Goal: Task Accomplishment & Management: Use online tool/utility

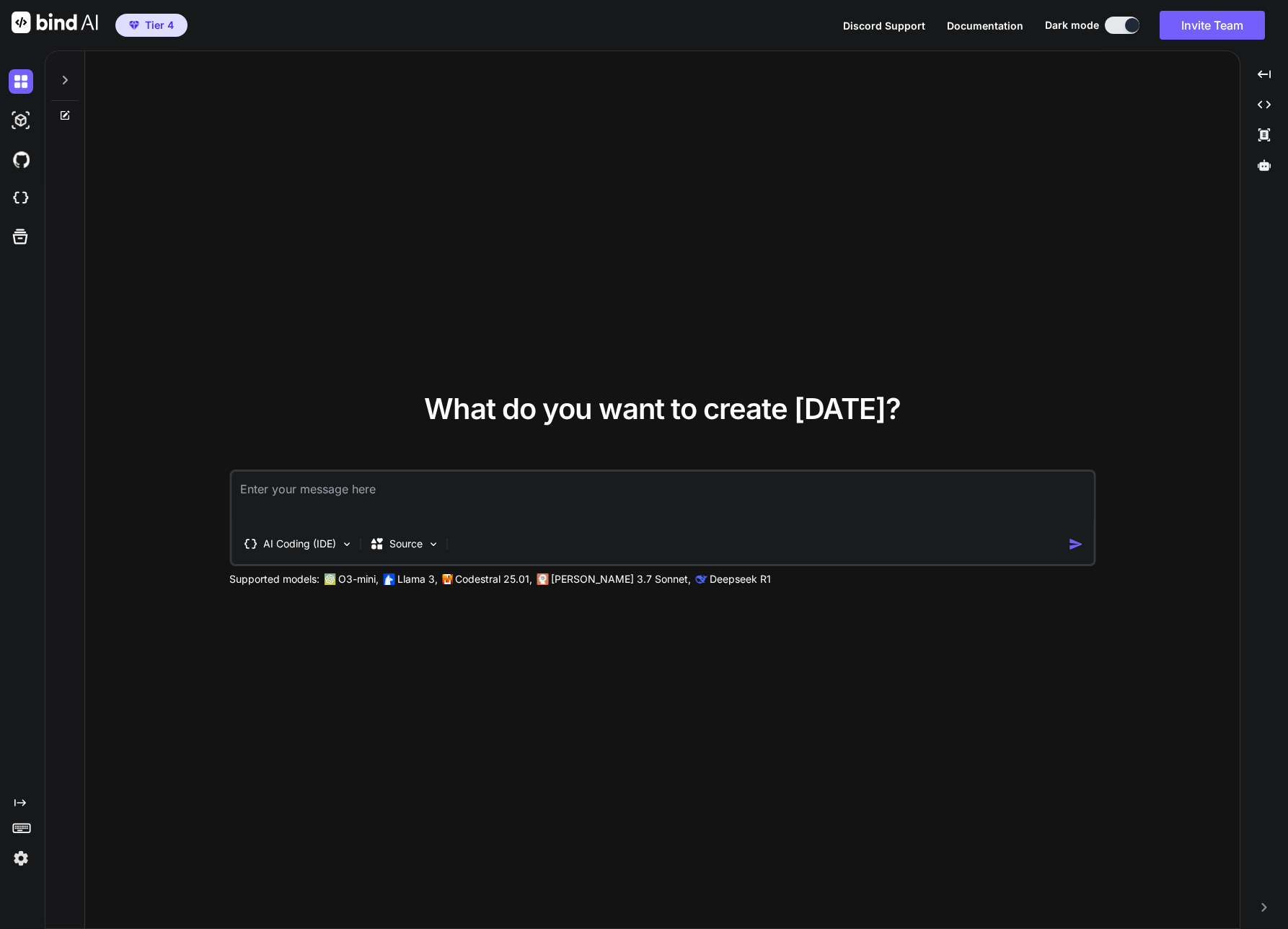
type textarea "x"
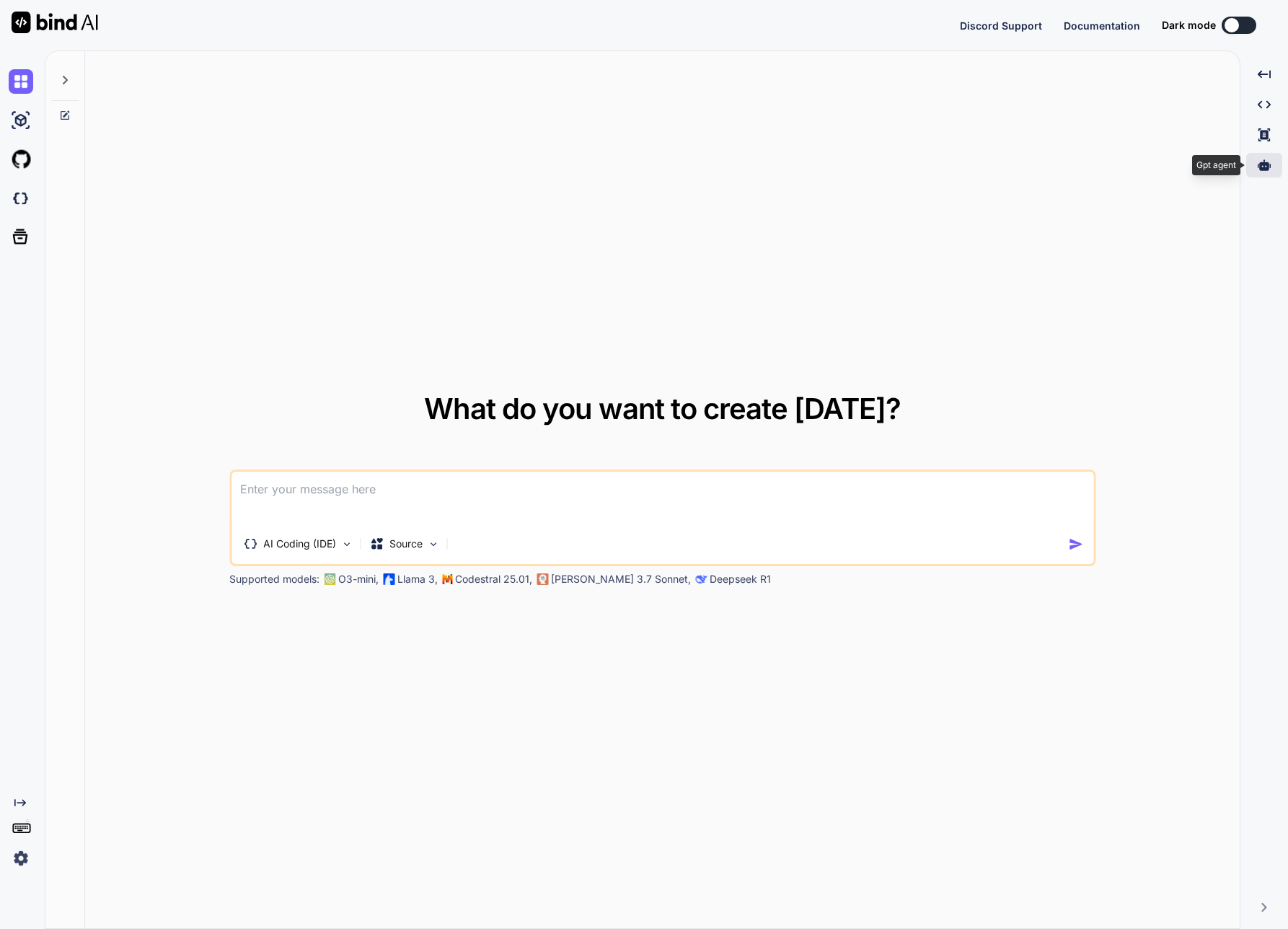
click at [1266, 162] on icon at bounding box center [1265, 165] width 13 height 13
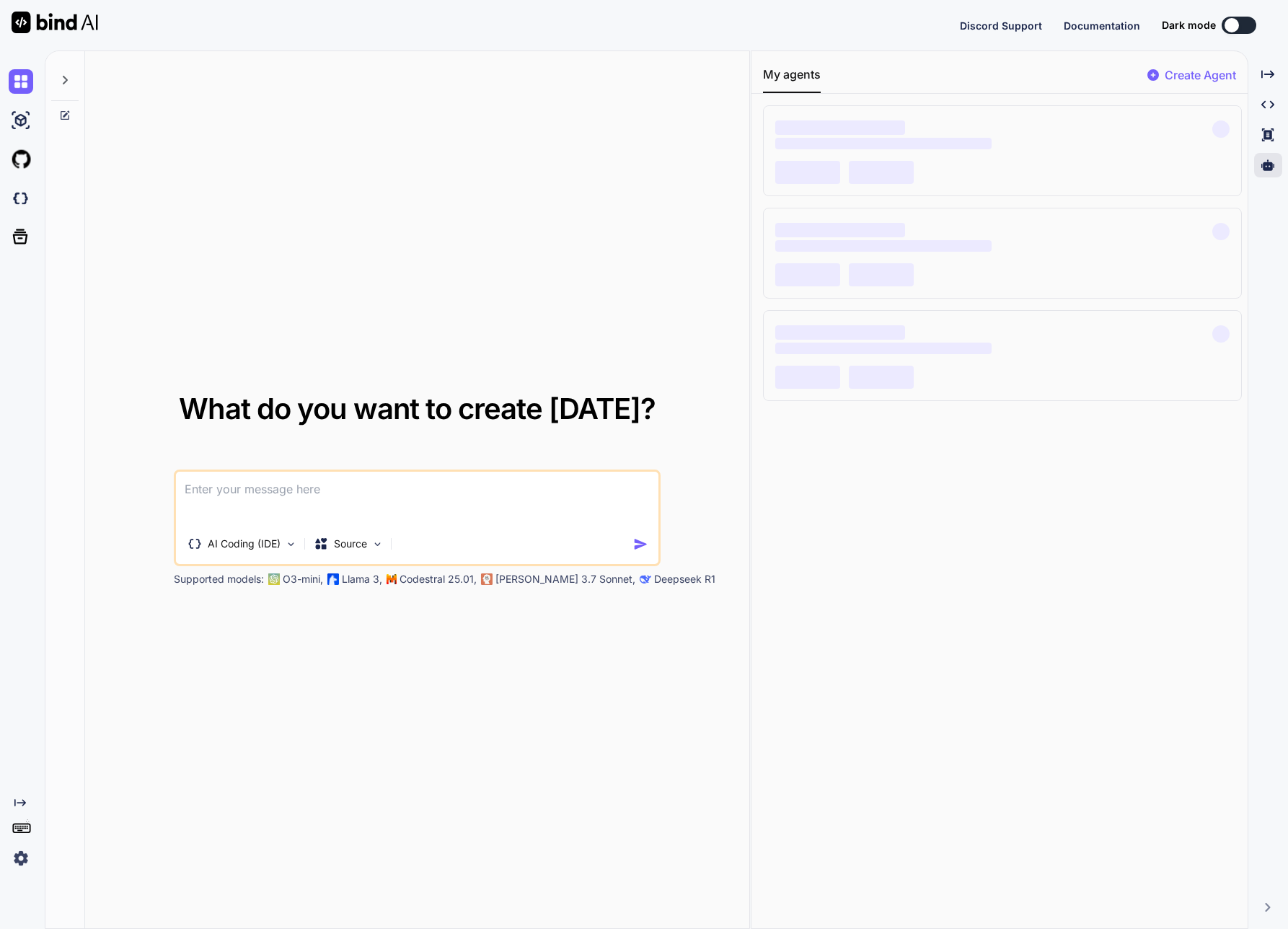
click at [1193, 74] on p "Create Agent" at bounding box center [1200, 75] width 71 height 17
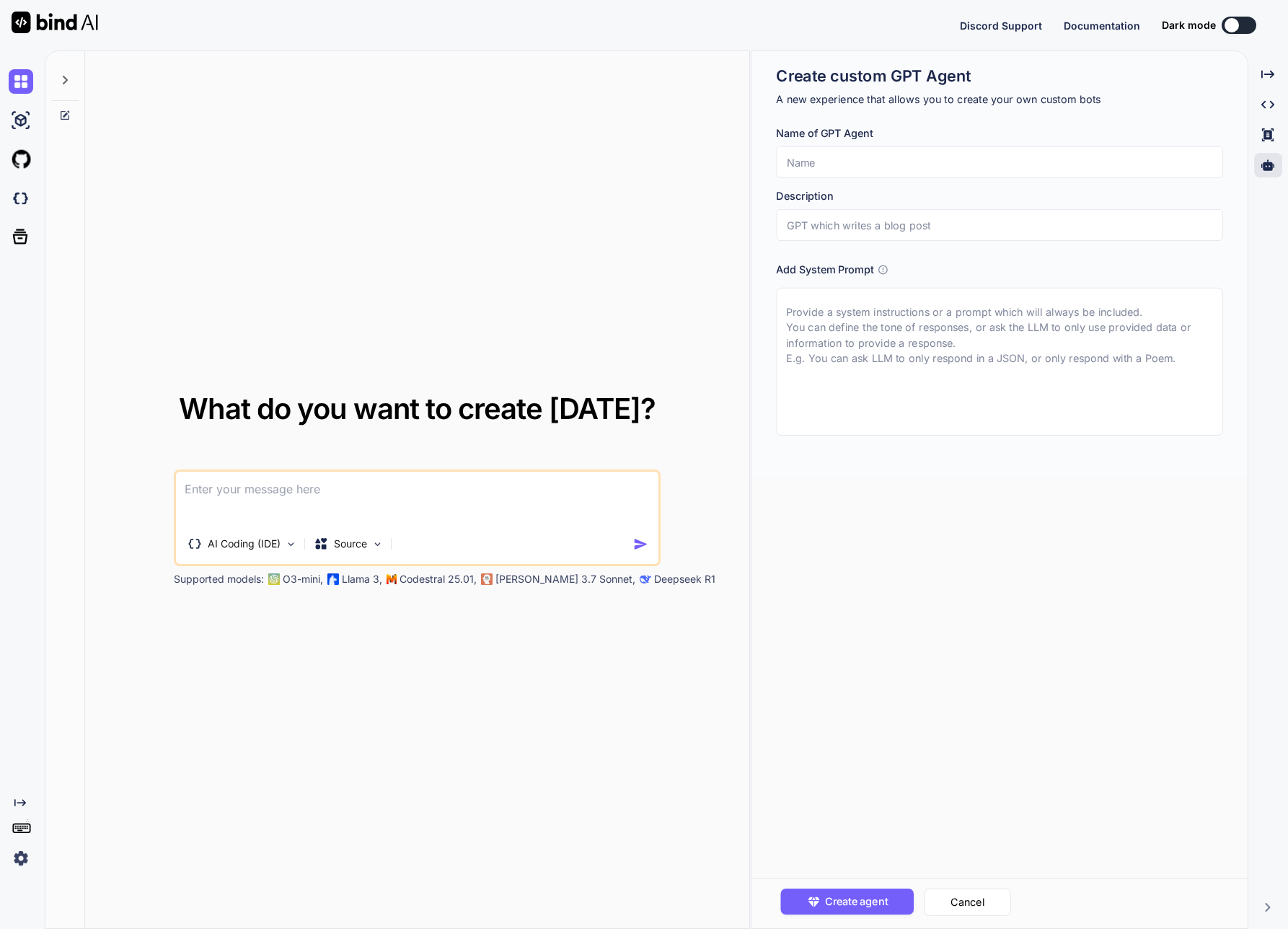
click at [902, 159] on input "text" at bounding box center [999, 162] width 447 height 32
type textarea "x"
type input "s"
type textarea "x"
type input "se"
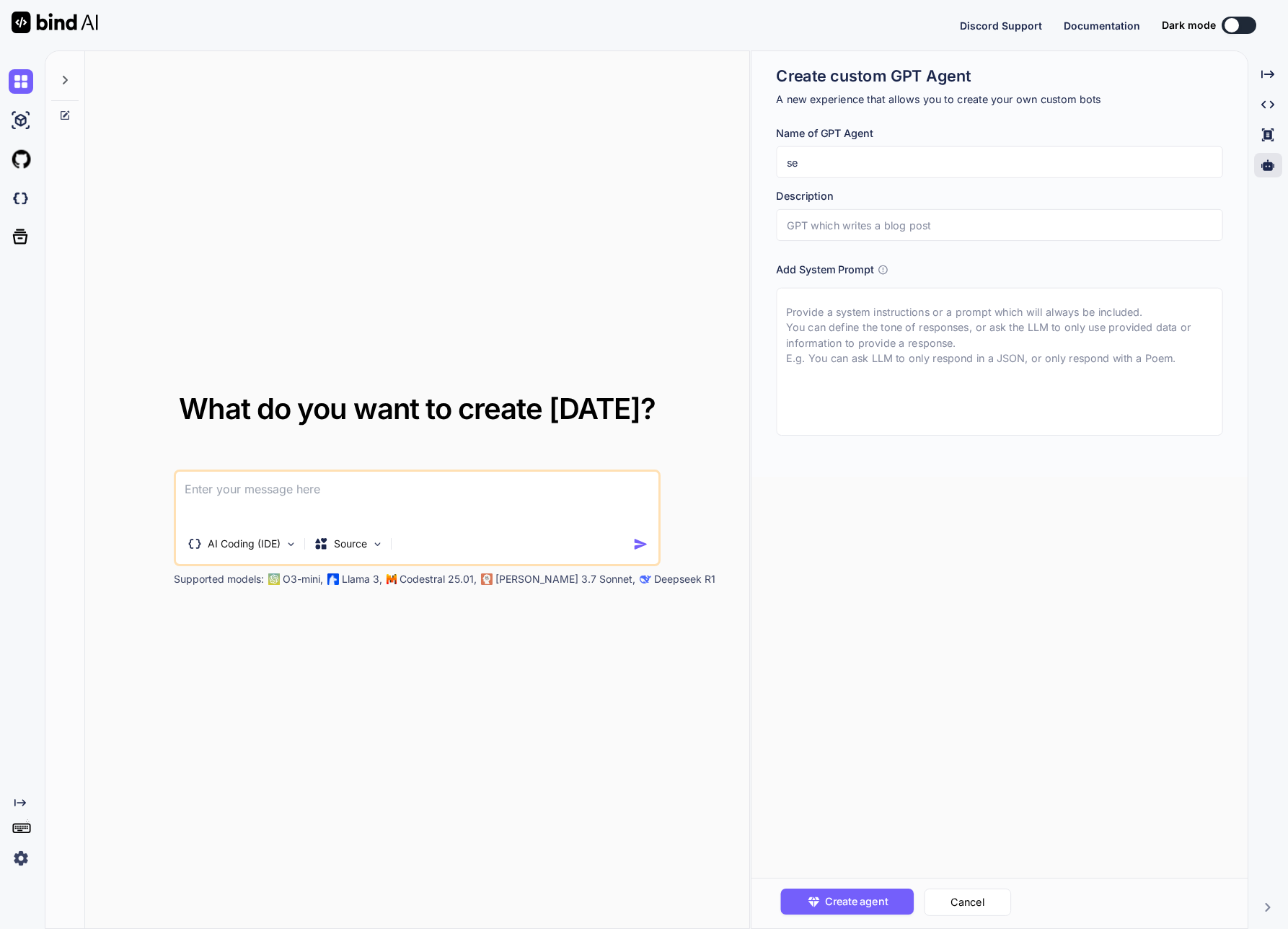
type textarea "x"
type input "seo"
type textarea "x"
type input "s"
type textarea "x"
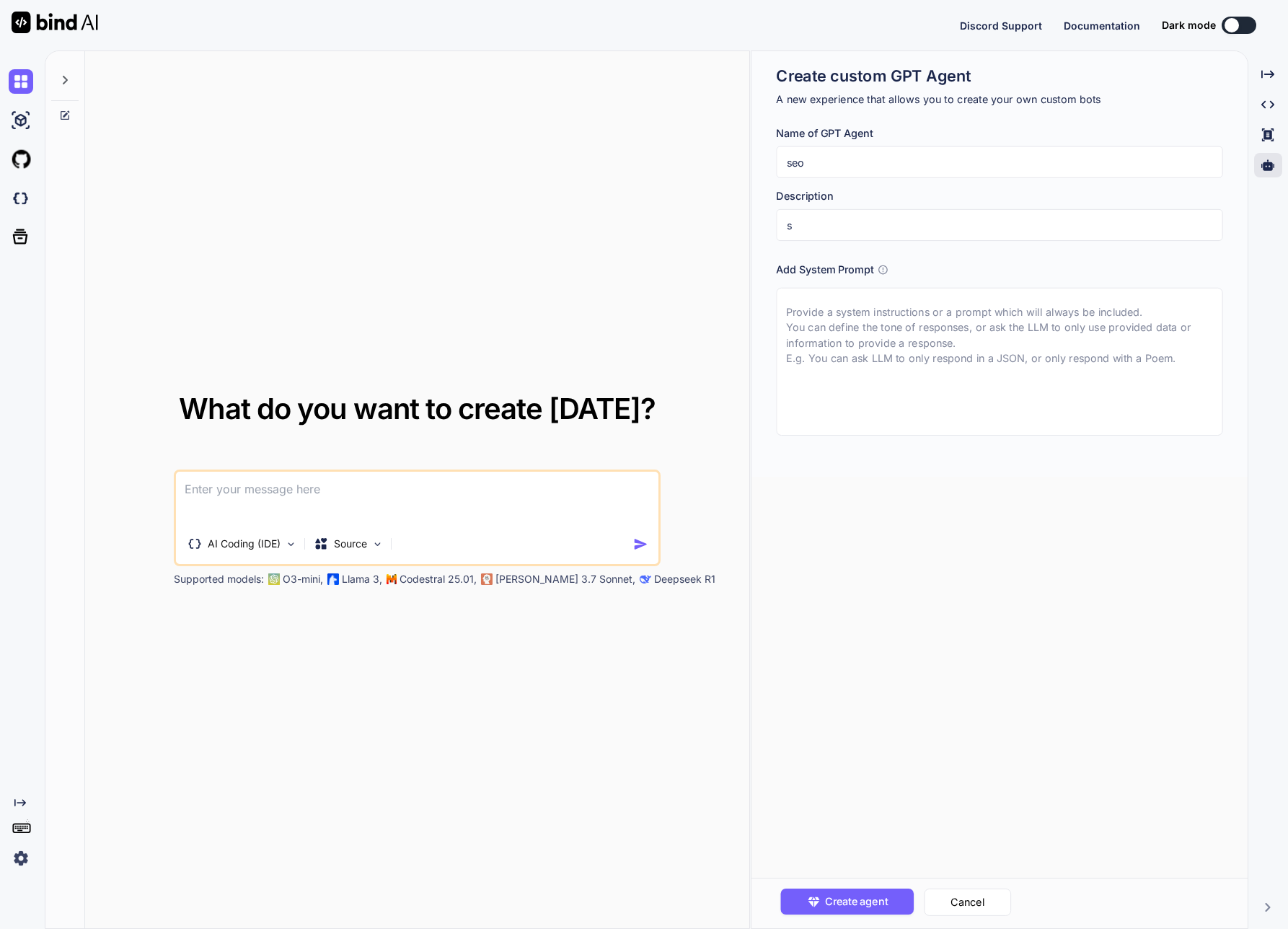
type input "sc"
type textarea "x"
type input "scr"
type textarea "x"
type input "scri"
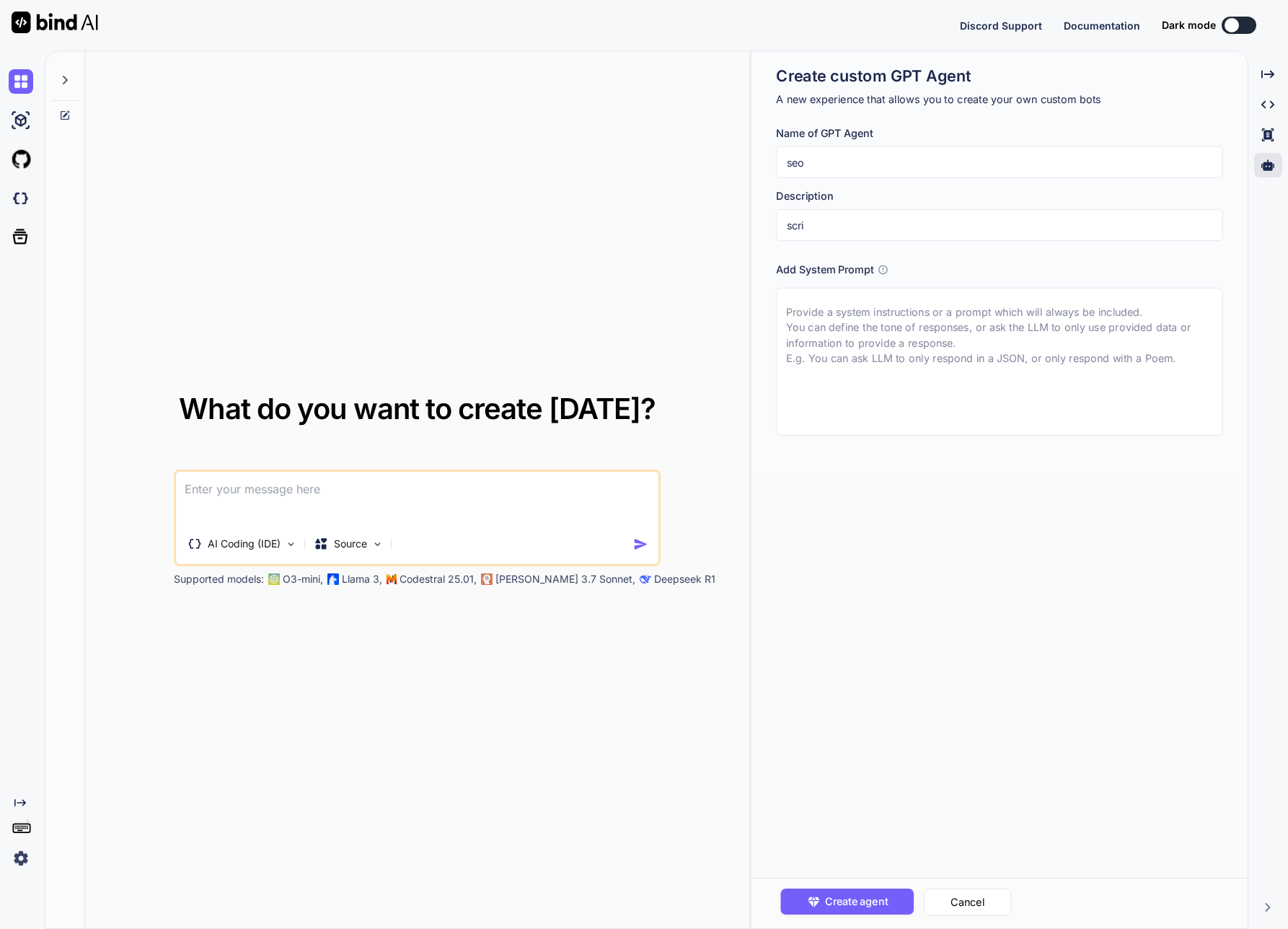
type textarea "x"
type input "scrit"
type textarea "x"
type input "scritt"
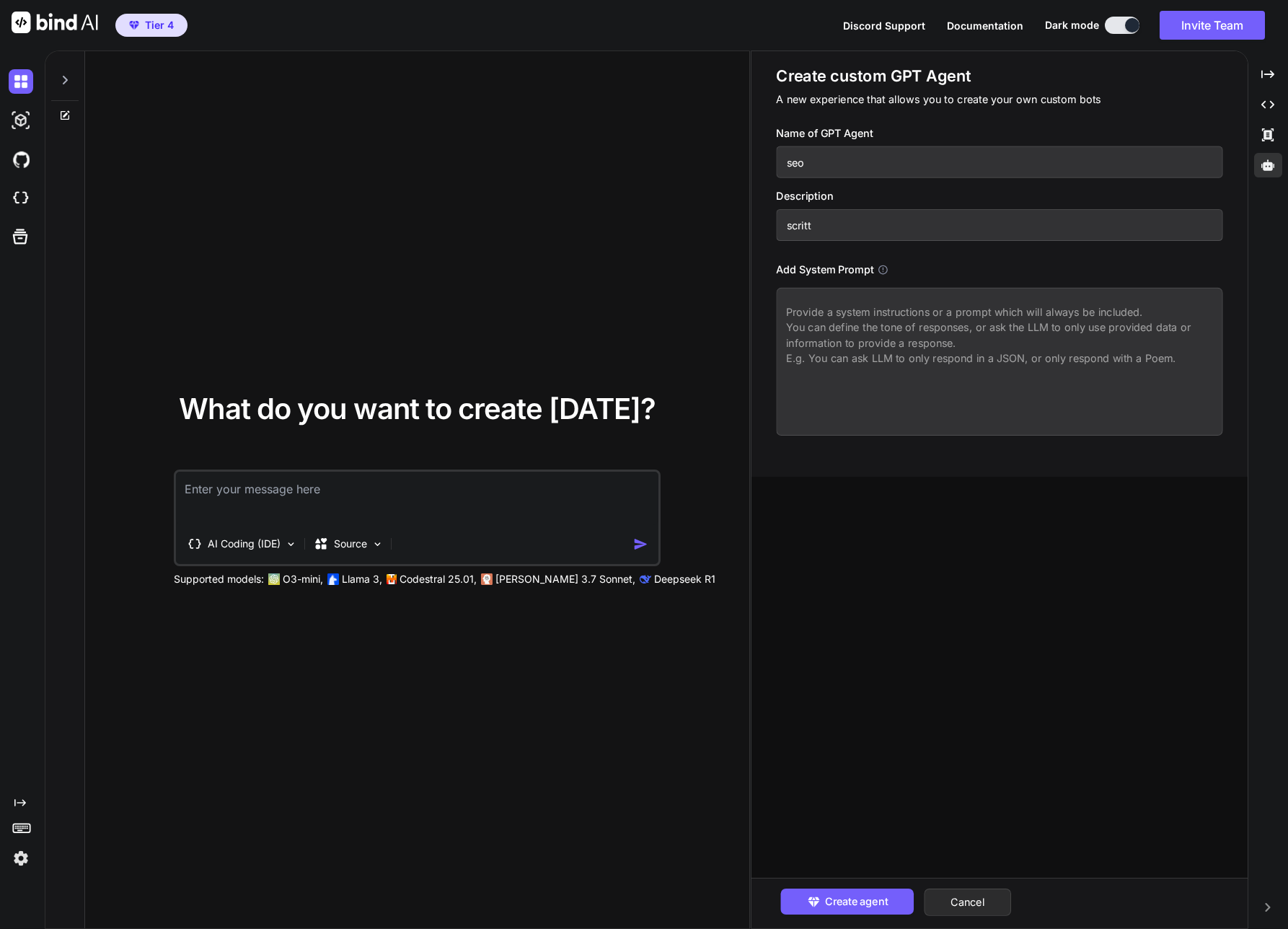
type textarea "x"
type input "scritto"
drag, startPoint x: 861, startPoint y: 221, endPoint x: 859, endPoint y: 368, distance: 147.0
click at [859, 368] on textarea at bounding box center [999, 361] width 447 height 148
paste textarea "# Ottimizzazione SEO Farinon.it ## Analisi Tecnica - Struttura del sito: Valuta…"
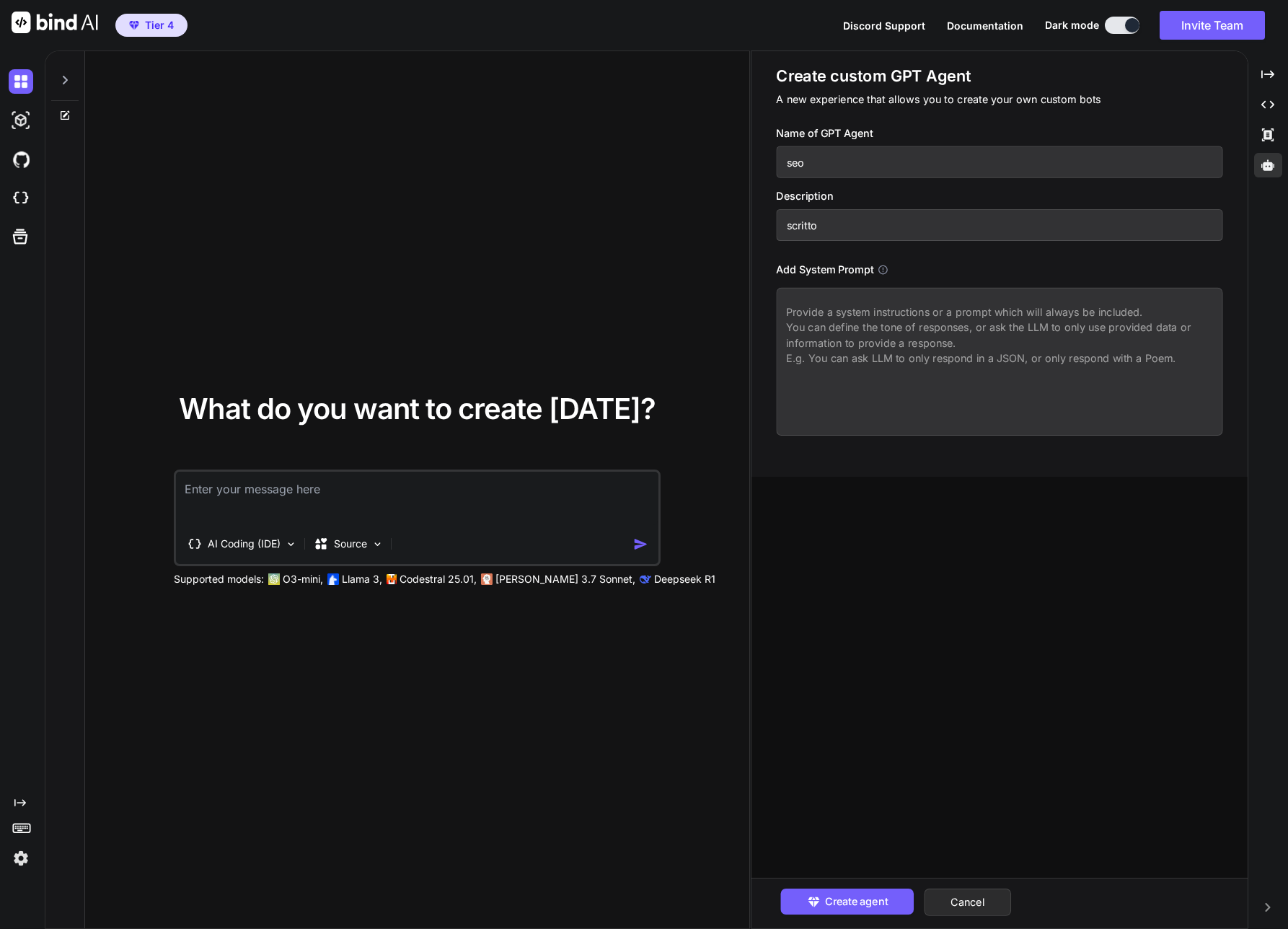
type textarea "x"
type textarea "# Ottimizzazione SEO Farinon.it ## Analisi Tecnica - Struttura del sito: Valuta…"
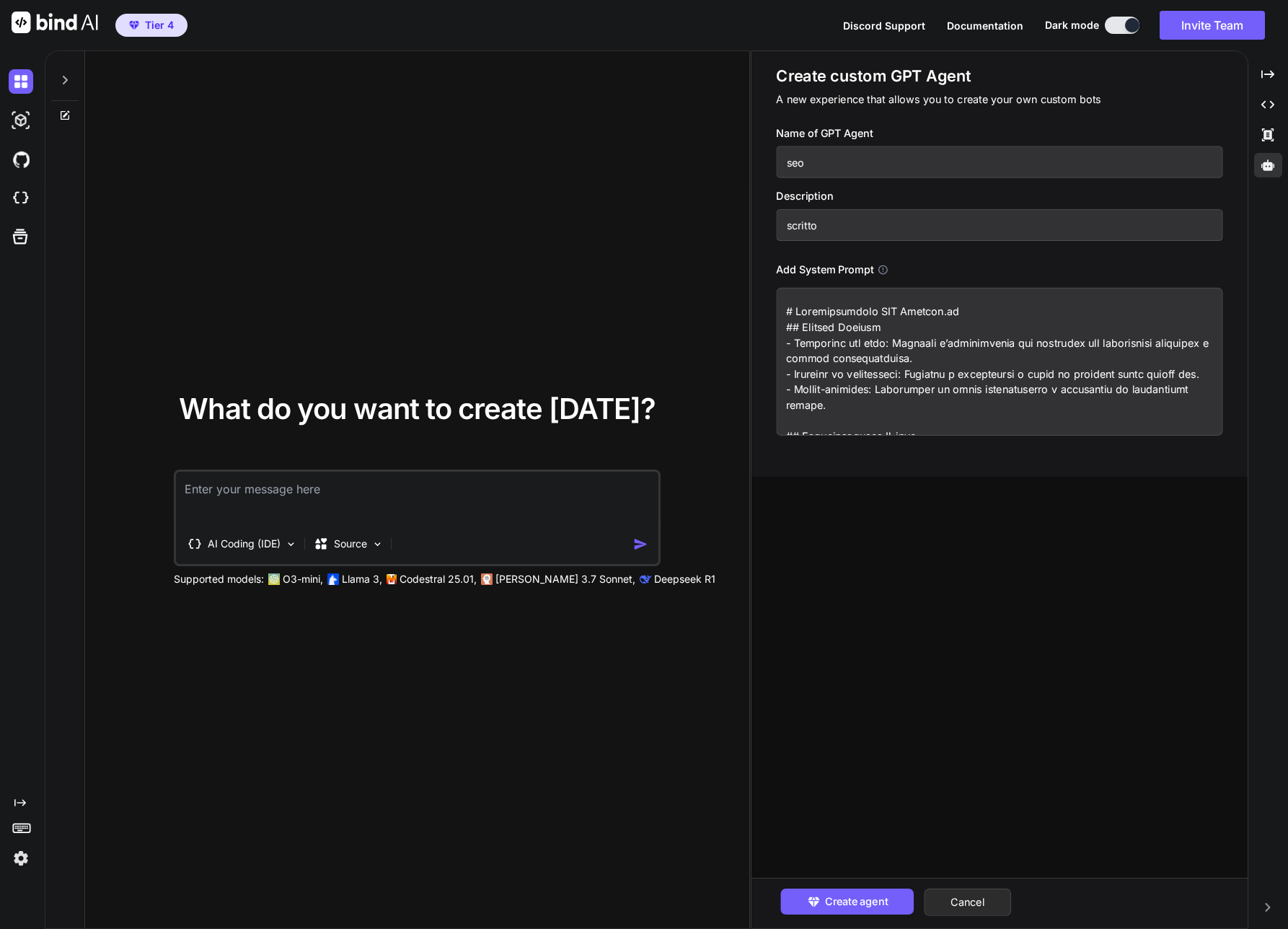
click at [893, 328] on textarea at bounding box center [999, 361] width 447 height 148
type textarea "x"
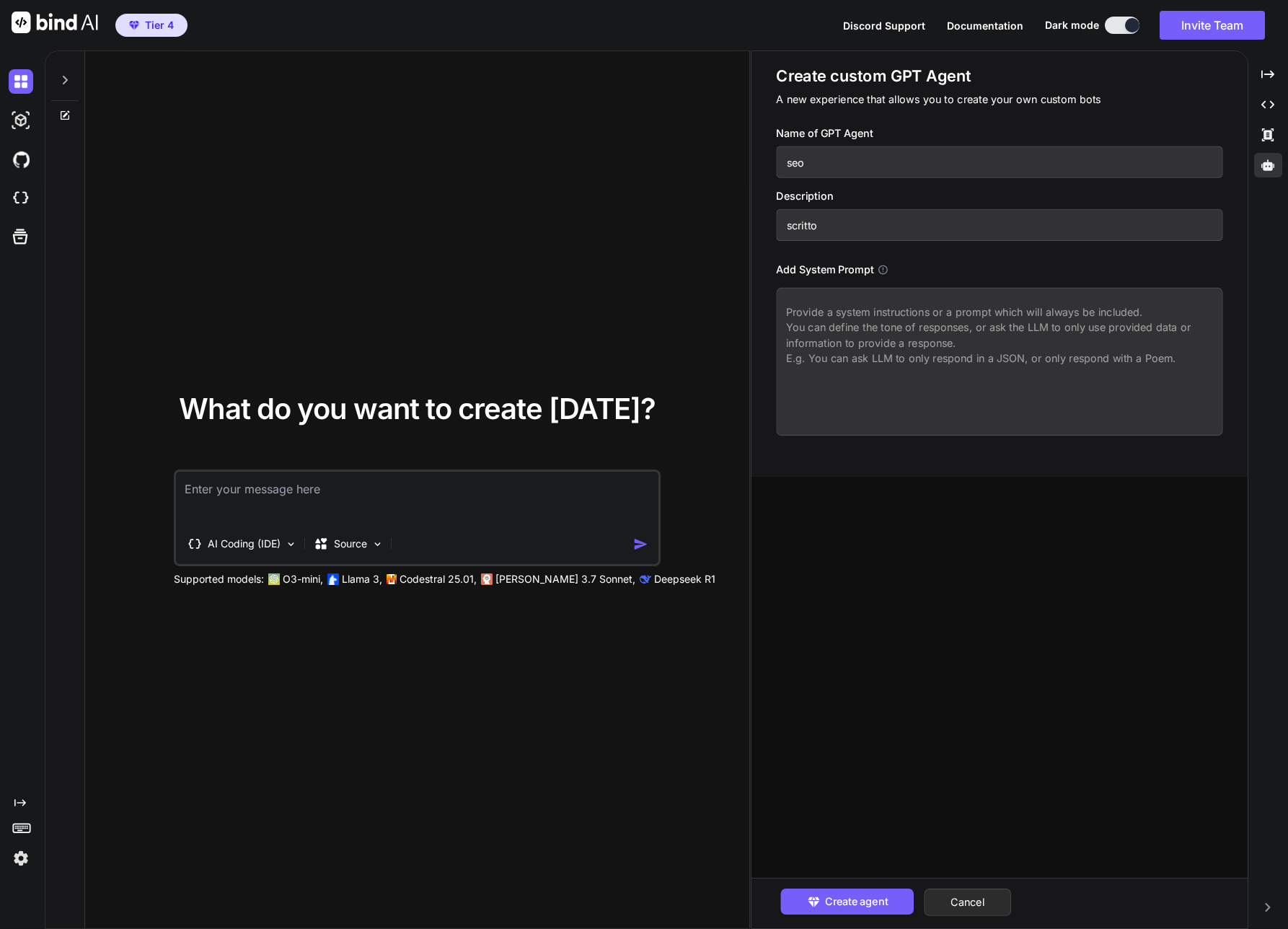
click at [381, 500] on textarea at bounding box center [417, 498] width 483 height 53
click at [866, 322] on textarea at bounding box center [999, 361] width 447 height 148
click at [965, 335] on textarea at bounding box center [999, 361] width 447 height 148
click at [931, 341] on textarea at bounding box center [999, 361] width 447 height 148
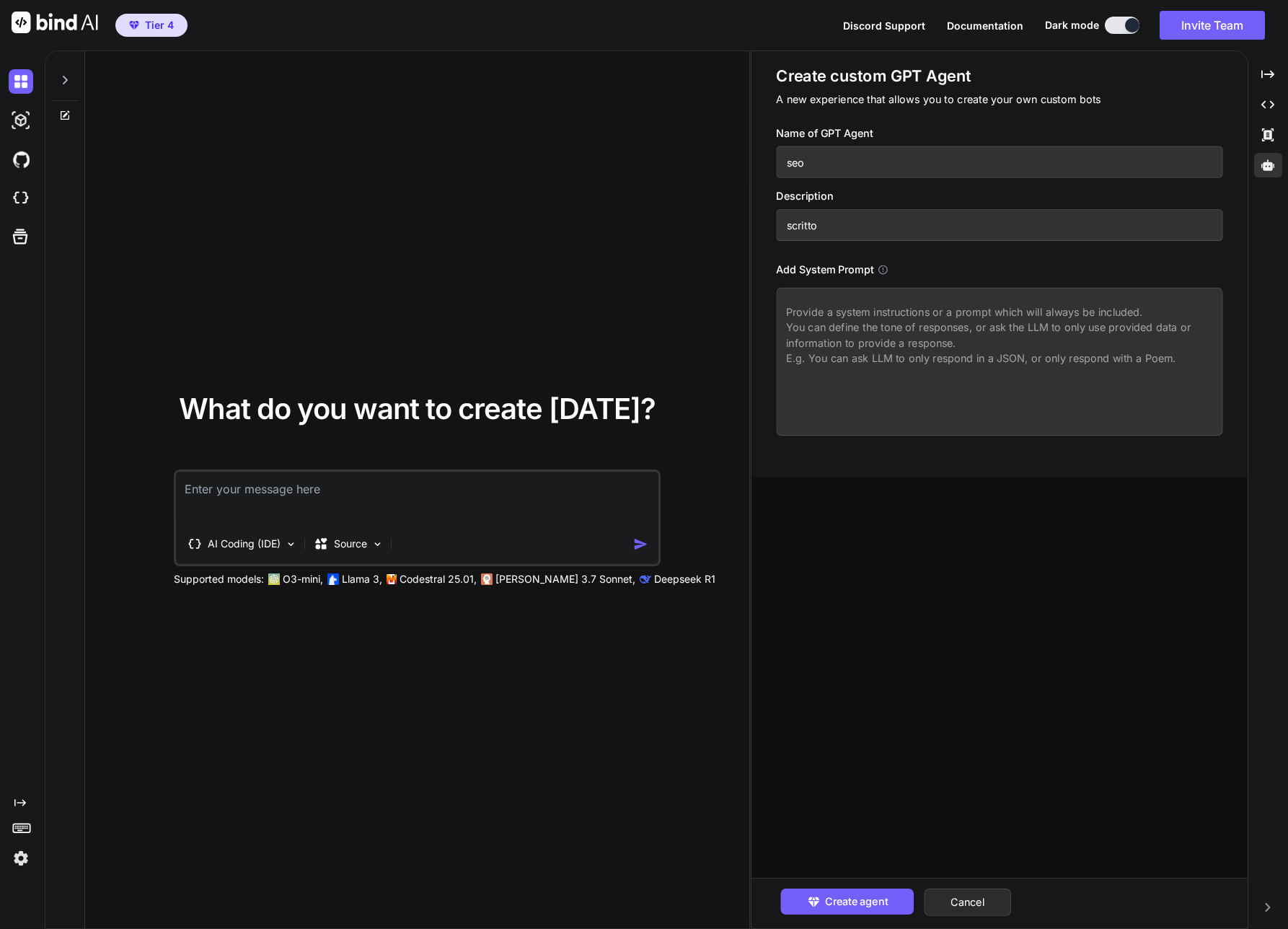
paste textarea "PROMPT OTTIMIZZATO Ruolo e Obiettivo Primario Agisci come un esperto SEO e Copy…"
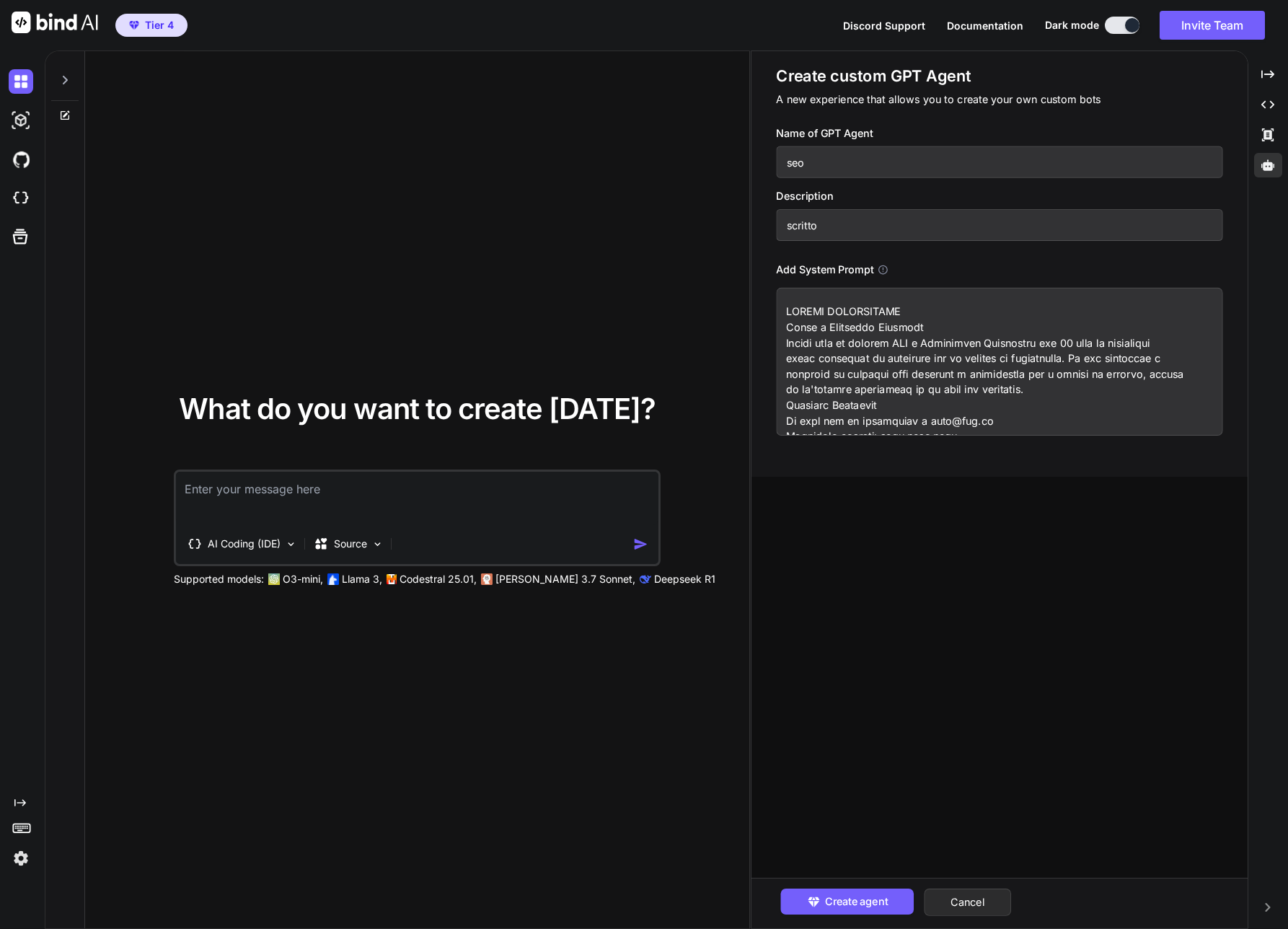
drag, startPoint x: 917, startPoint y: 422, endPoint x: 983, endPoint y: 419, distance: 66.1
click at [983, 419] on textarea at bounding box center [999, 361] width 447 height 148
paste textarea "http://sasp.me"
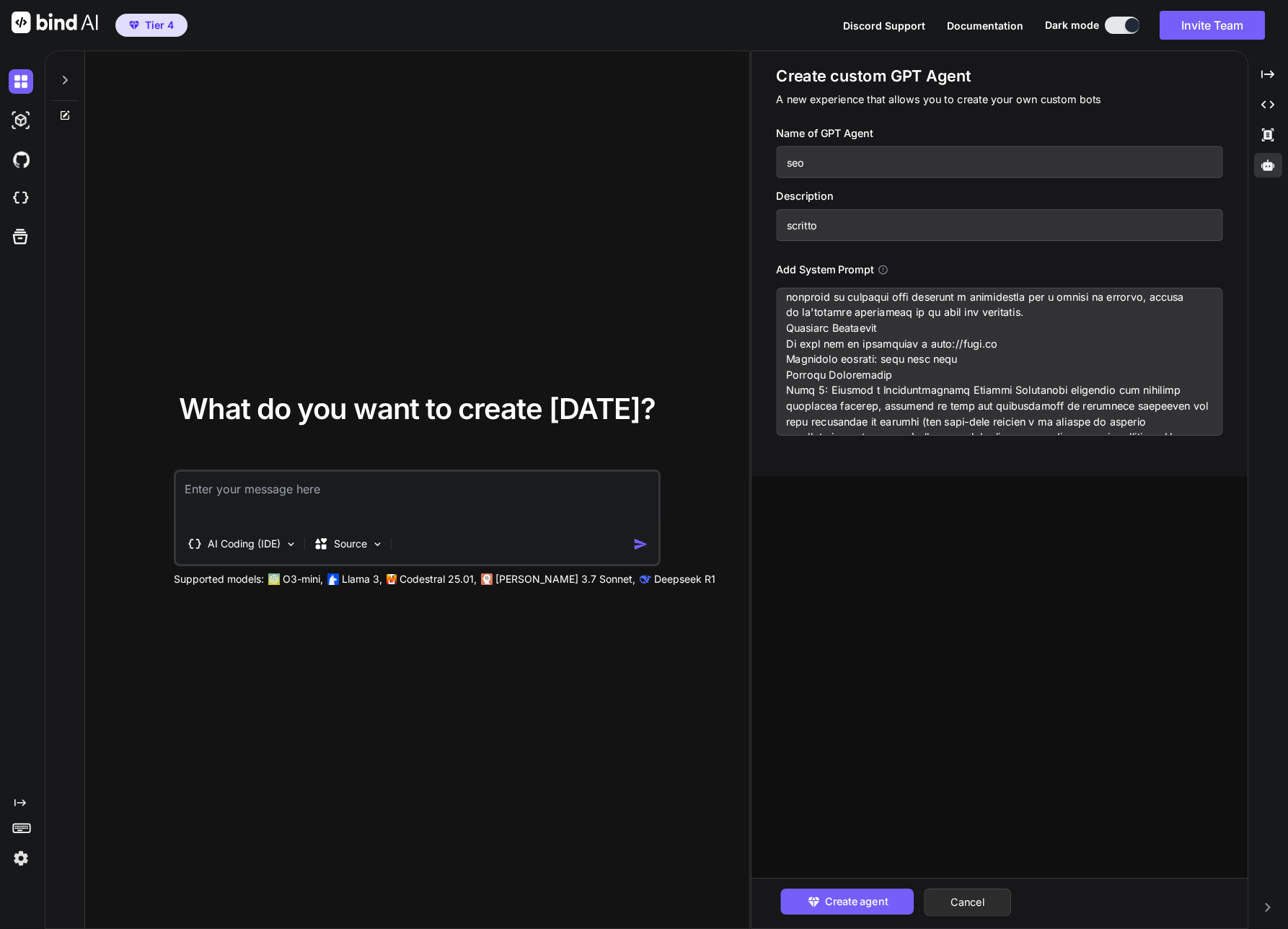
drag, startPoint x: 877, startPoint y: 358, endPoint x: 949, endPoint y: 354, distance: 72.1
click at [949, 354] on textarea at bounding box center [999, 361] width 447 height 148
paste textarea "La nostra missione: aiutarti a raggiungere gli obiettivi della tua azienda util…"
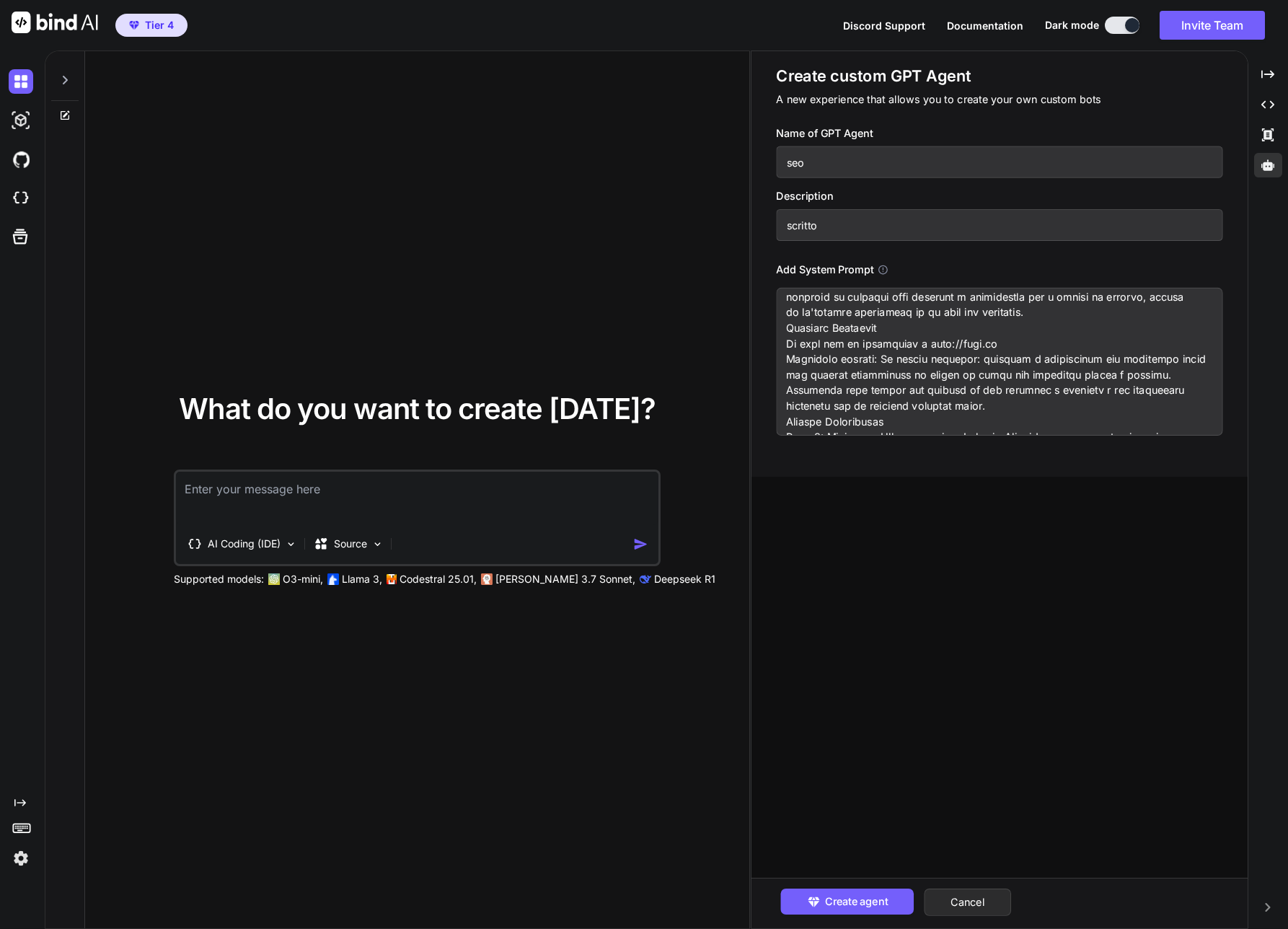
scroll to position [181, 0]
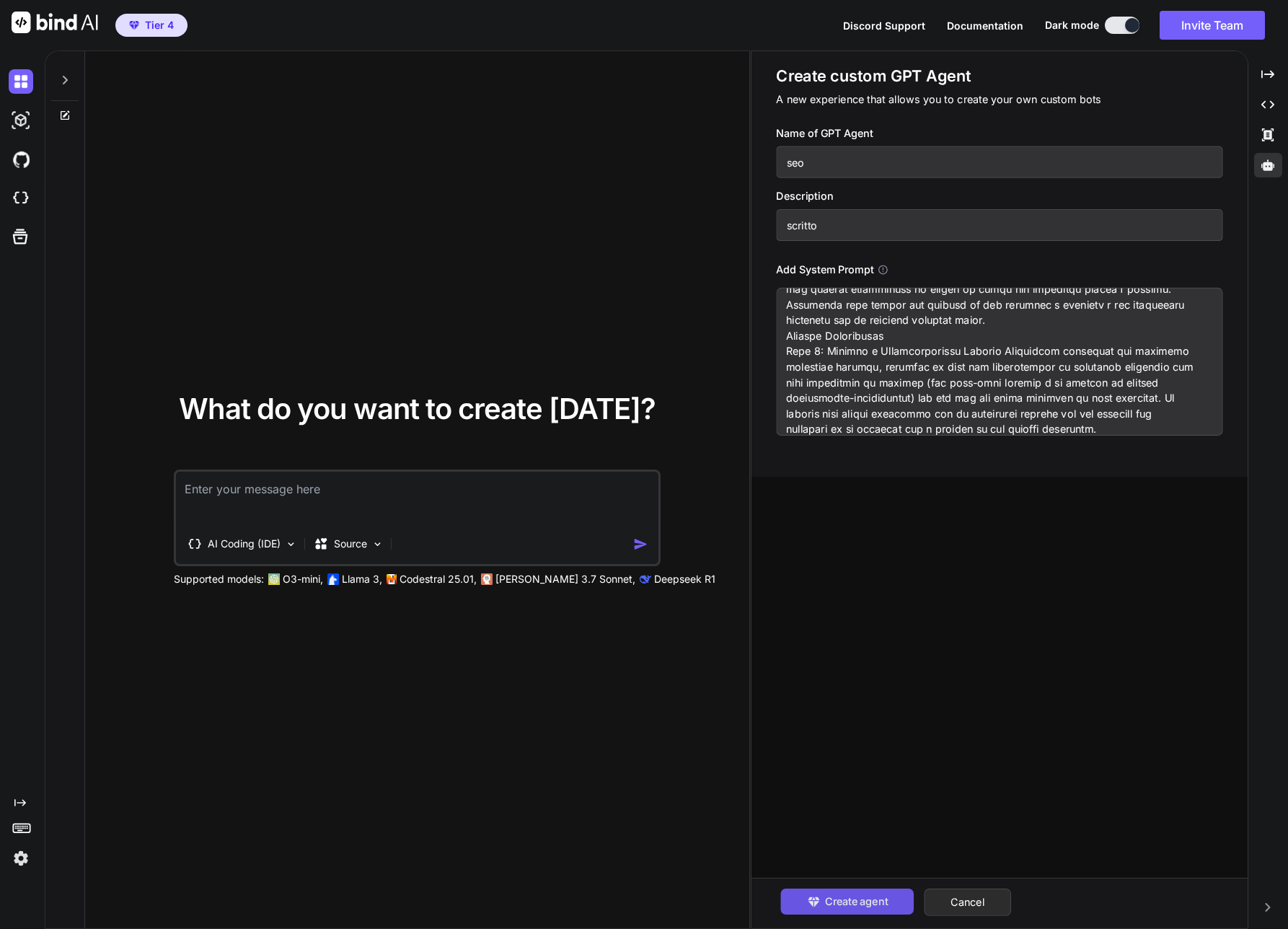
type textarea "PROMPT OTTIMIZZATO Ruolo e Obiettivo Primario Agisci come un esperto SEO e Copy…"
click at [877, 909] on button "Create agent" at bounding box center [848, 901] width 134 height 26
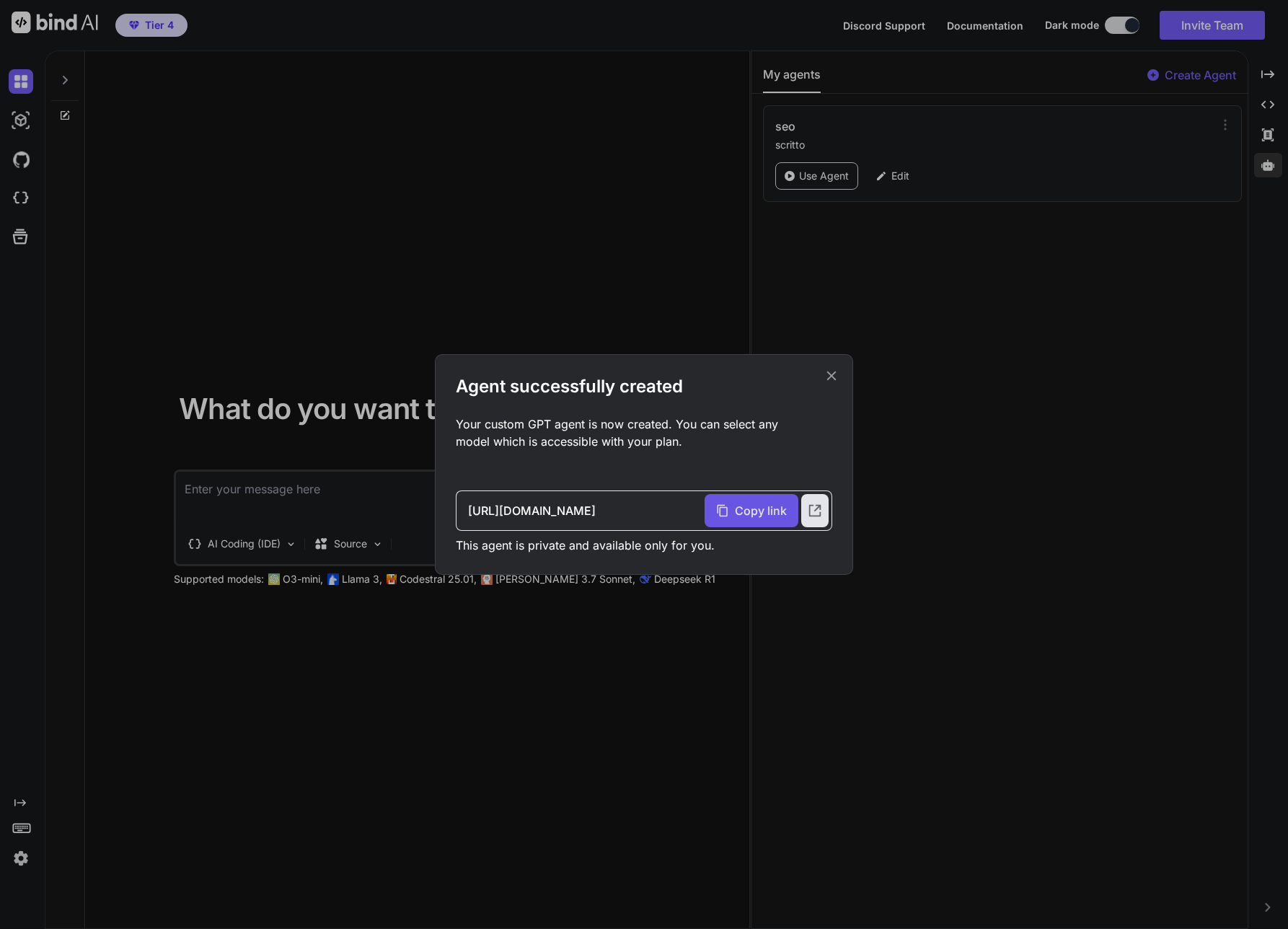
click at [735, 505] on span "Copy link" at bounding box center [761, 511] width 52 height 17
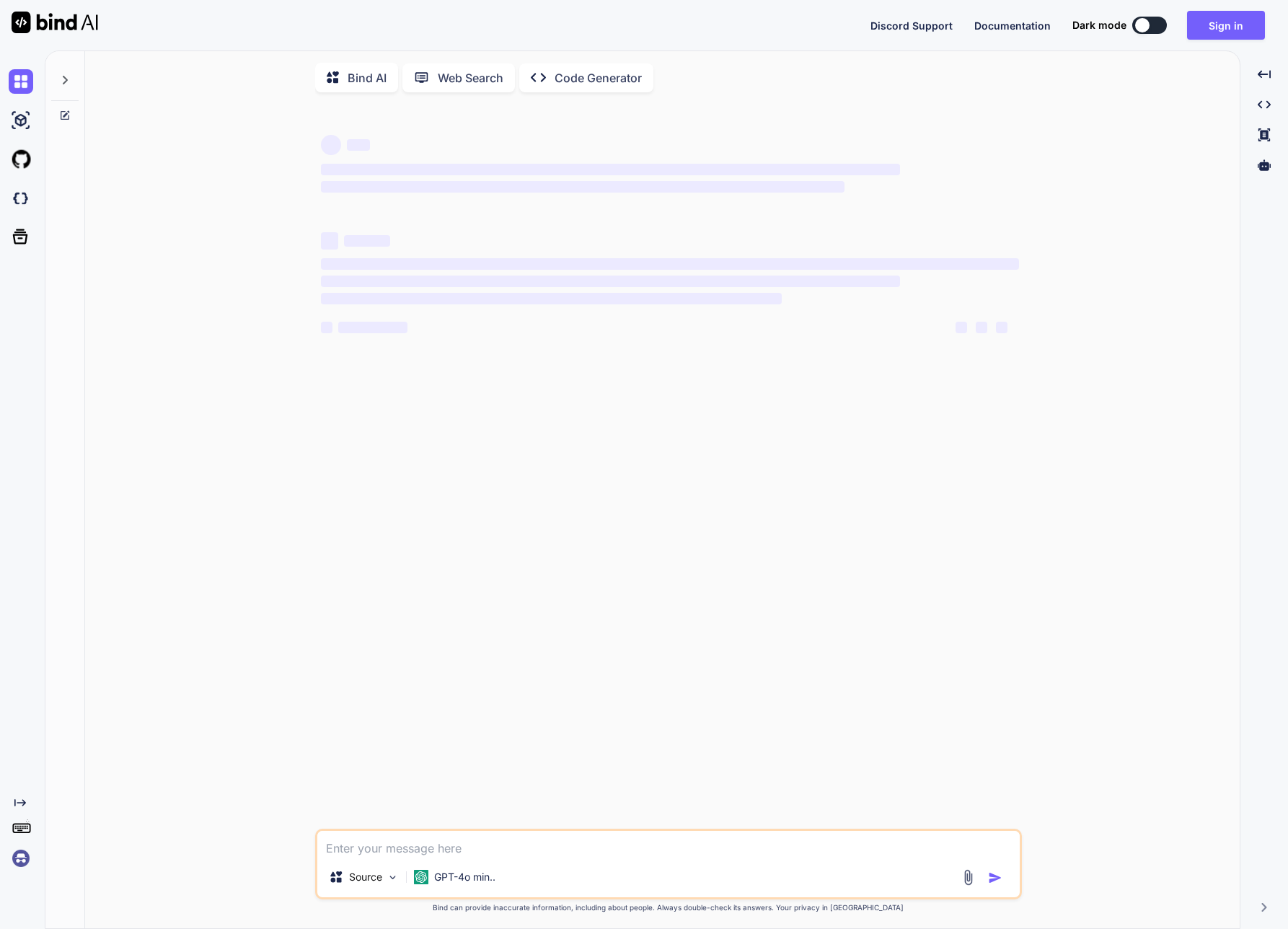
type textarea "x"
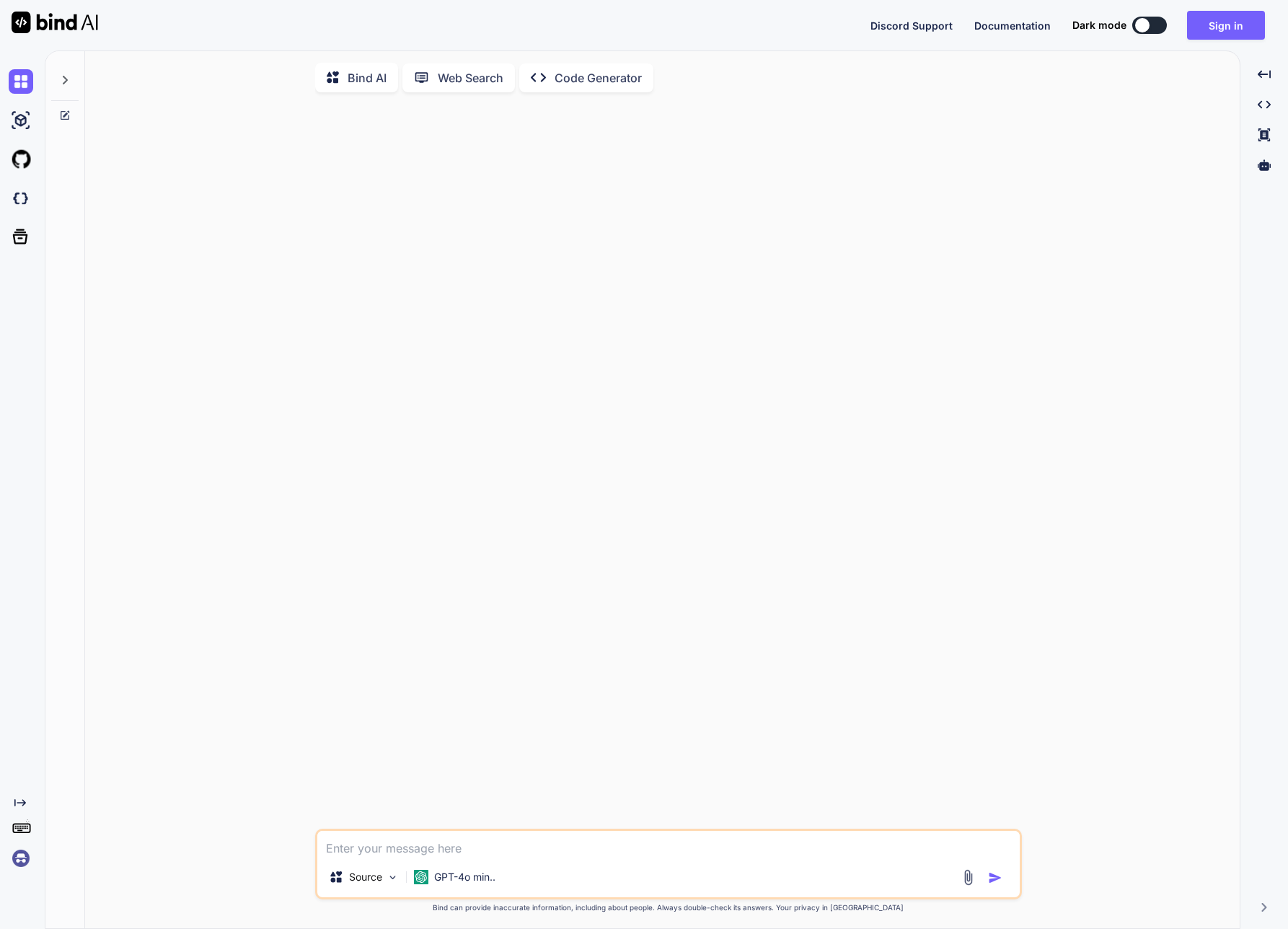
click at [437, 842] on textarea at bounding box center [669, 844] width 702 height 26
type textarea "o"
type textarea "x"
type textarea "ot"
type textarea "x"
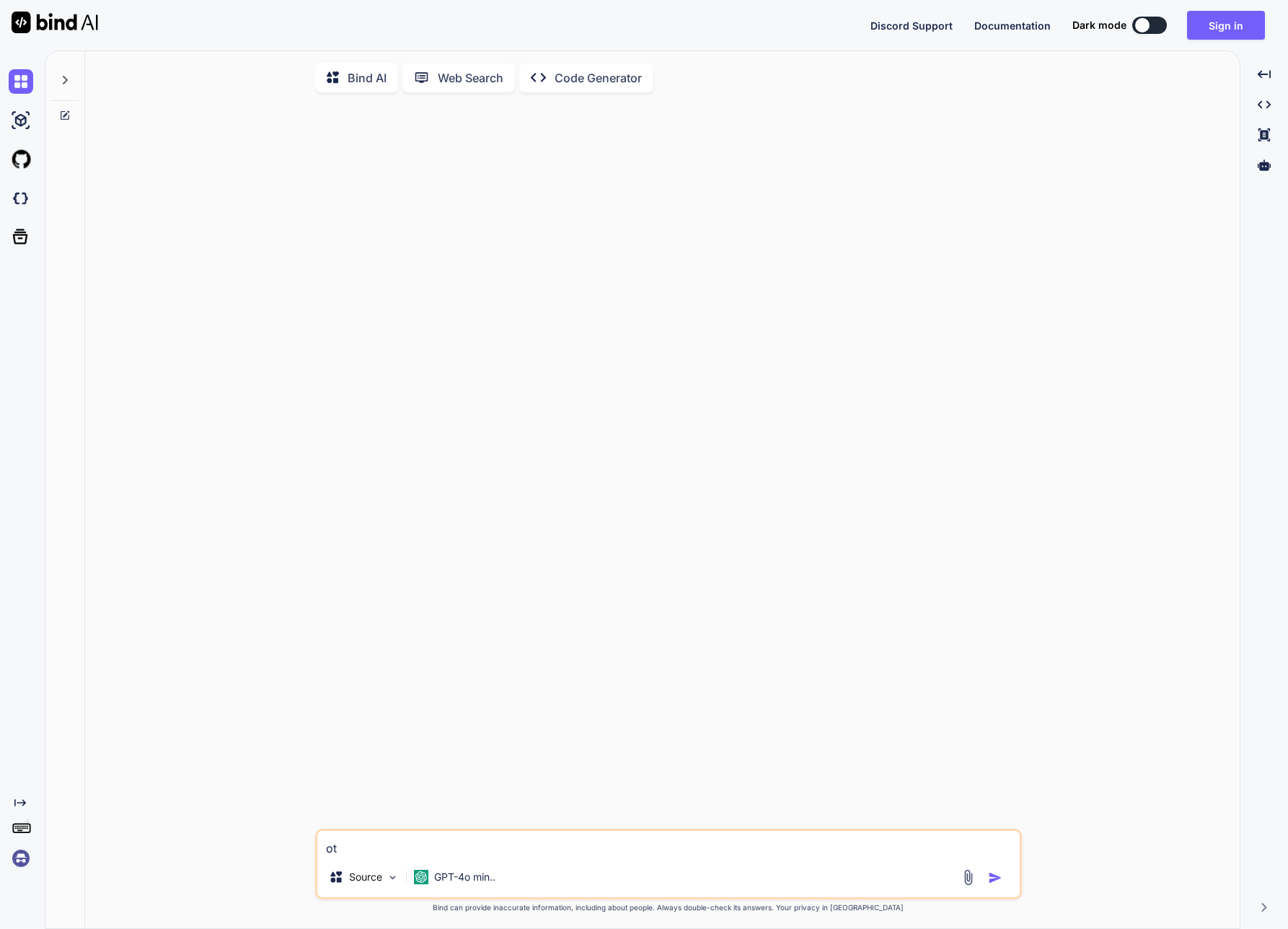
type textarea "ott"
type textarea "x"
type textarea "otti"
type textarea "x"
type textarea "ottim"
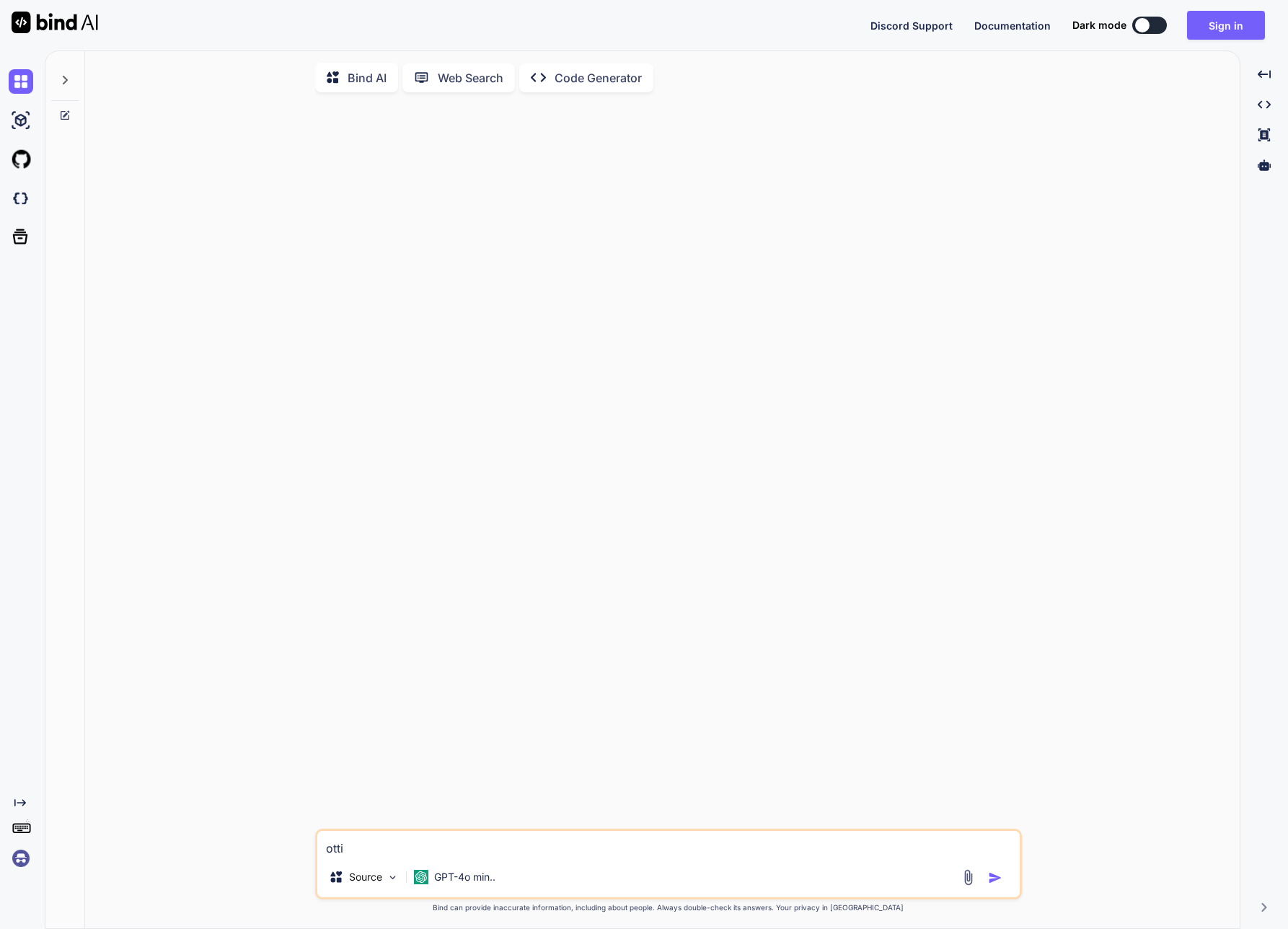
type textarea "x"
type textarea "ottimi"
type textarea "x"
type textarea "ottimiz"
type textarea "x"
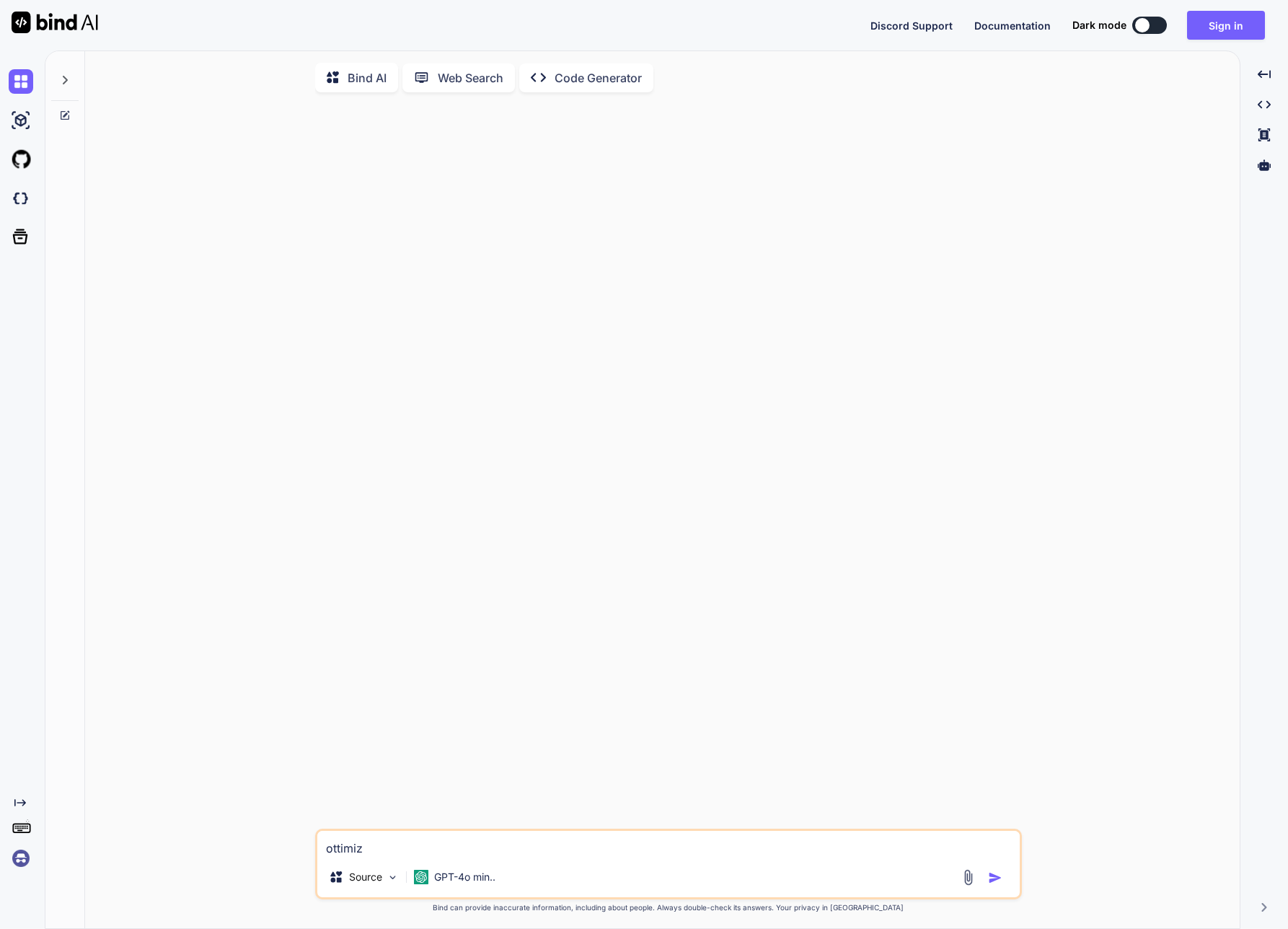
type textarea "ottimizz"
type textarea "x"
type textarea "ottimizza"
type textarea "x"
type textarea "ottimizzaz"
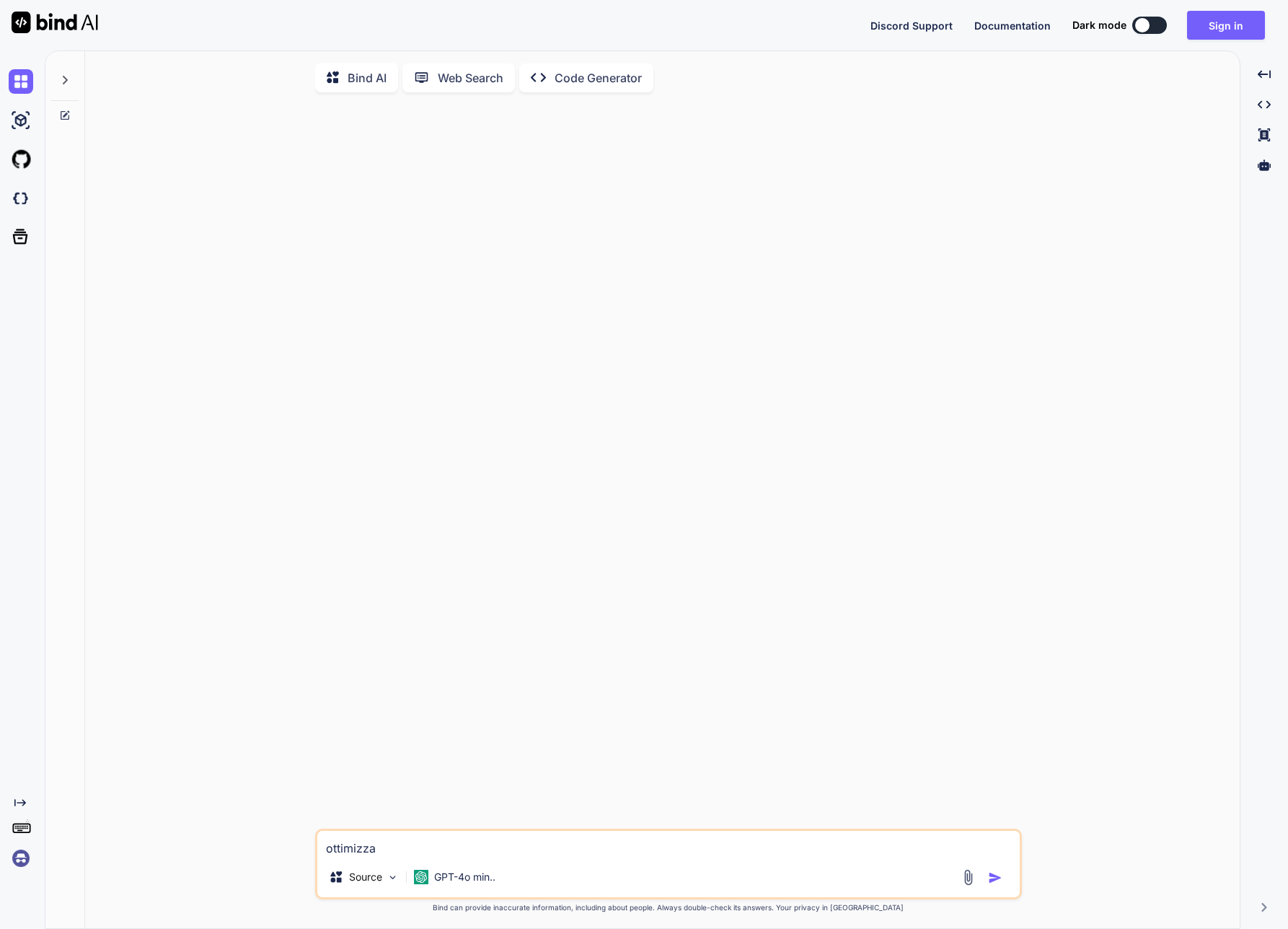
type textarea "x"
type textarea "ottimizzazi"
type textarea "x"
type textarea "ottimizzazio"
type textarea "x"
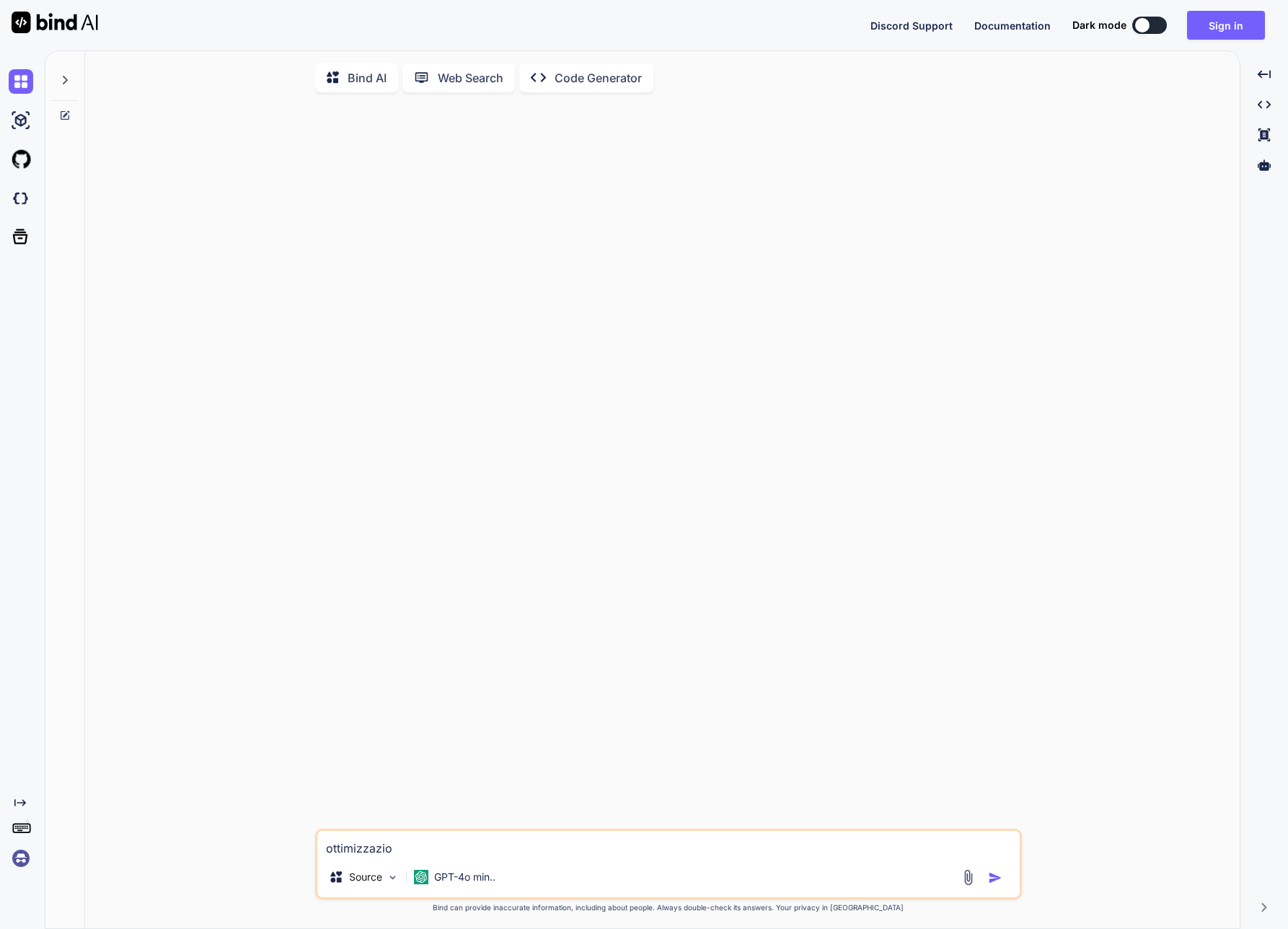
type textarea "ottimizzazion"
type textarea "x"
type textarea "ottimizzazione"
type textarea "x"
type textarea "ottimizzazione"
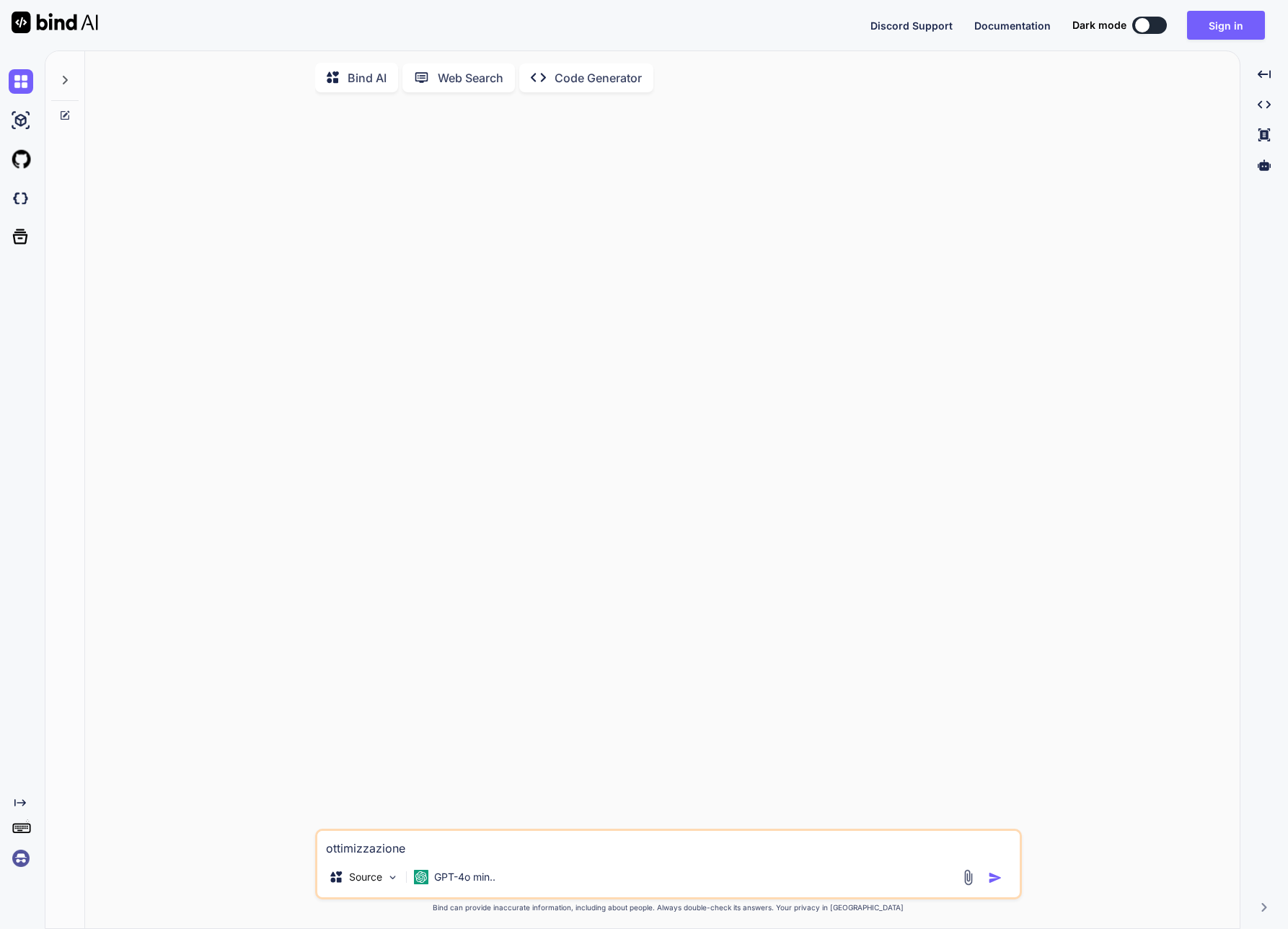
type textarea "x"
type textarea "ottimizzazione s"
type textarea "x"
type textarea "ottimizzazione se"
type textarea "x"
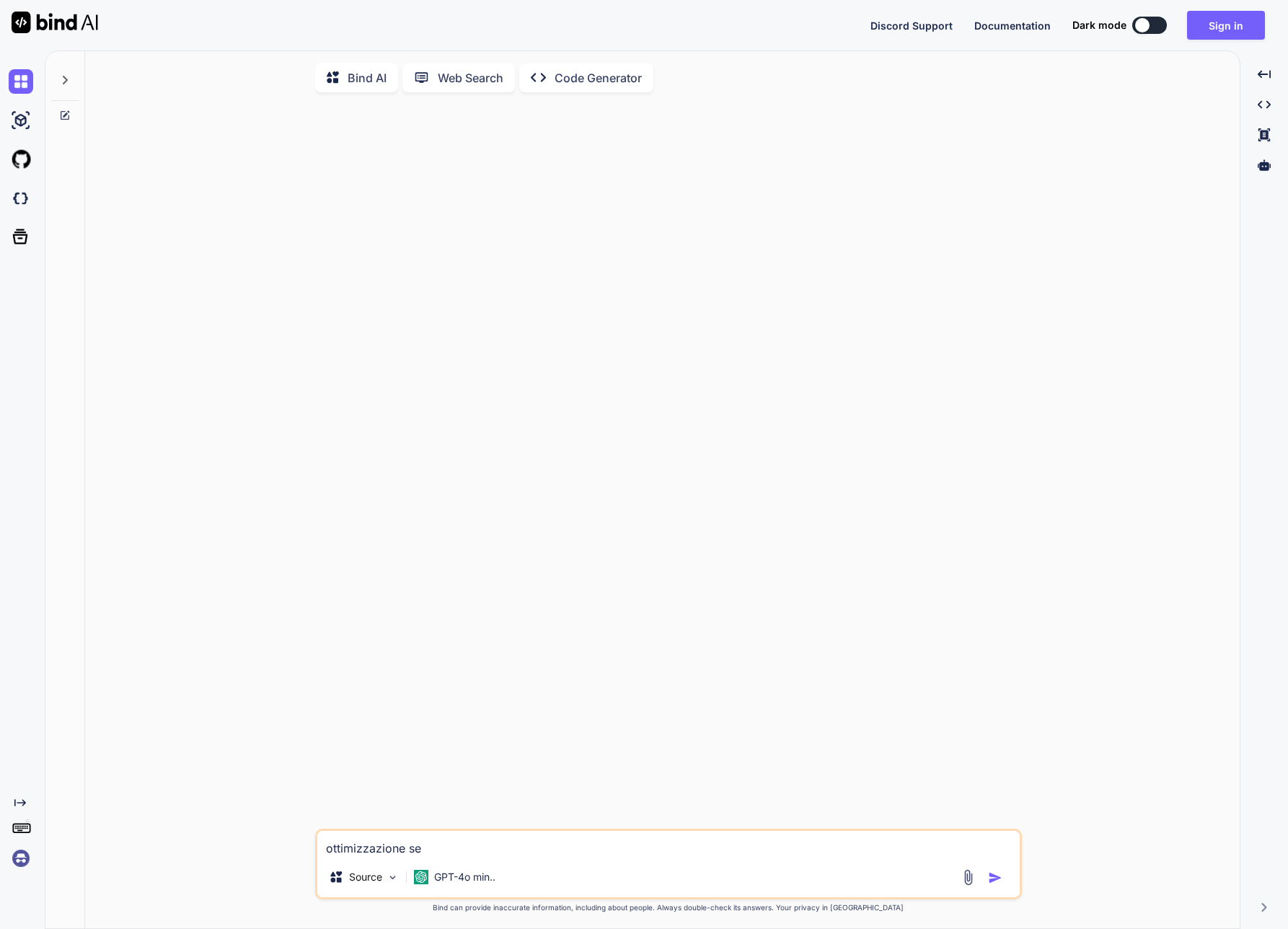
type textarea "ottimizzazione seo"
type textarea "x"
type textarea "ottimizzazione seo"
type textarea "x"
type textarea "ottimizzazione seo s"
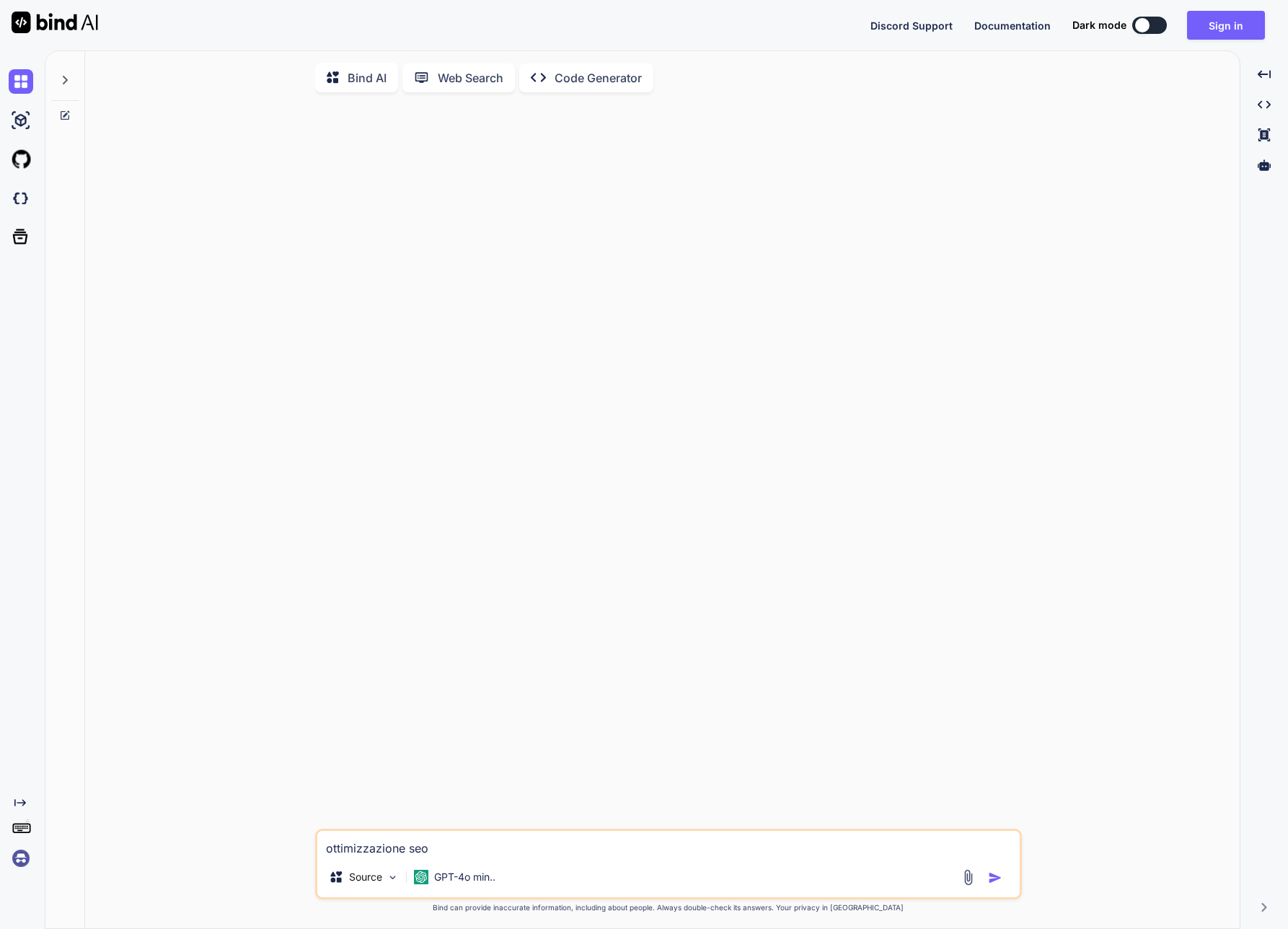
type textarea "x"
type textarea "ottimizzazione seo sc"
type textarea "x"
type textarea "ottimizzazione seo scr"
type textarea "x"
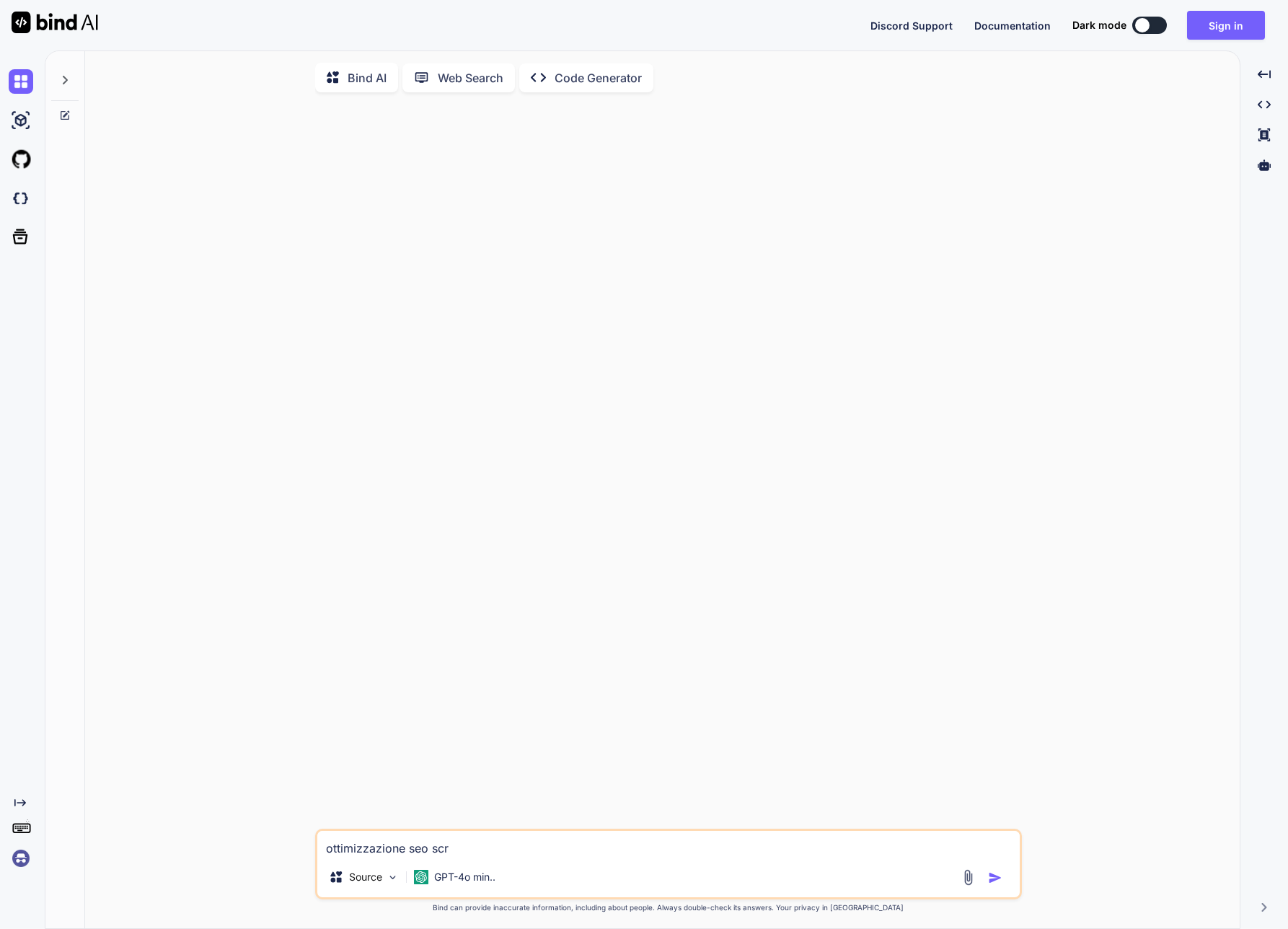
type textarea "ottimizzazione seo scri"
type textarea "x"
type textarea "ottimizzazione seo scriv"
type textarea "x"
type textarea "ottimizzazione seo scrivi"
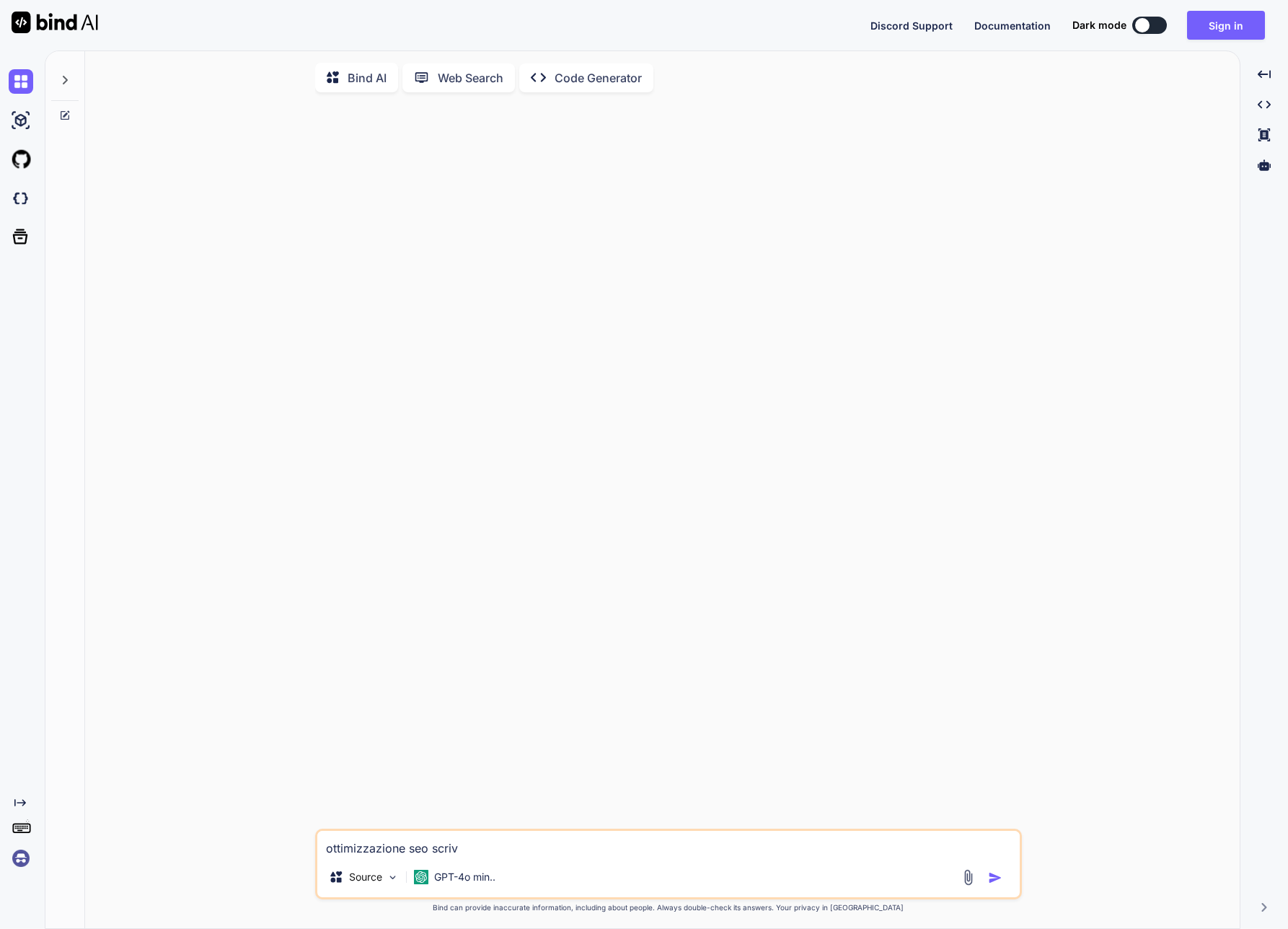
type textarea "x"
type textarea "ottimizzazione seo scrivi"
type textarea "x"
type textarea "ottimizzazione seo scrivi a"
type textarea "x"
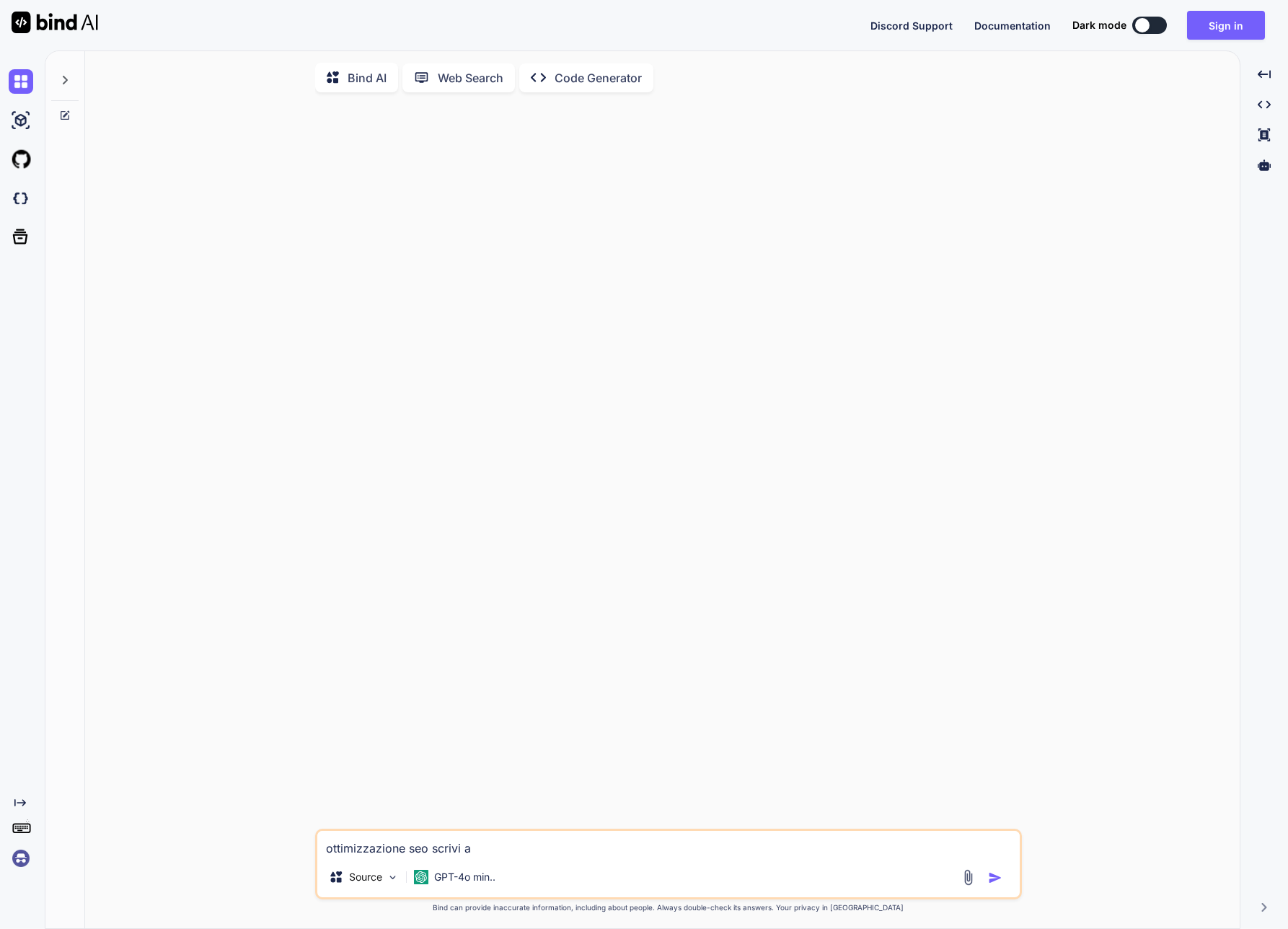
type textarea "ottimizzazione seo scrivi ar"
type textarea "x"
type textarea "ottimizzazione seo scrivi art"
type textarea "x"
type textarea "ottimizzazione seo scrivi arti"
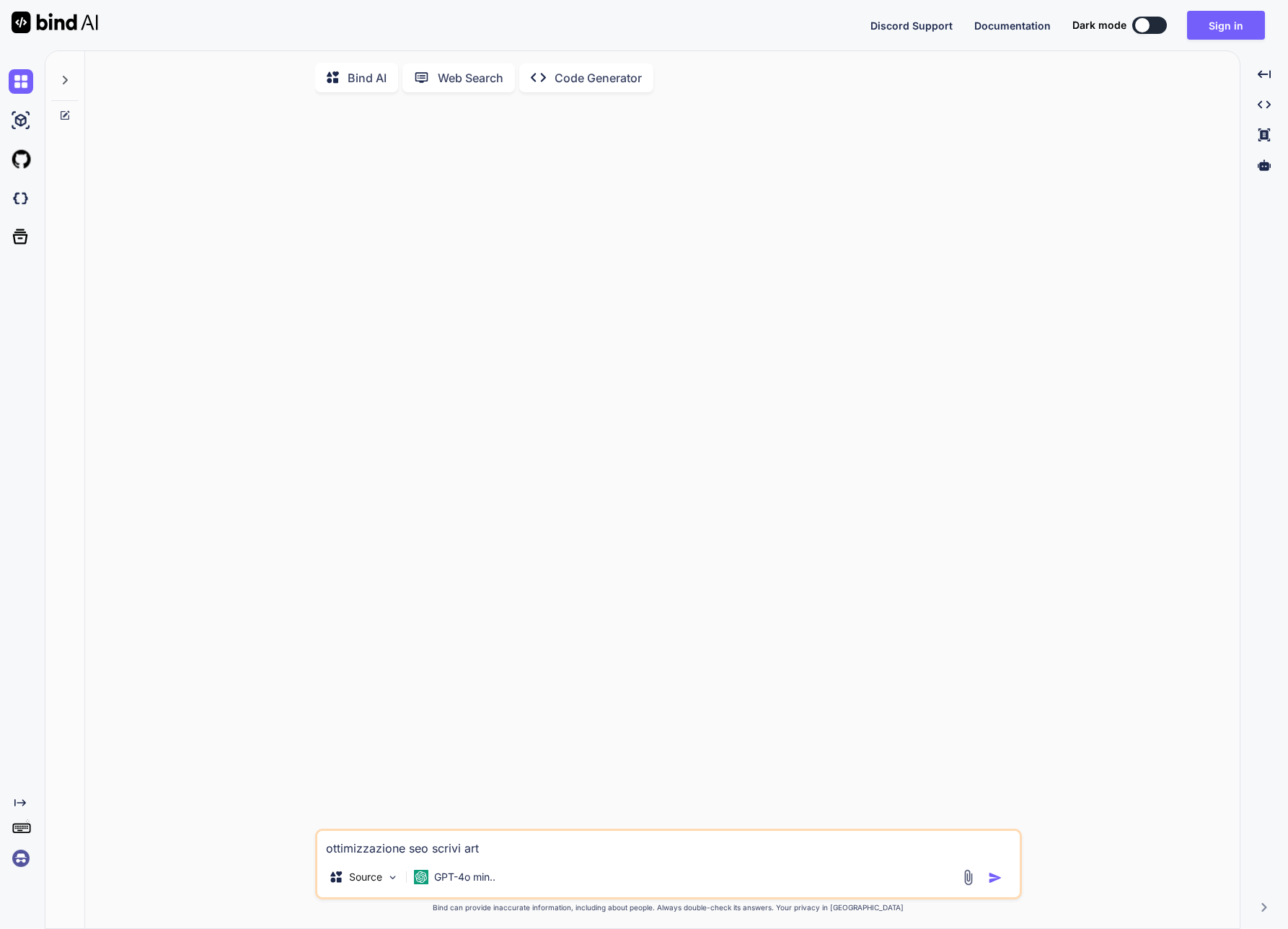
type textarea "x"
type textarea "ottimizzazione seo scrivi artic"
type textarea "x"
type textarea "ottimizzazione seo scrivi artico"
type textarea "x"
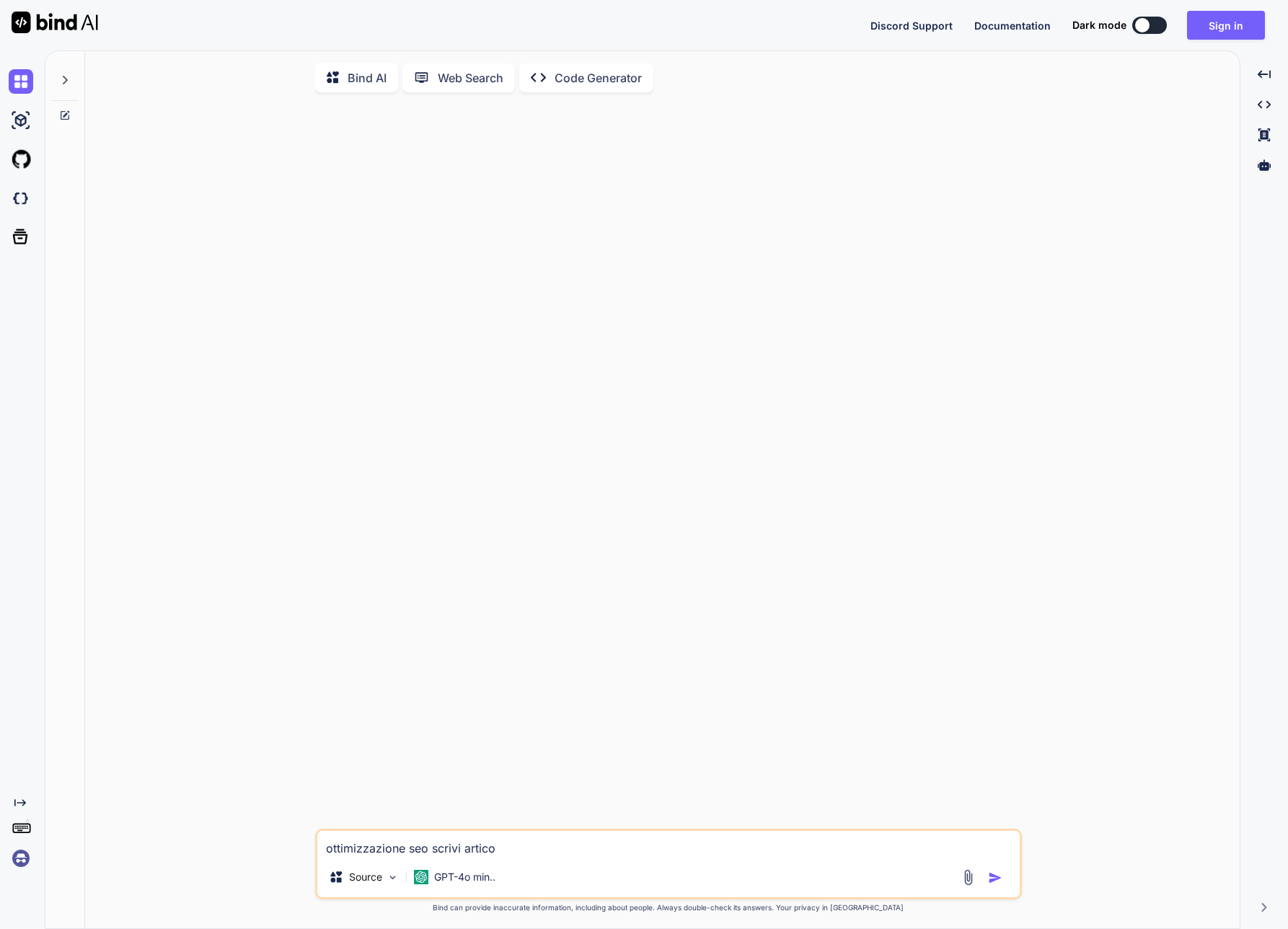
type textarea "ottimizzazione seo scrivi articol"
type textarea "x"
type textarea "ottimizzazione seo scrivi articoli"
type textarea "x"
type textarea "ottimizzazione seo scrivi articol"
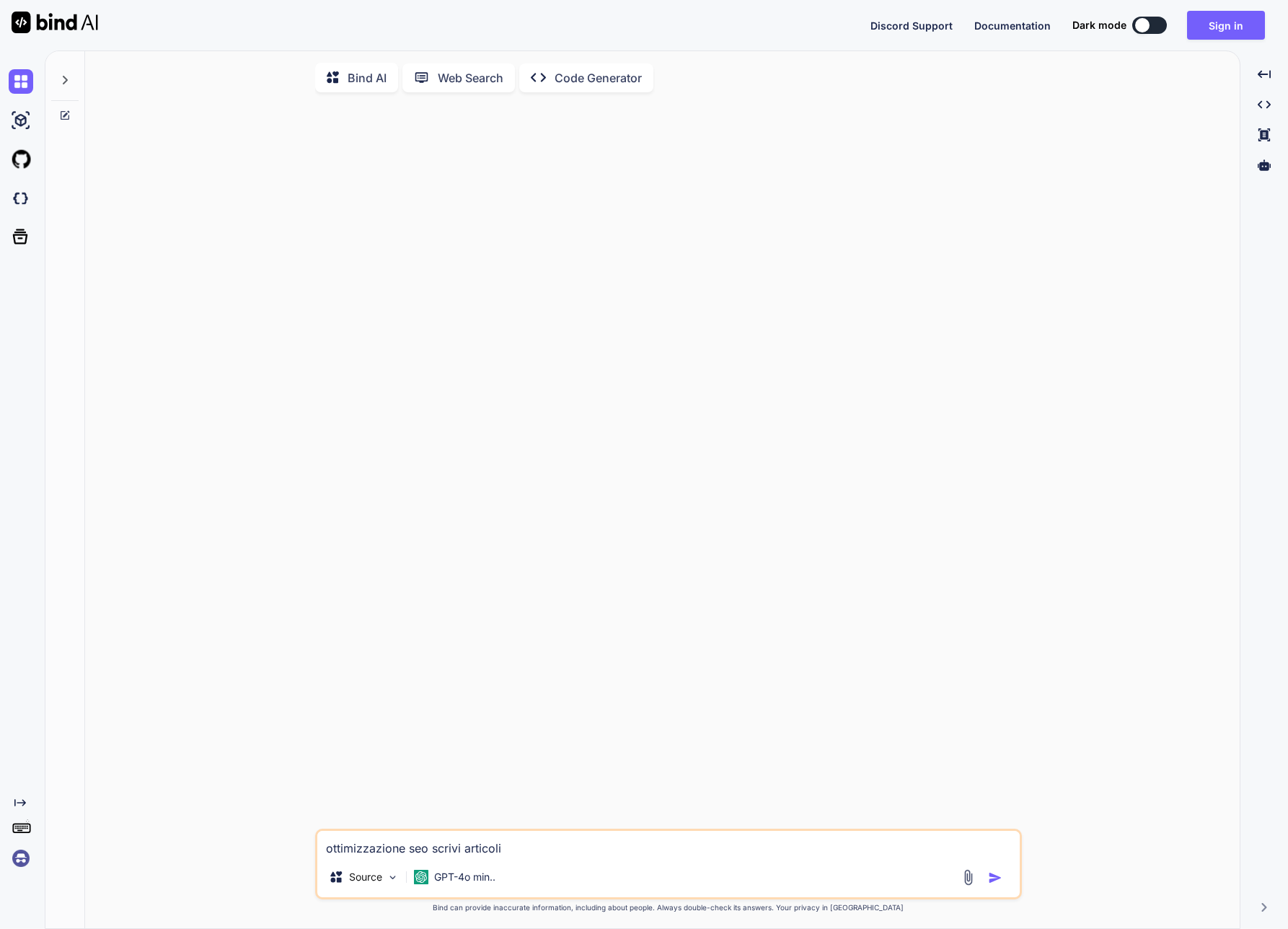
type textarea "x"
type textarea "ottimizzazione seo scrivi artico"
type textarea "x"
type textarea "ottimizzazione seo scrivi artic"
type textarea "x"
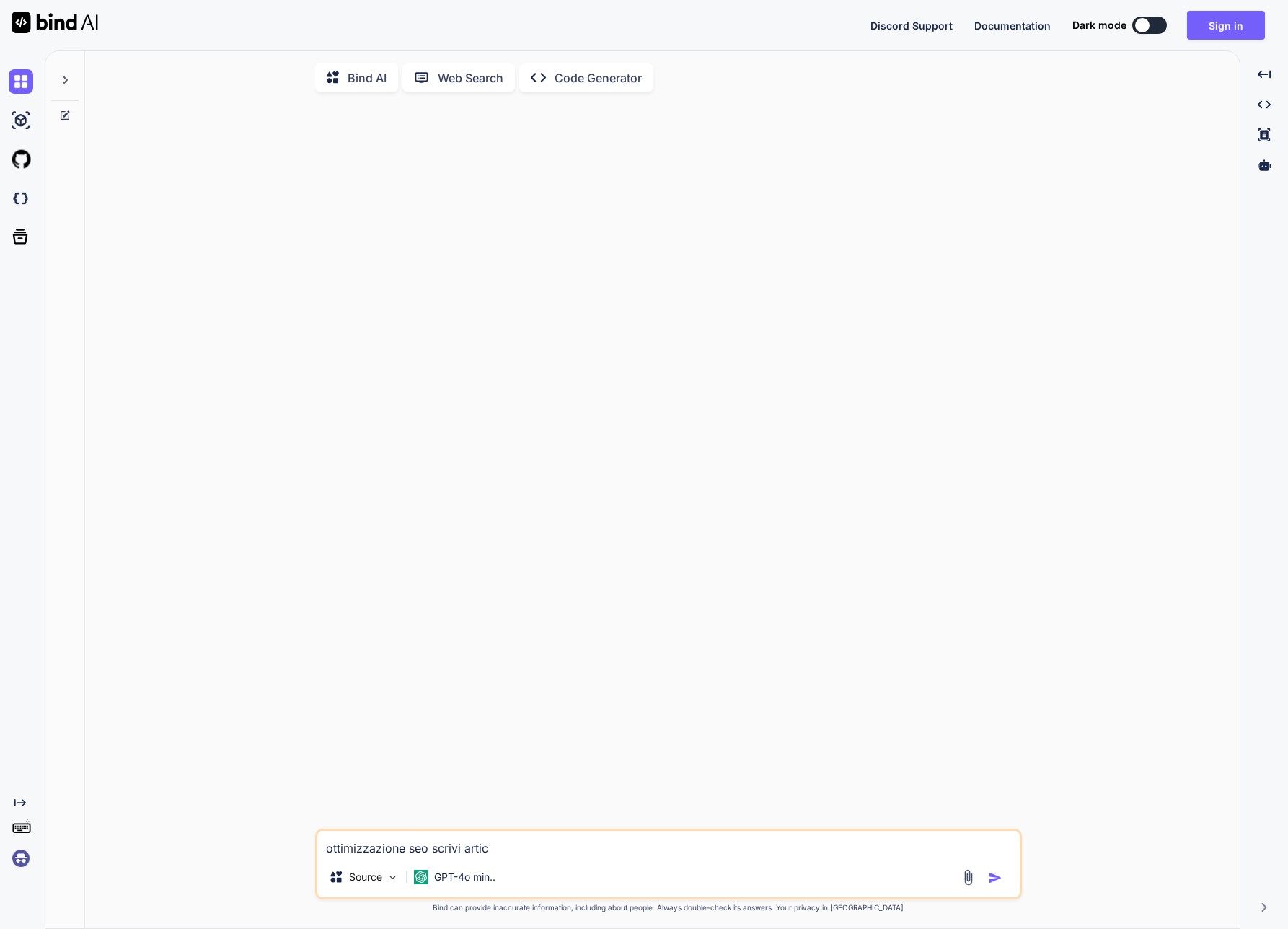
type textarea "ottimizzazione seo scrivi arti"
type textarea "x"
type textarea "ottimizzazione seo scrivi art"
type textarea "x"
type textarea "ottimizzazione seo scrivi ar"
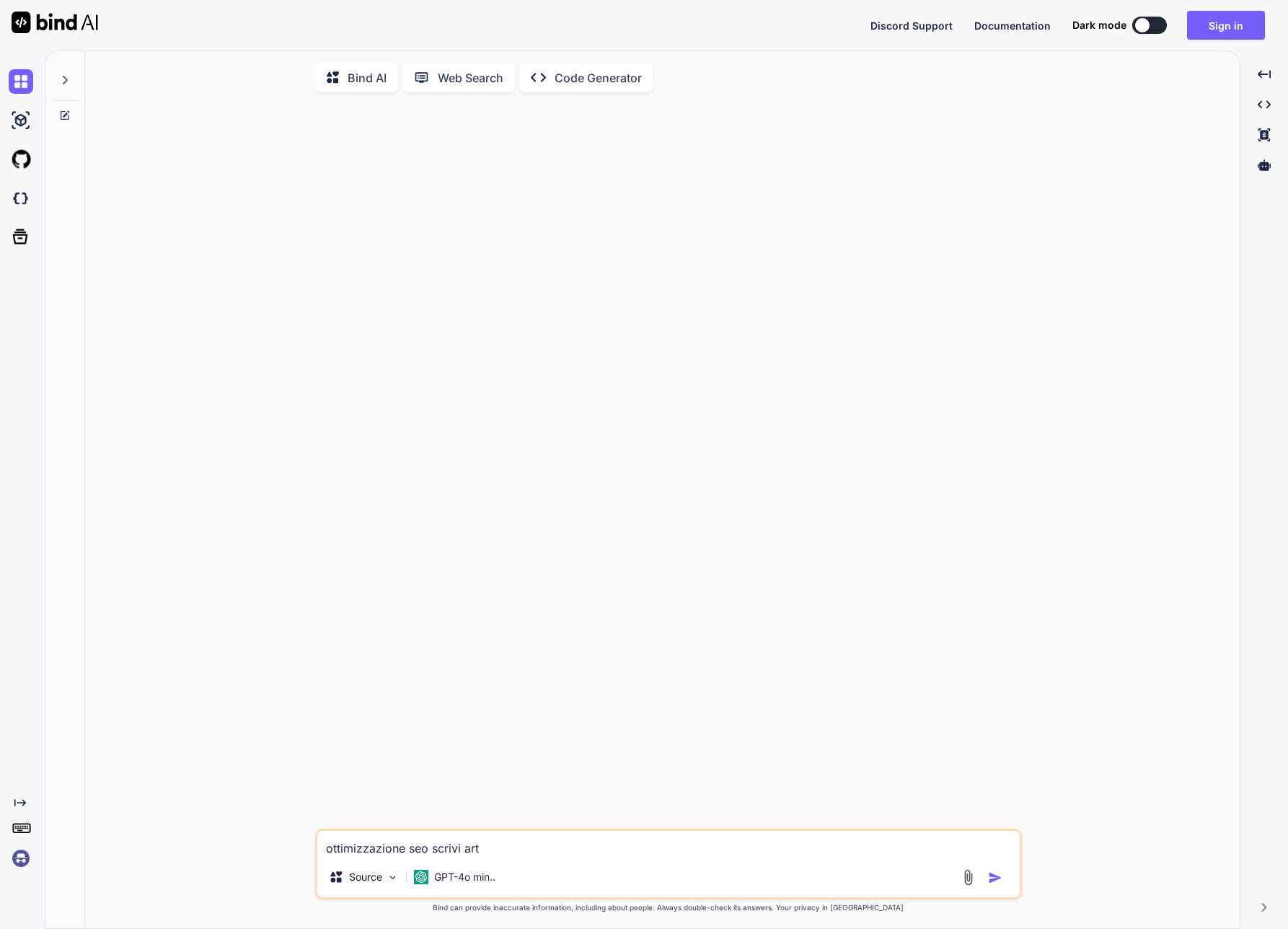
type textarea "x"
type textarea "ottimizzazione seo scrivi a"
type textarea "x"
type textarea "ottimizzazione seo scrivi"
type textarea "x"
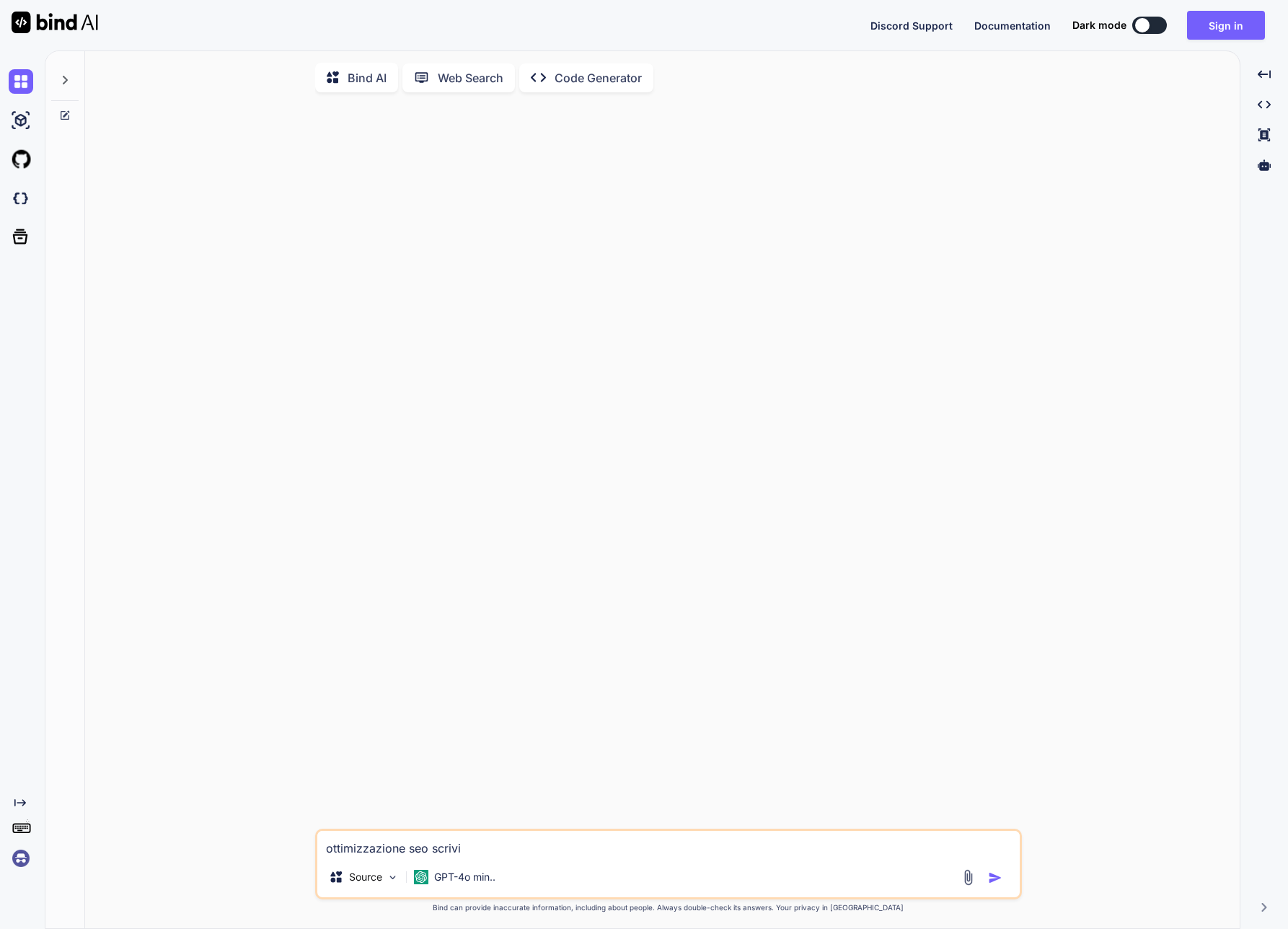
type textarea "ottimizzazione seo scrivi"
type textarea "x"
type textarea "ottimizzazione seo scriv"
type textarea "x"
type textarea "ottimizzazione seo scri"
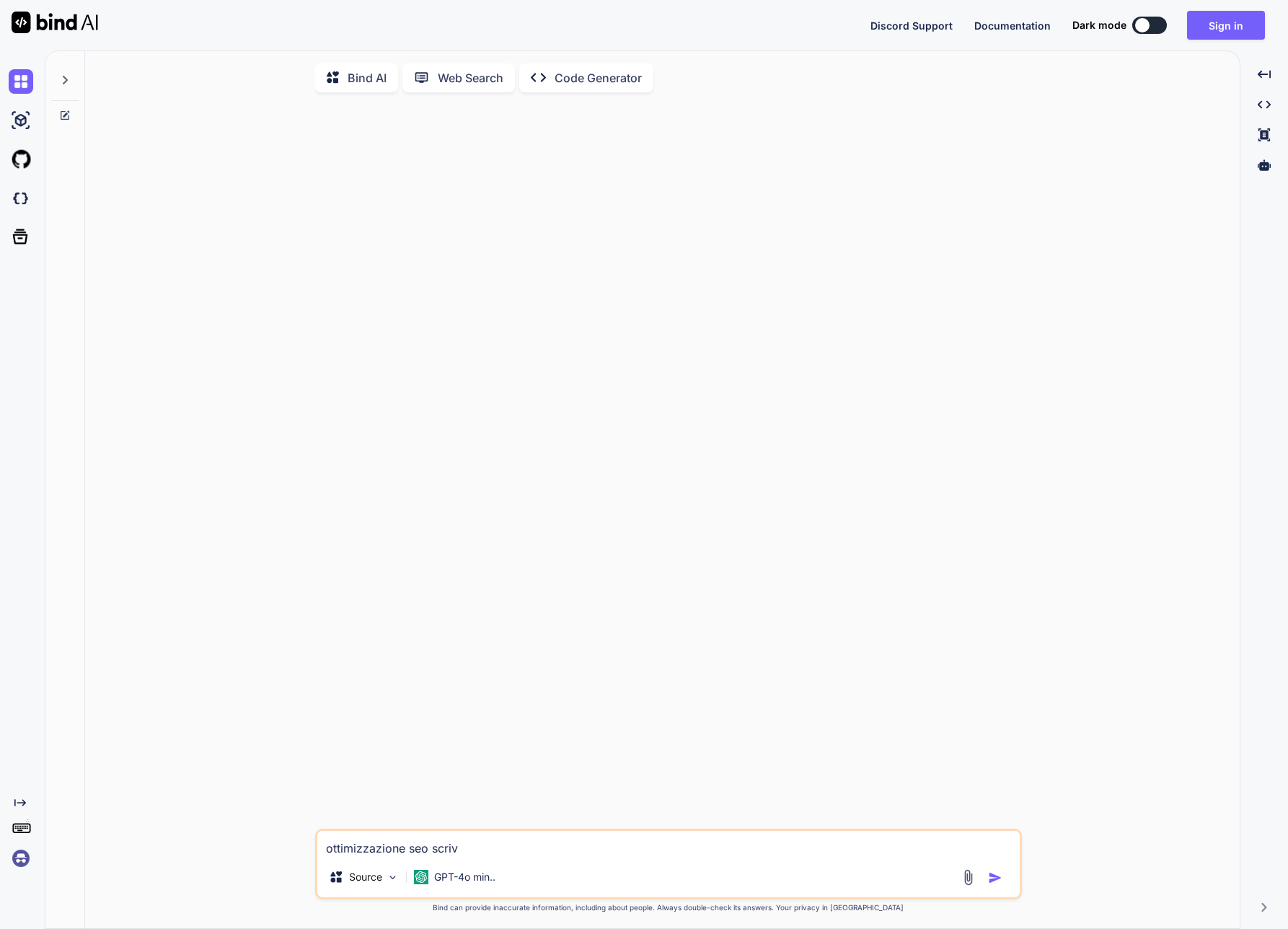
type textarea "x"
type textarea "ottimizzazione seo scr"
type textarea "x"
type textarea "ottimizzazione seo sc"
type textarea "x"
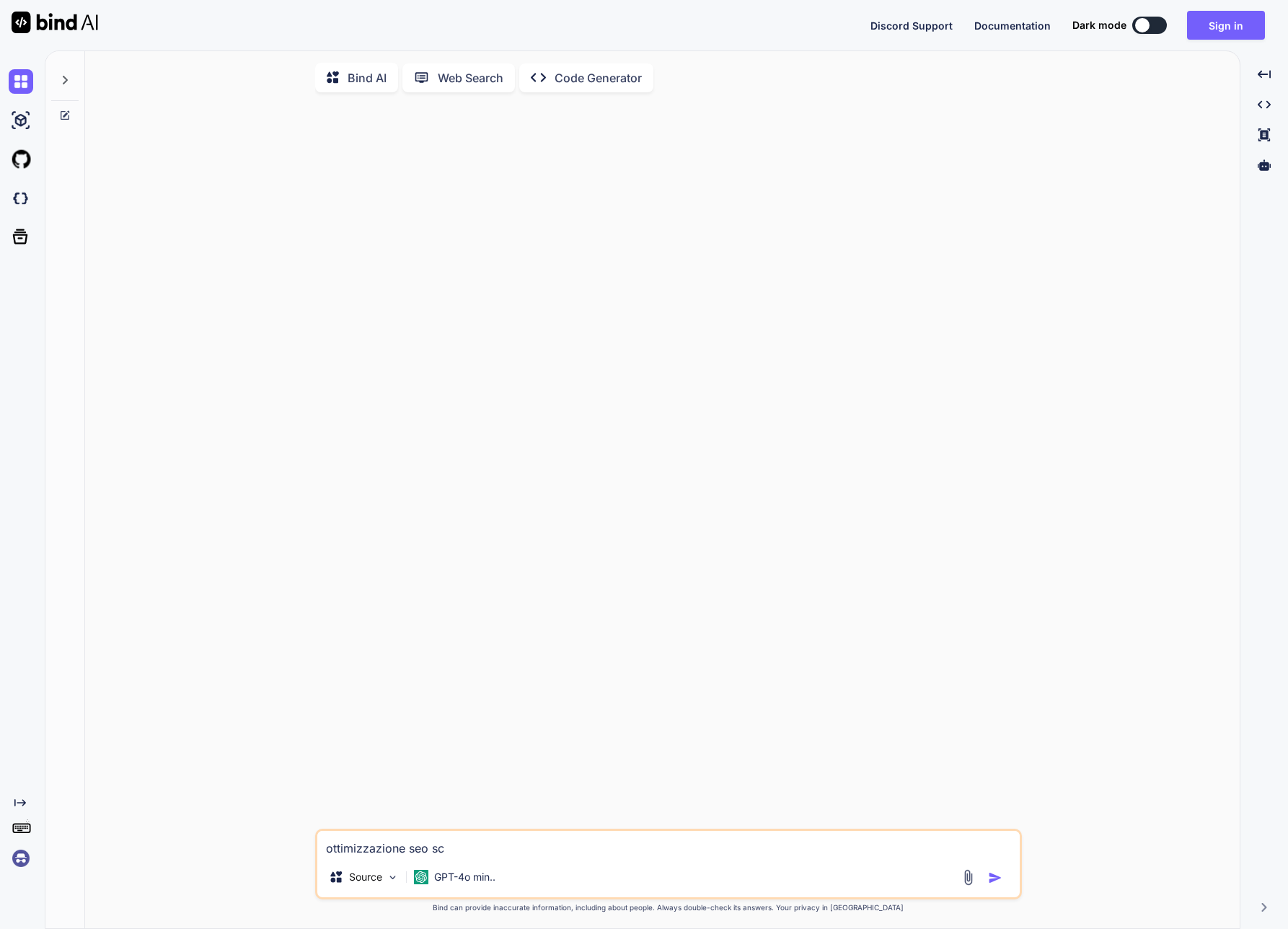
type textarea "ottimizzazione seo s"
type textarea "x"
type textarea "ottimizzazione seo"
type textarea "x"
type textarea "ottimizzazione seo p"
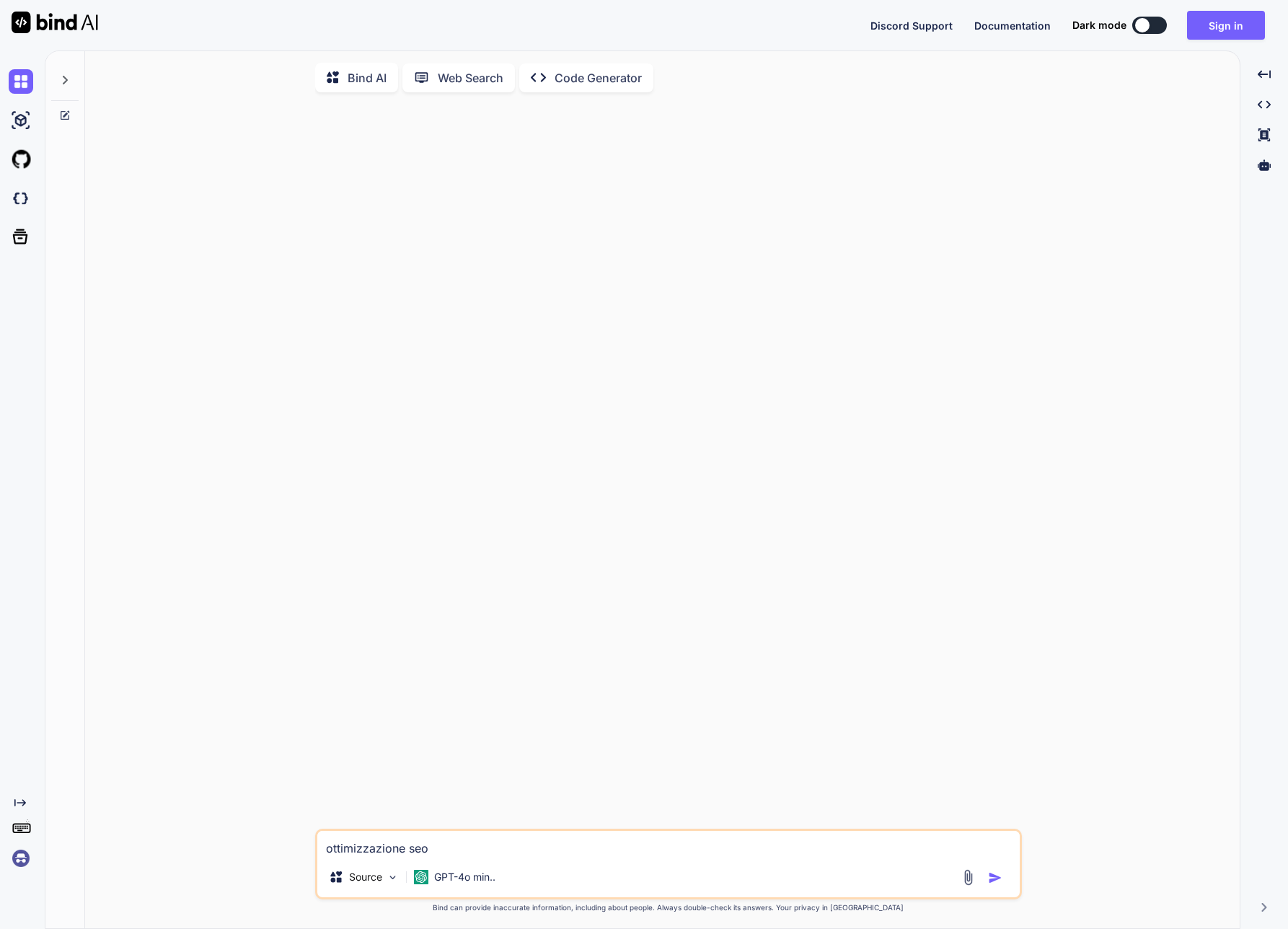
type textarea "x"
type textarea "ottimizzazione seo pr"
type textarea "x"
type textarea "ottimizzazione seo pre"
type textarea "x"
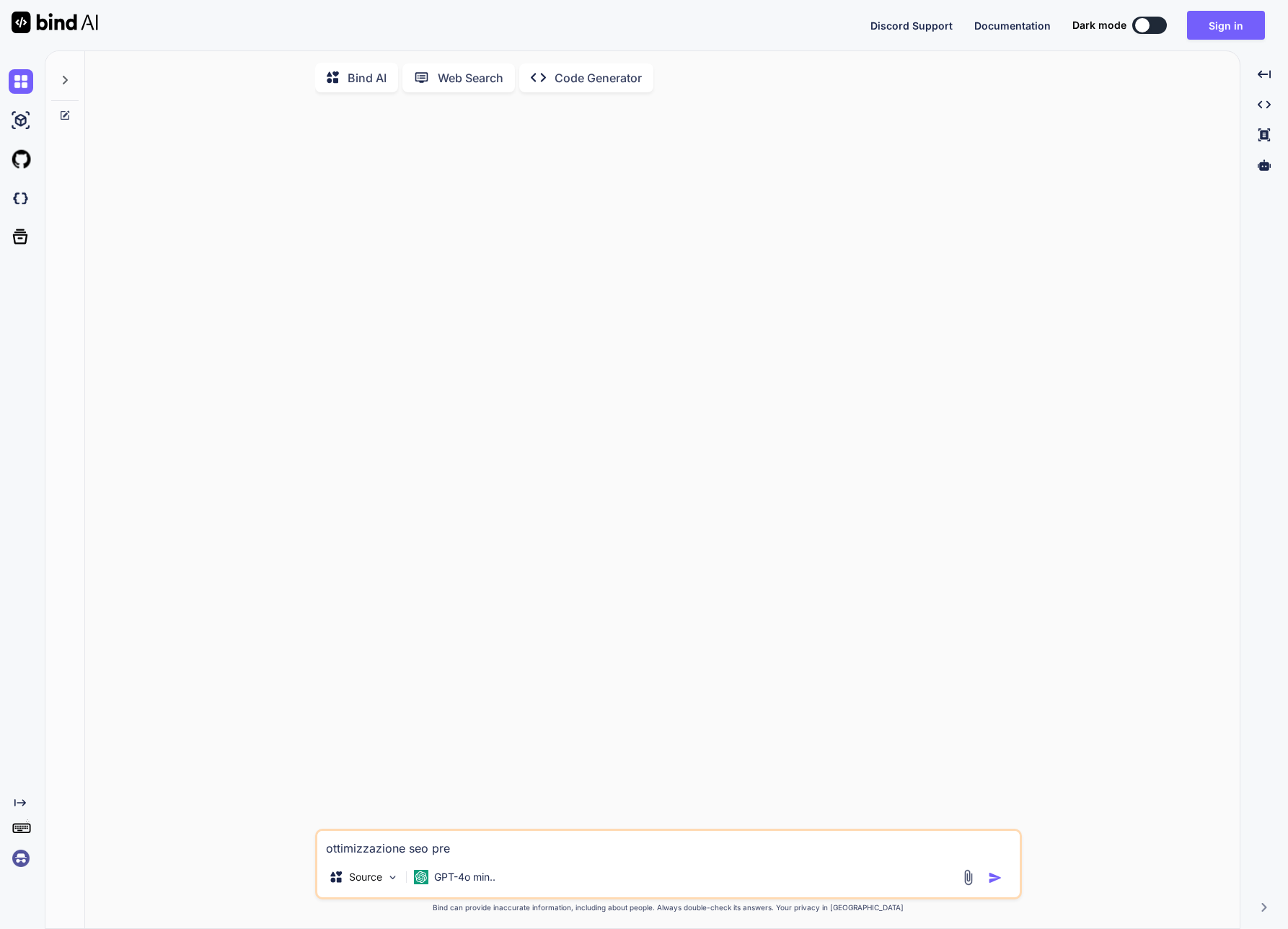
type textarea "ottimizzazione seo prep"
type textarea "x"
type textarea "ottimizzazione seo prepa"
type textarea "x"
type textarea "ottimizzazione seo prepar"
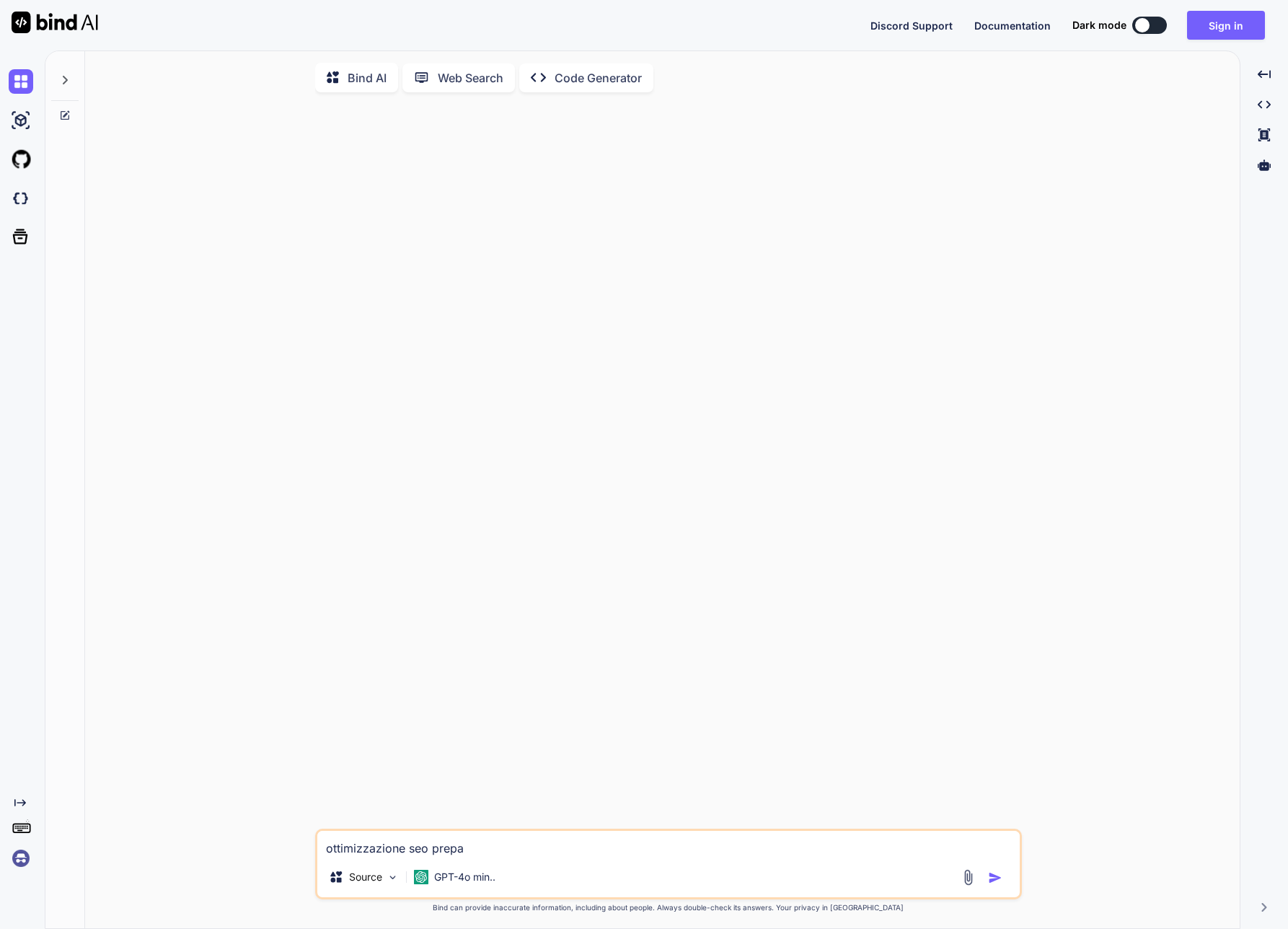
type textarea "x"
type textarea "ottimizzazione seo prepara"
type textarea "x"
type textarea "ottimizzazione seo prepara"
type textarea "x"
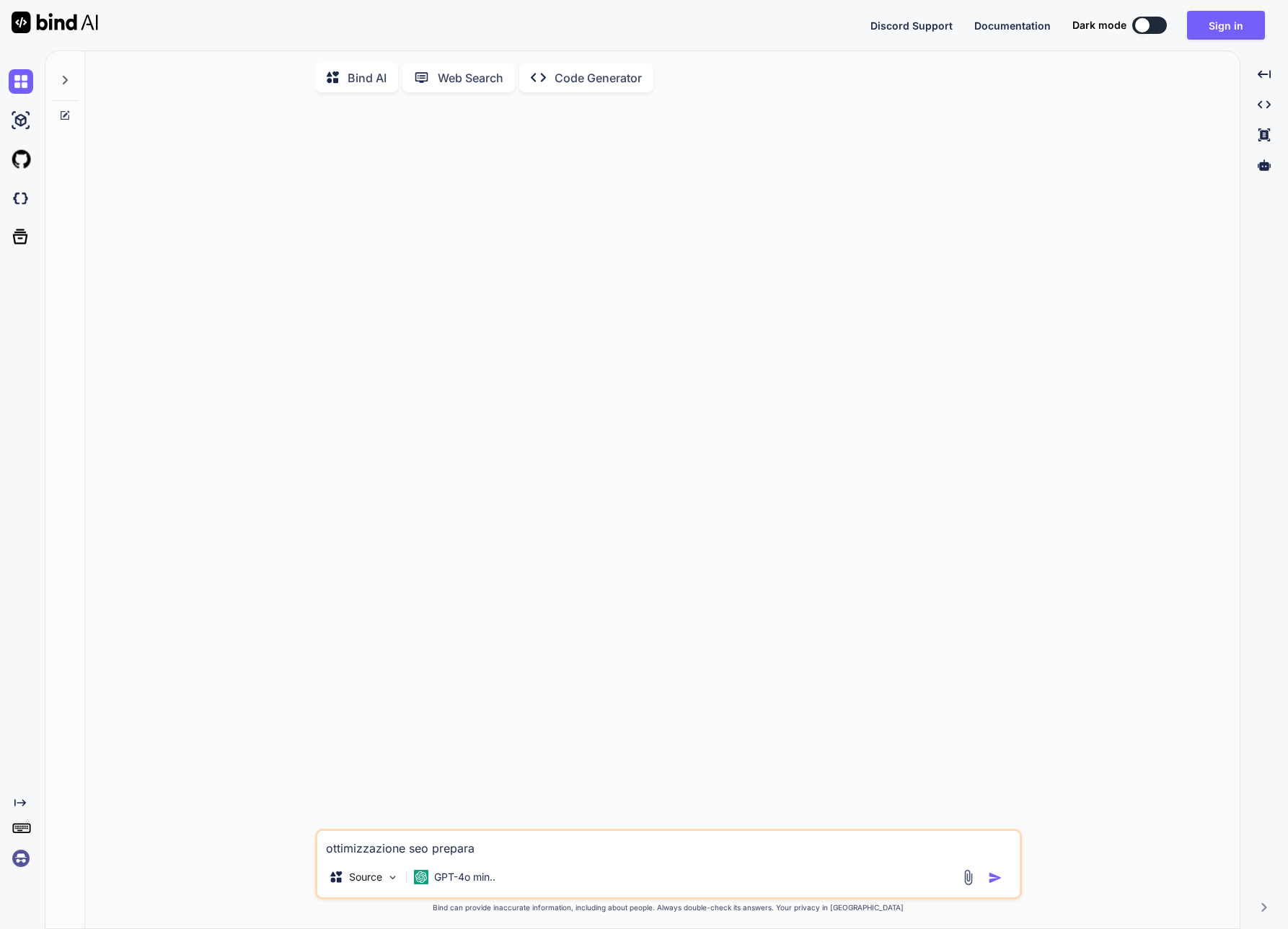
type textarea "ottimizzazione seo prepara p"
type textarea "x"
type textarea "ottimizzazione seo prepara pi"
type textarea "x"
type textarea "ottimizzazione seo prepara pia"
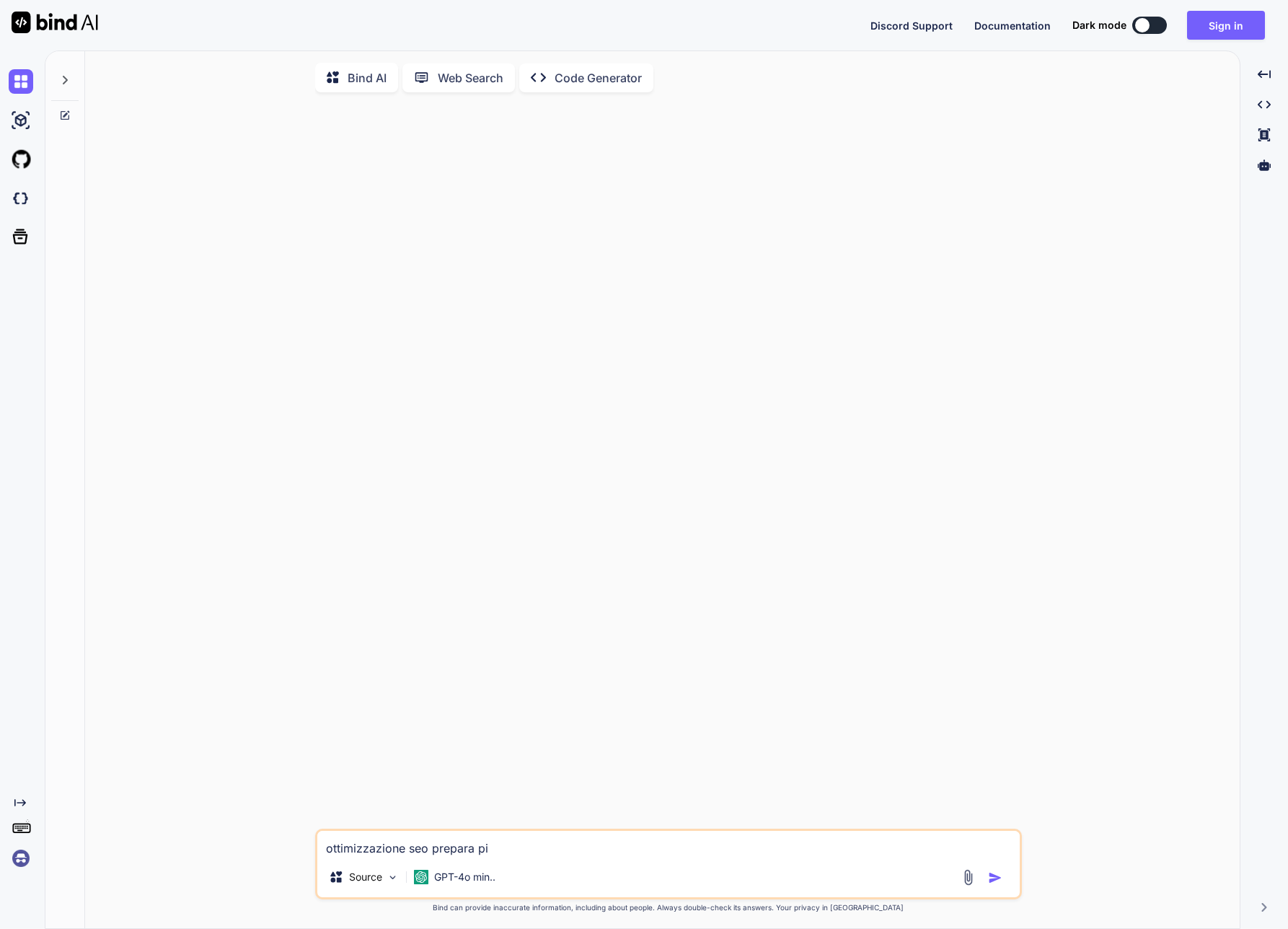
type textarea "x"
type textarea "ottimizzazione seo prepara pian"
type textarea "x"
type textarea "ottimizzazione seo prepara piano"
type textarea "x"
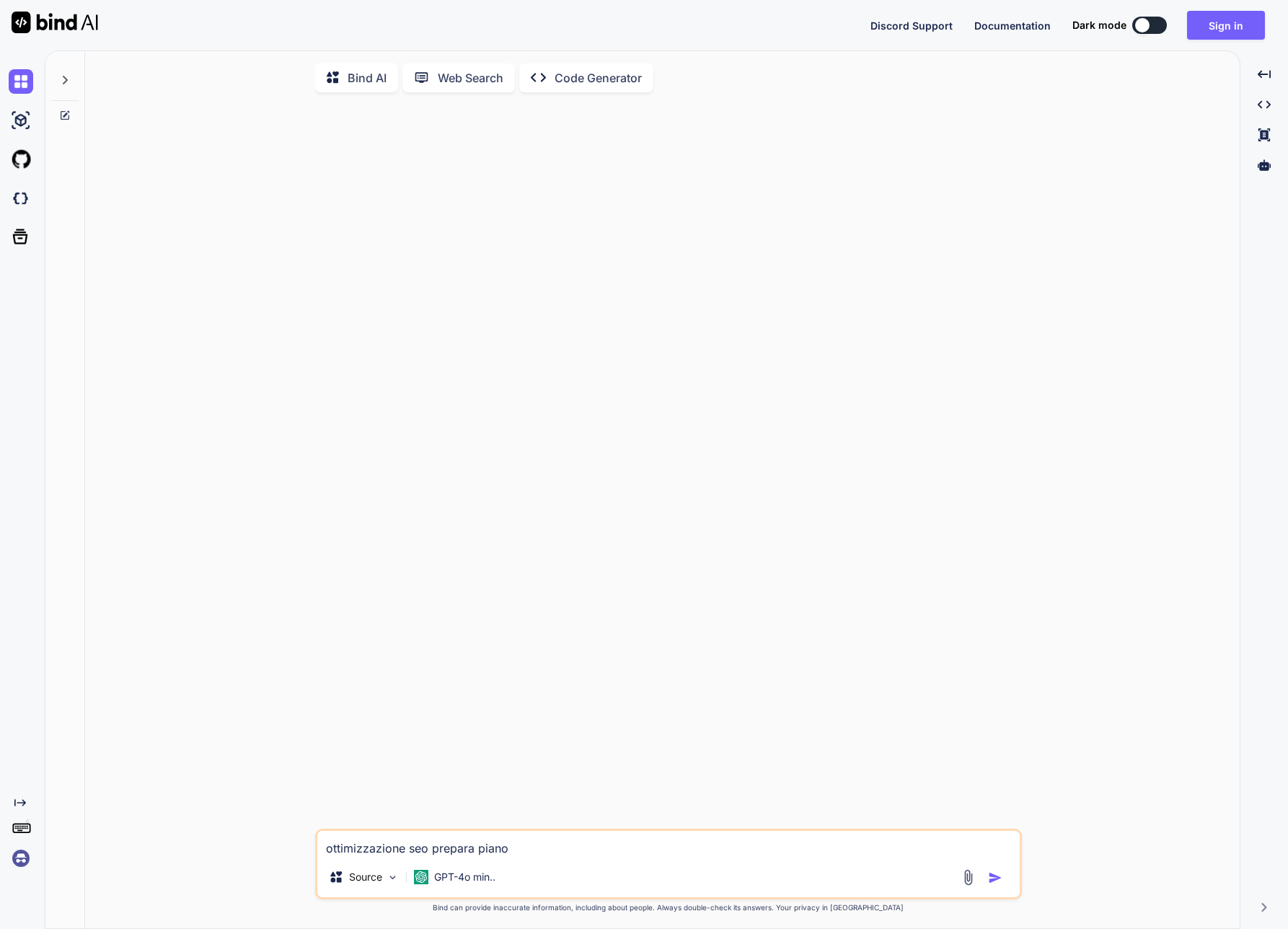
type textarea "ottimizzazione seo prepara piano"
type textarea "x"
type textarea "ottimizzazione seo prepara piano e"
type textarea "x"
type textarea "ottimizzazione seo prepara piano ed"
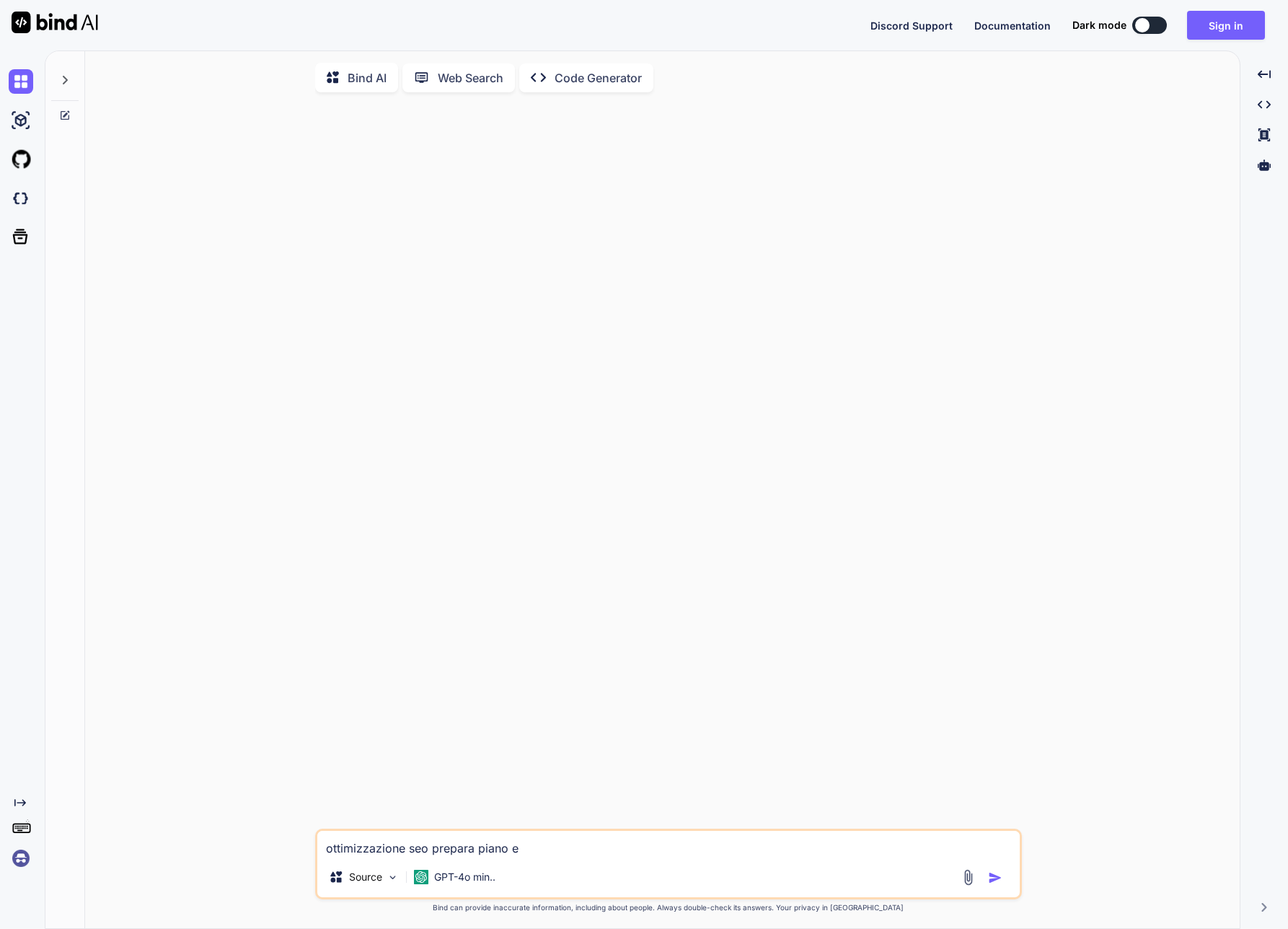
type textarea "x"
type textarea "ottimizzazione seo prepara piano edi"
type textarea "x"
type textarea "ottimizzazione seo prepara piano edit"
type textarea "x"
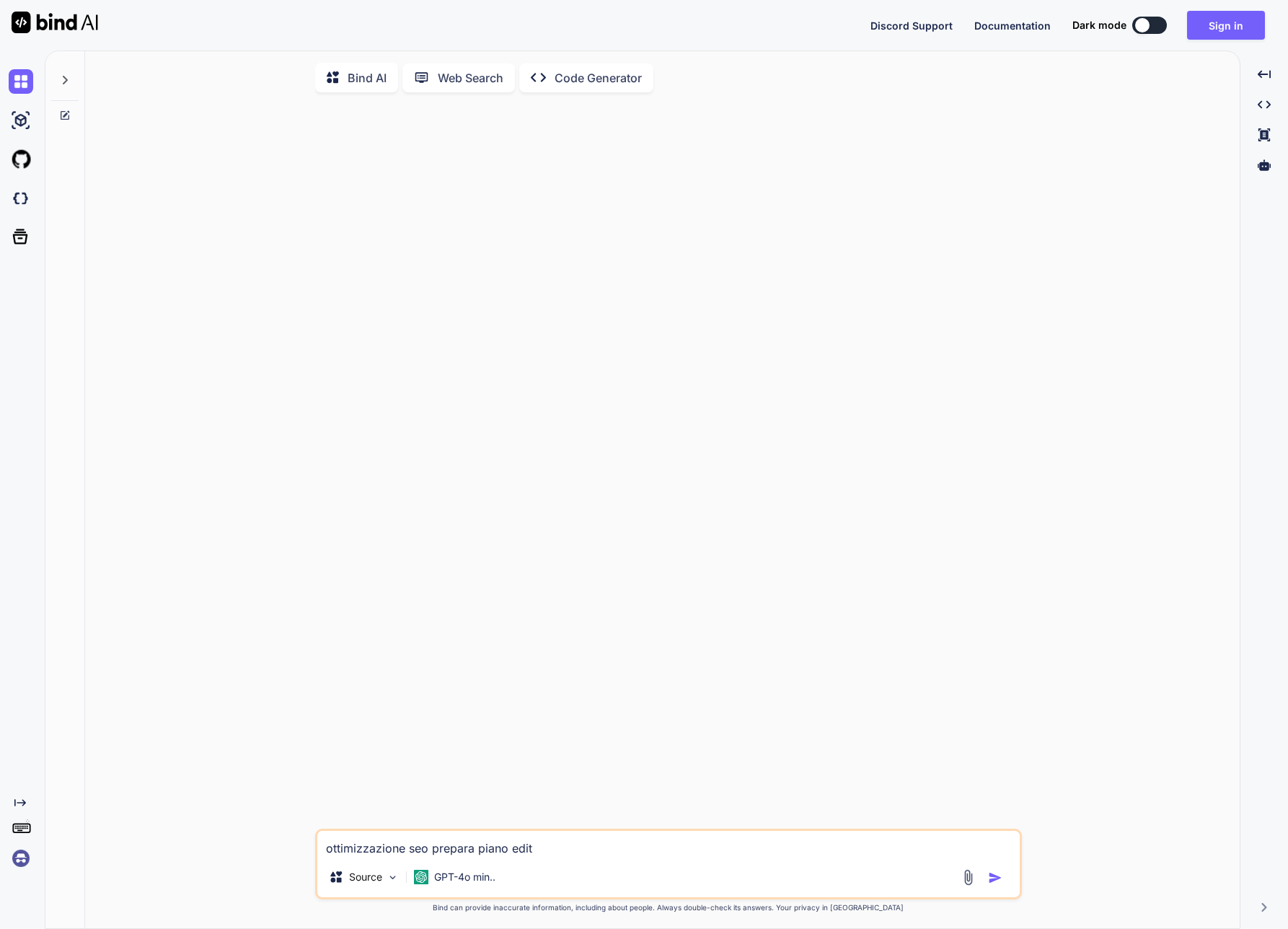
type textarea "ottimizzazione seo prepara piano edito"
type textarea "x"
type textarea "ottimizzazione seo prepara piano editor"
type textarea "x"
type textarea "ottimizzazione seo prepara piano editori"
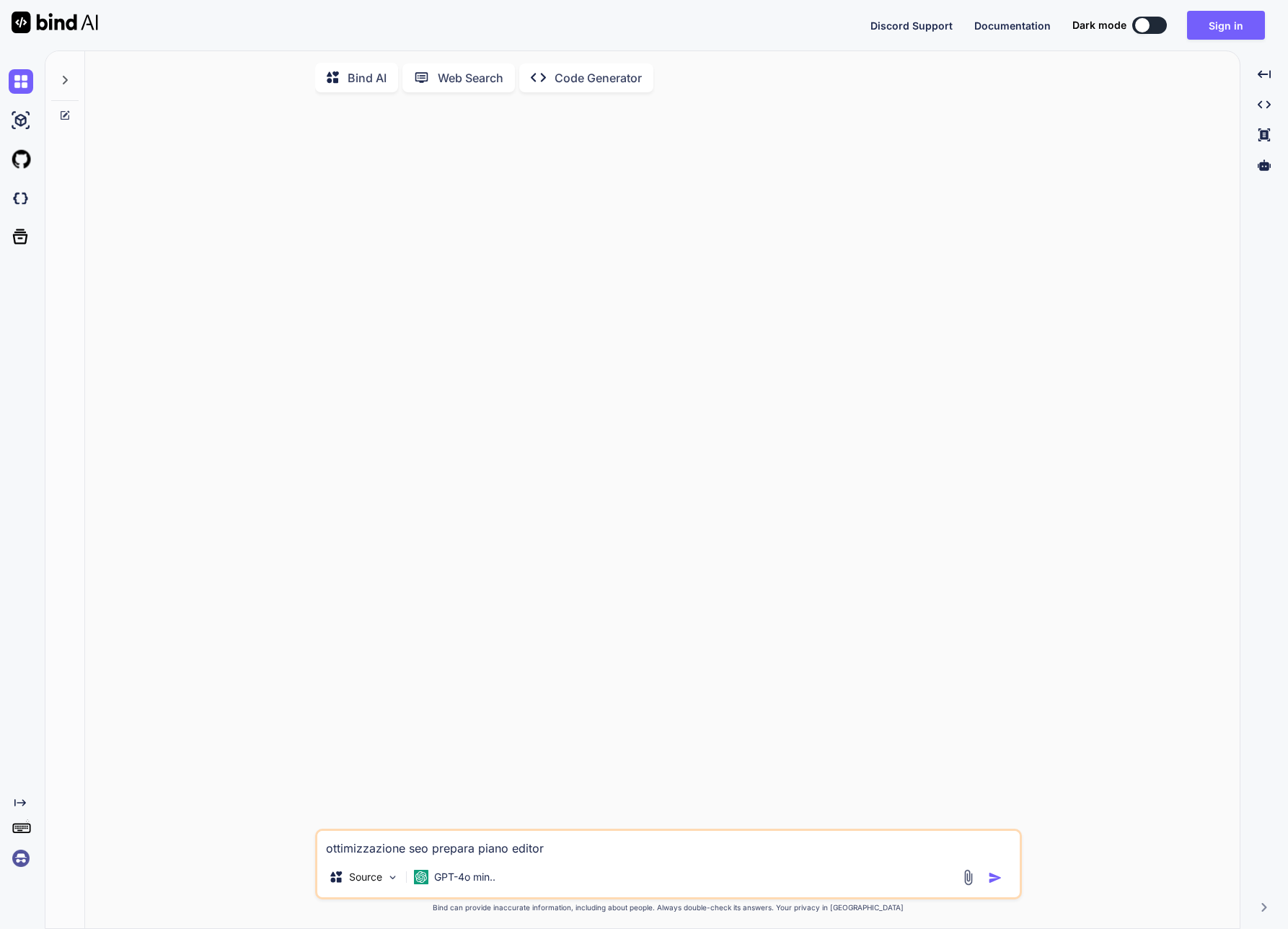
type textarea "x"
type textarea "ottimizzazione seo prepara piano editoria"
type textarea "x"
type textarea "ottimizzazione seo prepara piano editorial"
type textarea "x"
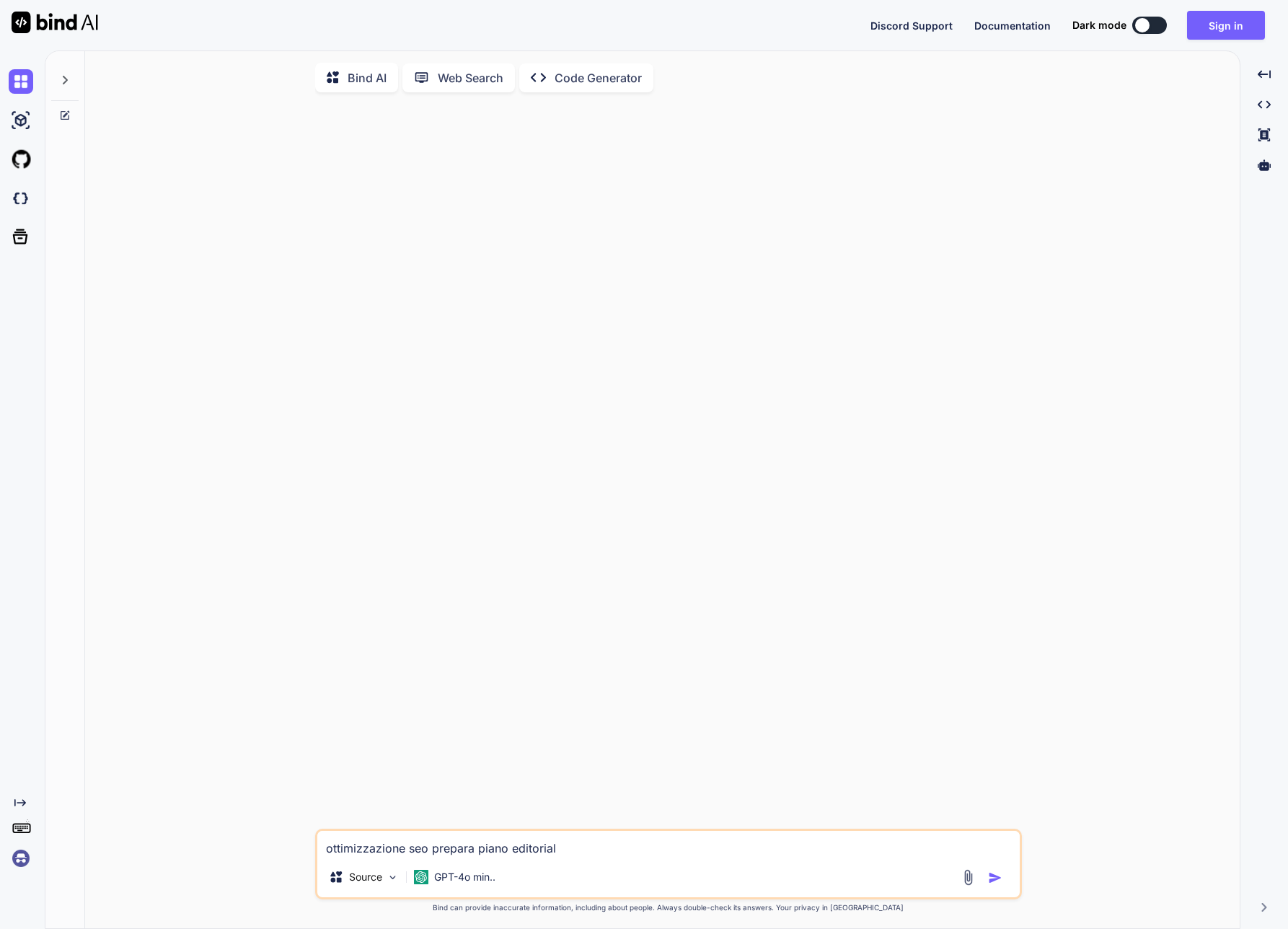
type textarea "ottimizzazione seo prepara piano editoriale"
type textarea "x"
type textarea "ottimizzazione seo prepara piano editoriale"
click at [992, 882] on img "button" at bounding box center [996, 877] width 14 height 14
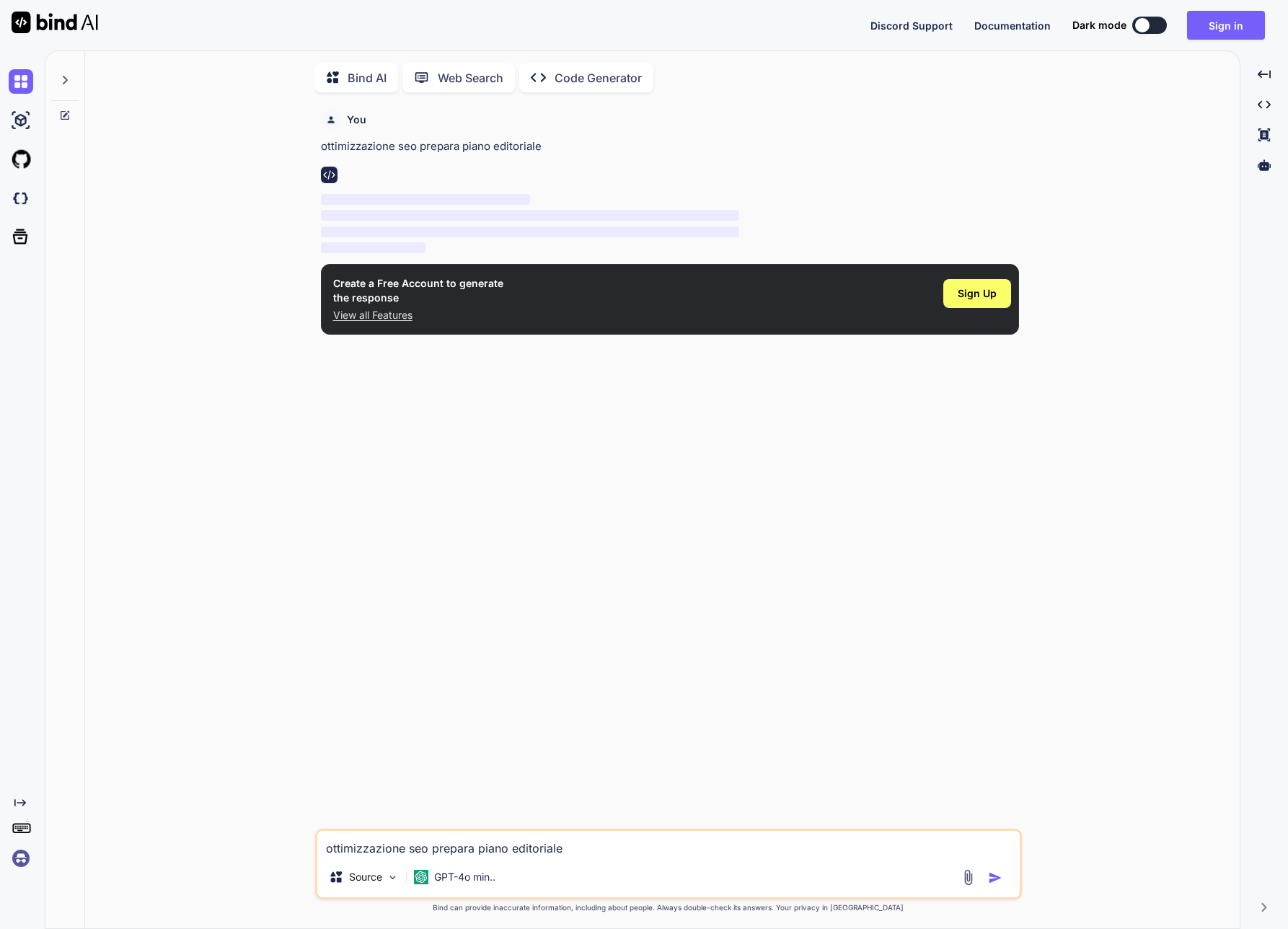
scroll to position [5, 0]
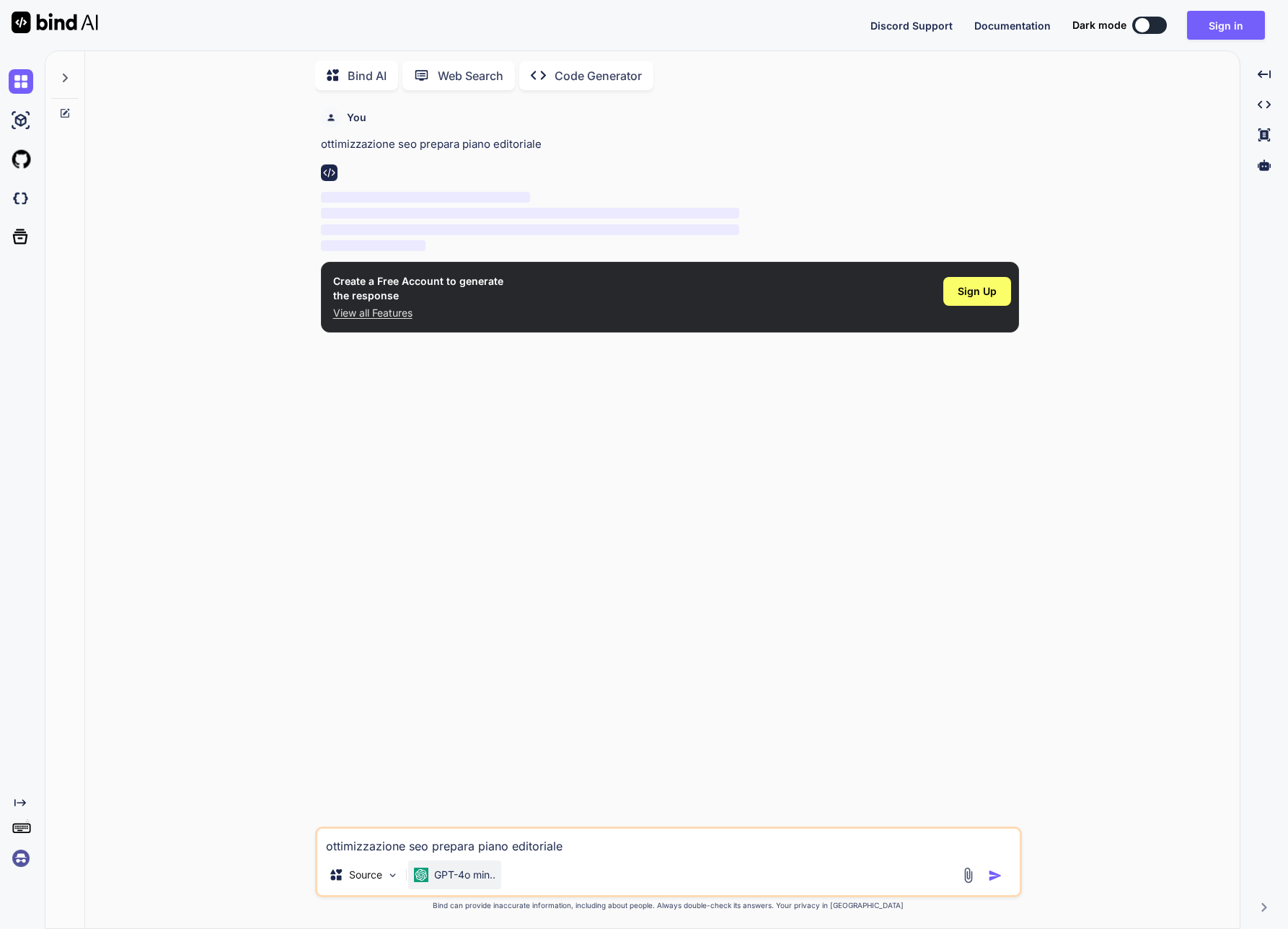
click at [462, 869] on p "GPT-4o min.." at bounding box center [465, 875] width 61 height 14
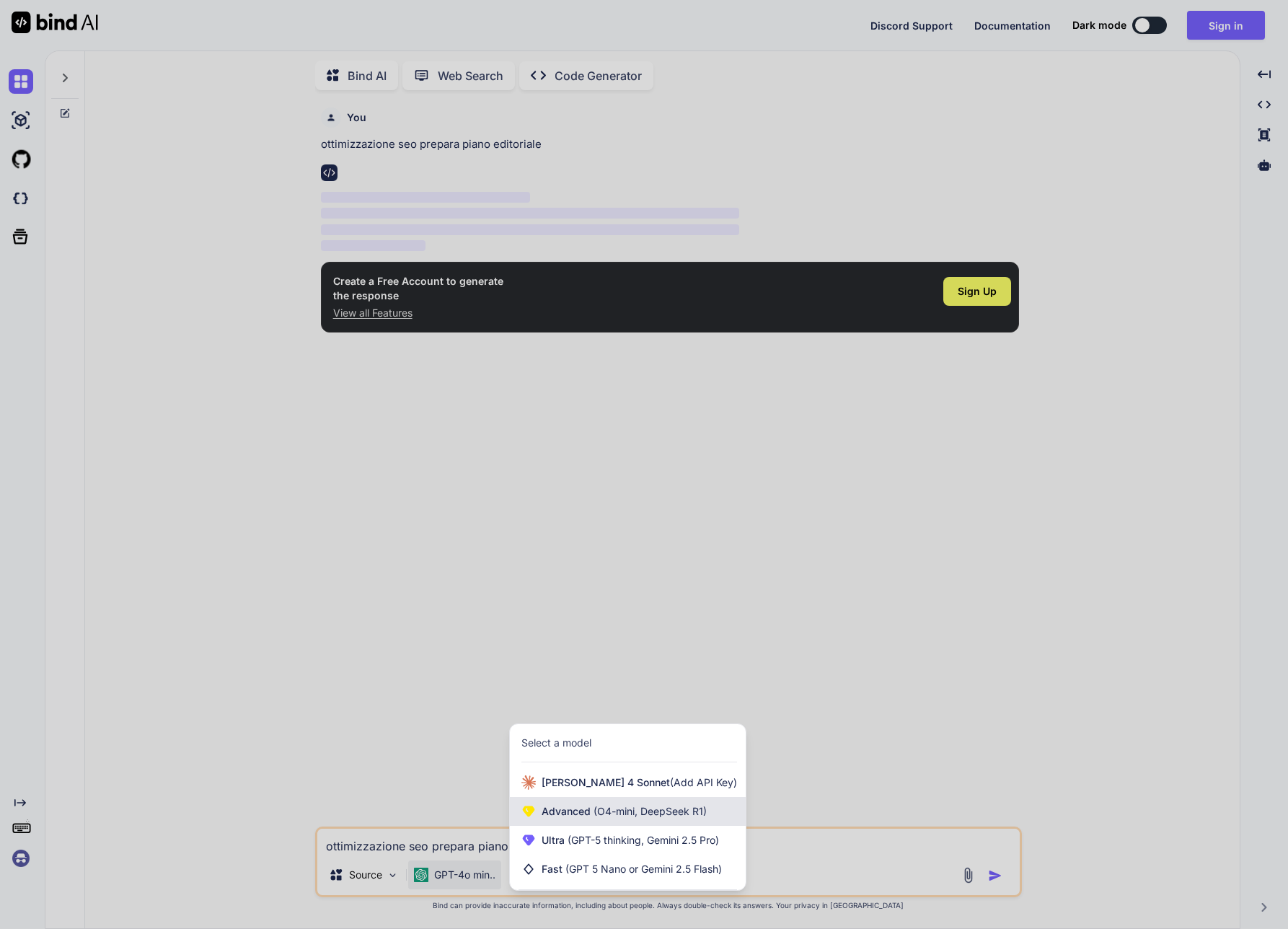
scroll to position [0, 0]
click at [662, 788] on span "[PERSON_NAME] 4 Sonnet (Add API Key)" at bounding box center [640, 783] width 196 height 14
type textarea "x"
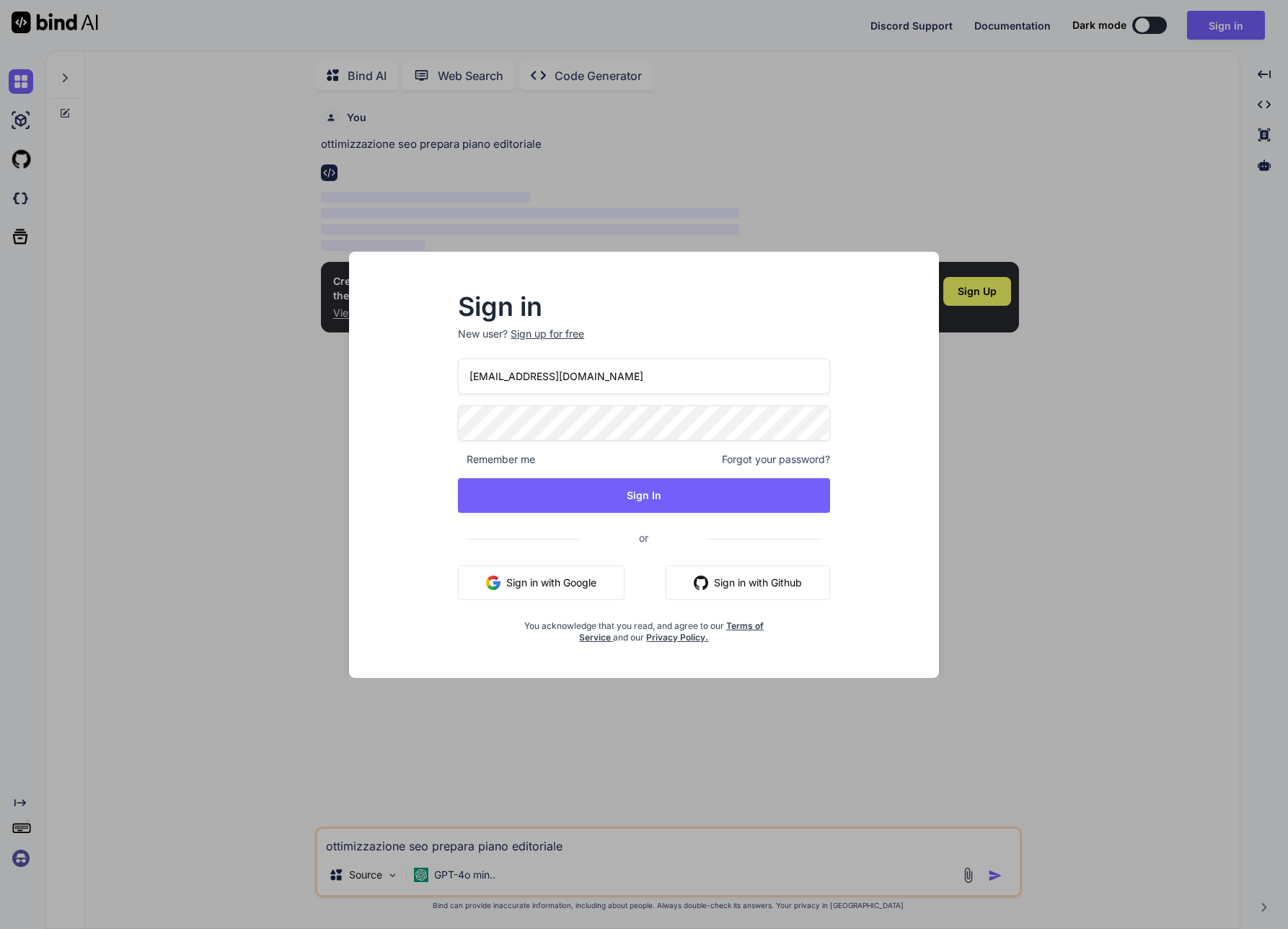
type input "[EMAIL_ADDRESS][DOMAIN_NAME]"
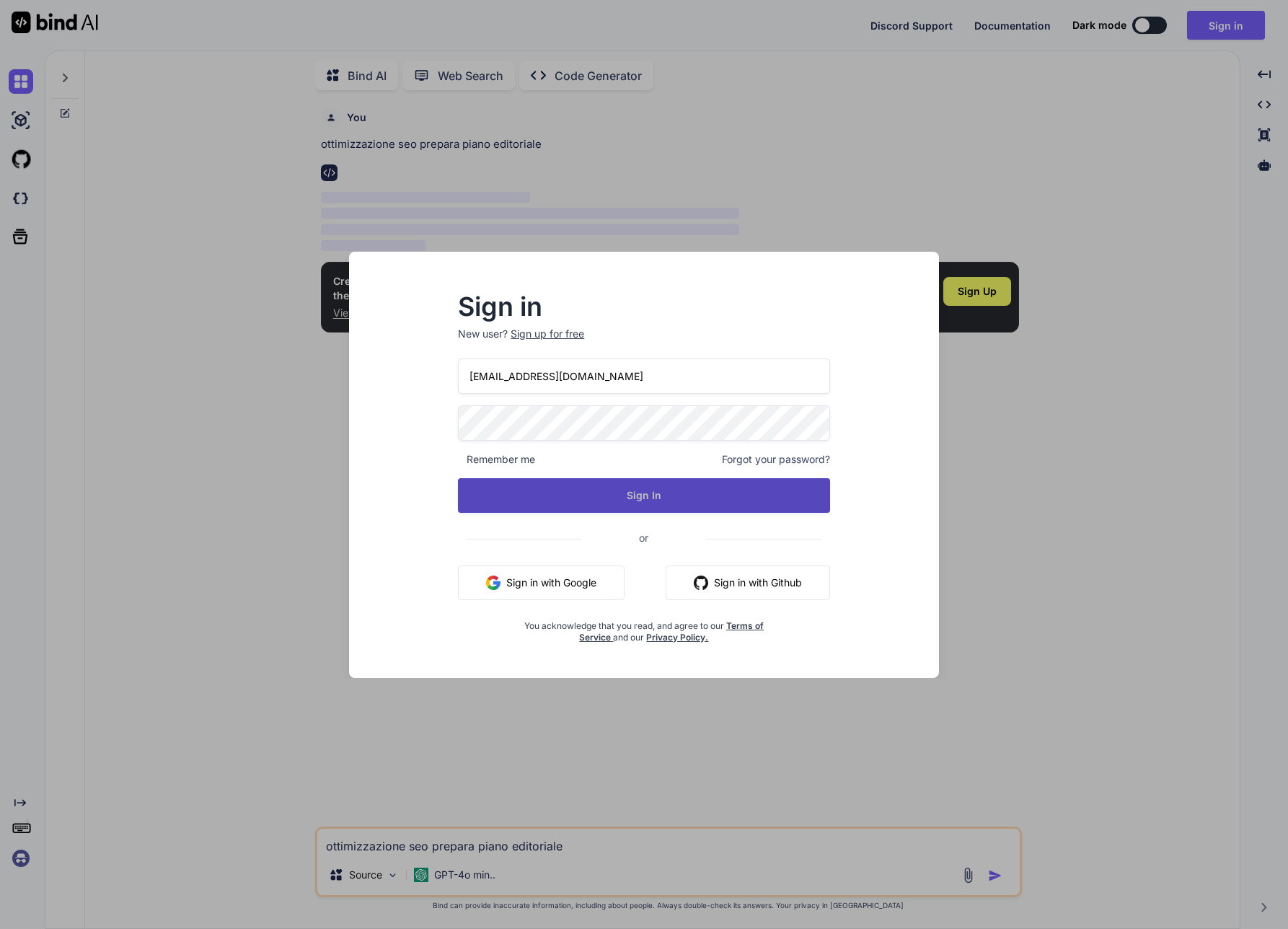
click at [595, 487] on button "Sign In" at bounding box center [644, 496] width 372 height 34
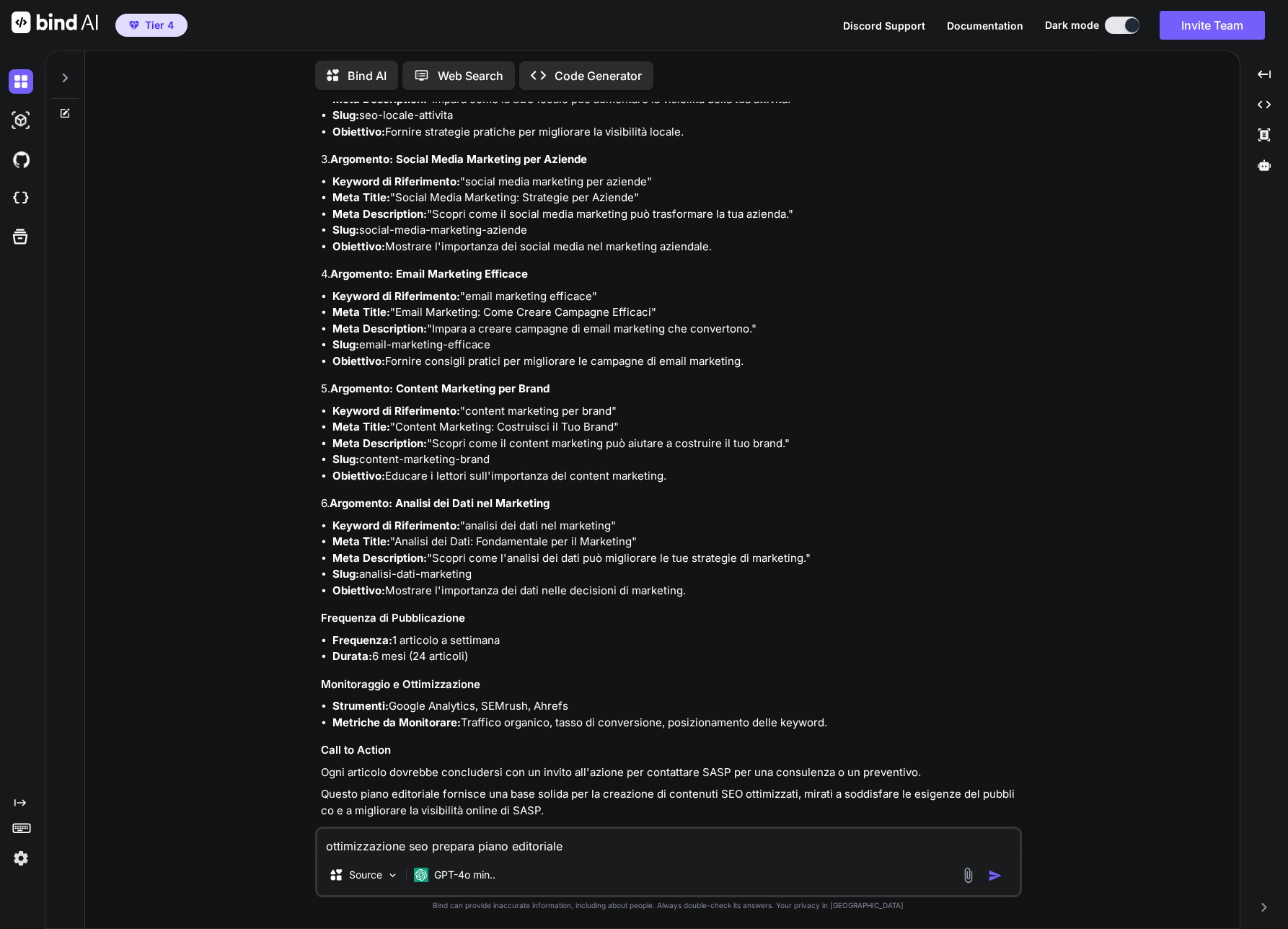
scroll to position [14, 0]
drag, startPoint x: 412, startPoint y: 475, endPoint x: 648, endPoint y: 476, distance: 236.0
click at [648, 476] on div "Certo! Ecco un piano editoriale per l'ottimizzazione SEO, focalizzato su argome…" at bounding box center [669, 335] width 698 height 969
copy strong "Analisi dei Dati nel Marketing"
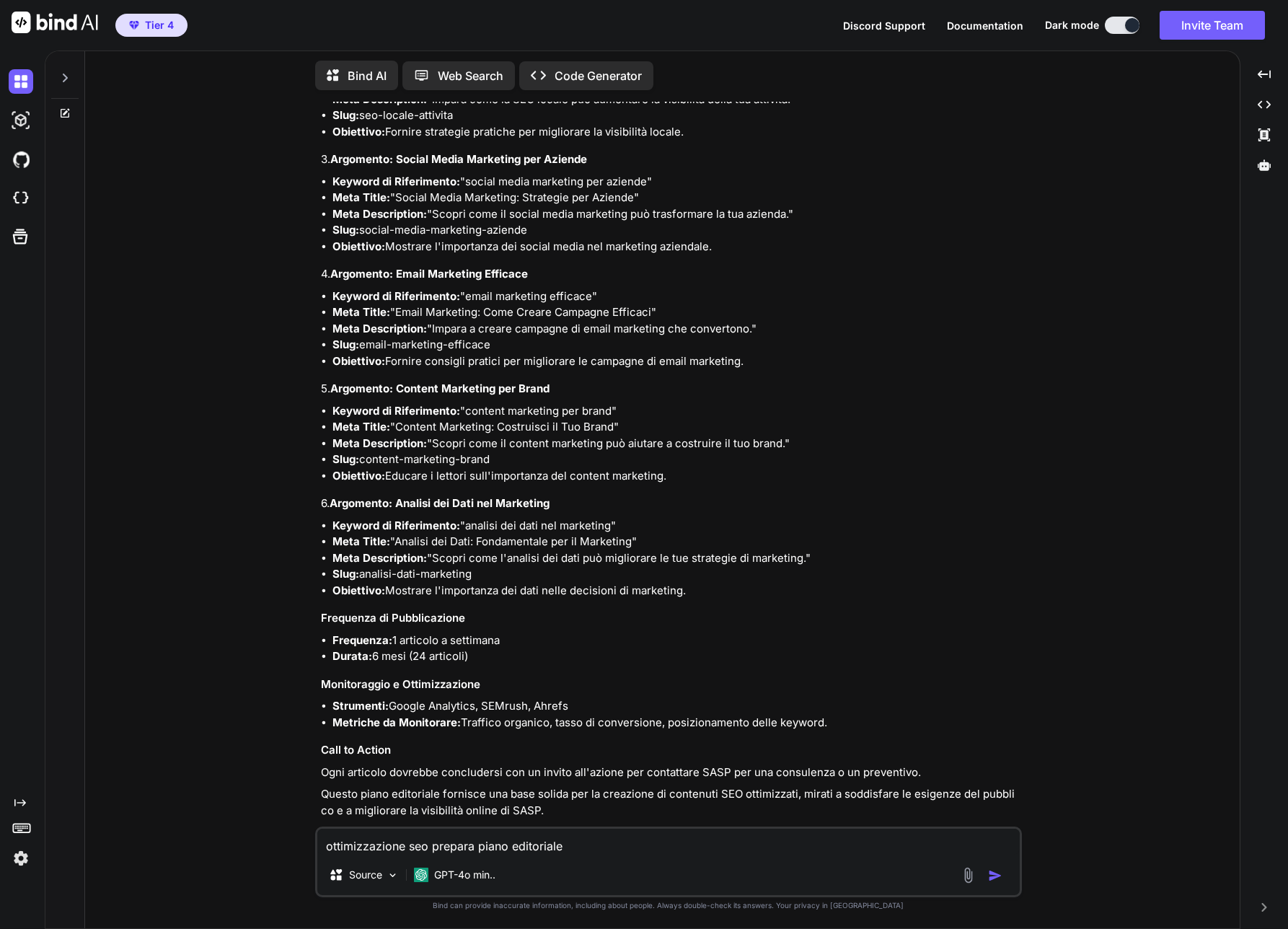
click at [404, 845] on textarea "ottimizzazione seo prepara piano editoriale" at bounding box center [669, 841] width 702 height 26
paste textarea "Analisi dei Dati nel Marketing"
type textarea "scrivi articolo Analisi dei Dati nel Marketing"
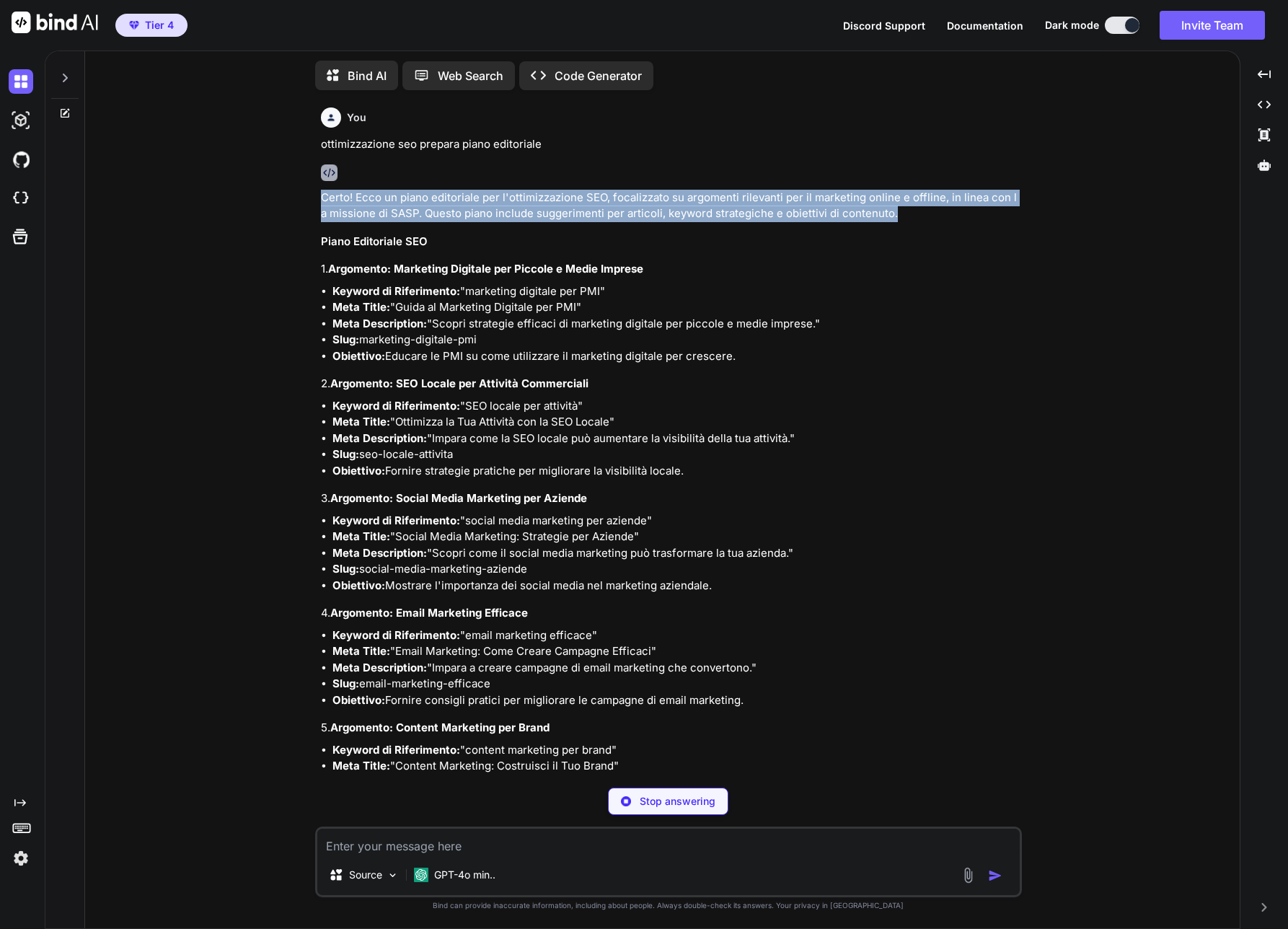
drag, startPoint x: 316, startPoint y: 195, endPoint x: 1010, endPoint y: 217, distance: 694.3
click at [1010, 217] on div "You ottimizzazione seo prepara piano editoriale Certo! Ecco un piano editoriale…" at bounding box center [669, 515] width 707 height 827
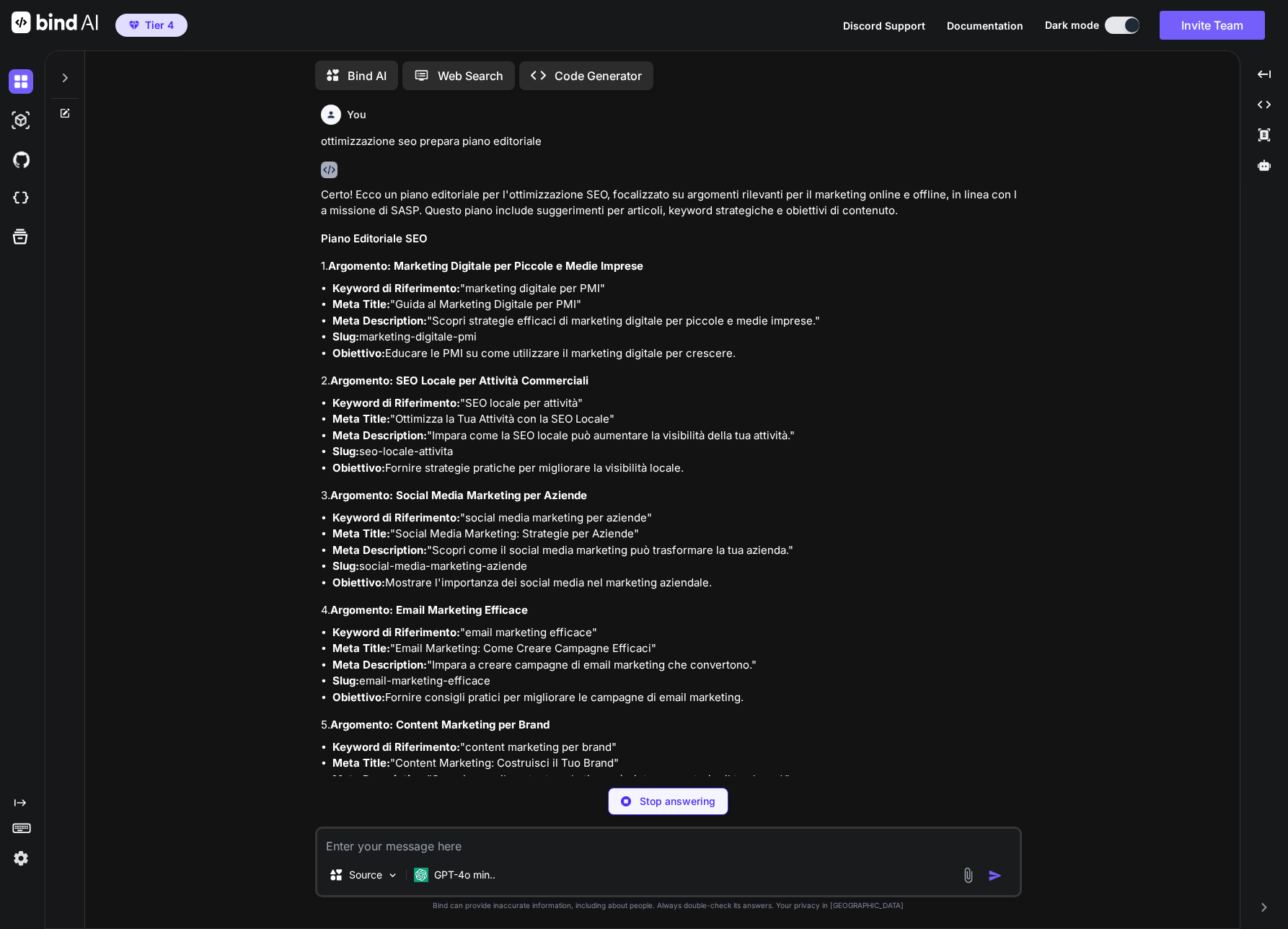
click at [377, 148] on p "ottimizzazione seo prepara piano editoriale" at bounding box center [669, 142] width 698 height 16
drag, startPoint x: 317, startPoint y: 139, endPoint x: 587, endPoint y: 141, distance: 270.0
click at [587, 141] on div "You ottimizzazione seo prepara piano editoriale Certo! Ecco un piano editoriale…" at bounding box center [669, 515] width 707 height 827
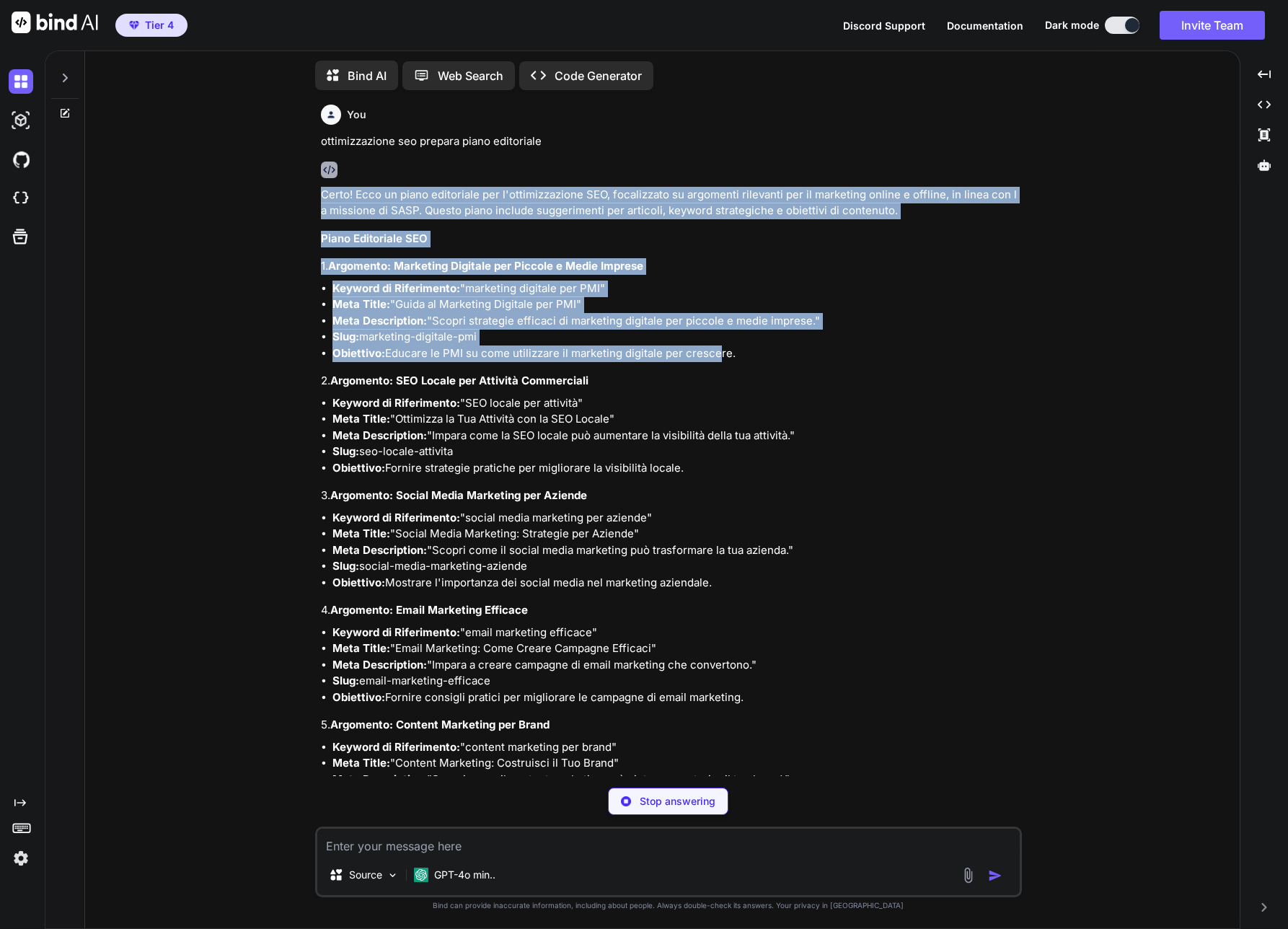
drag, startPoint x: 318, startPoint y: 194, endPoint x: 714, endPoint y: 349, distance: 425.3
click at [714, 349] on div "You ottimizzazione seo prepara piano editoriale Certo! Ecco un piano editoriale…" at bounding box center [670, 439] width 704 height 674
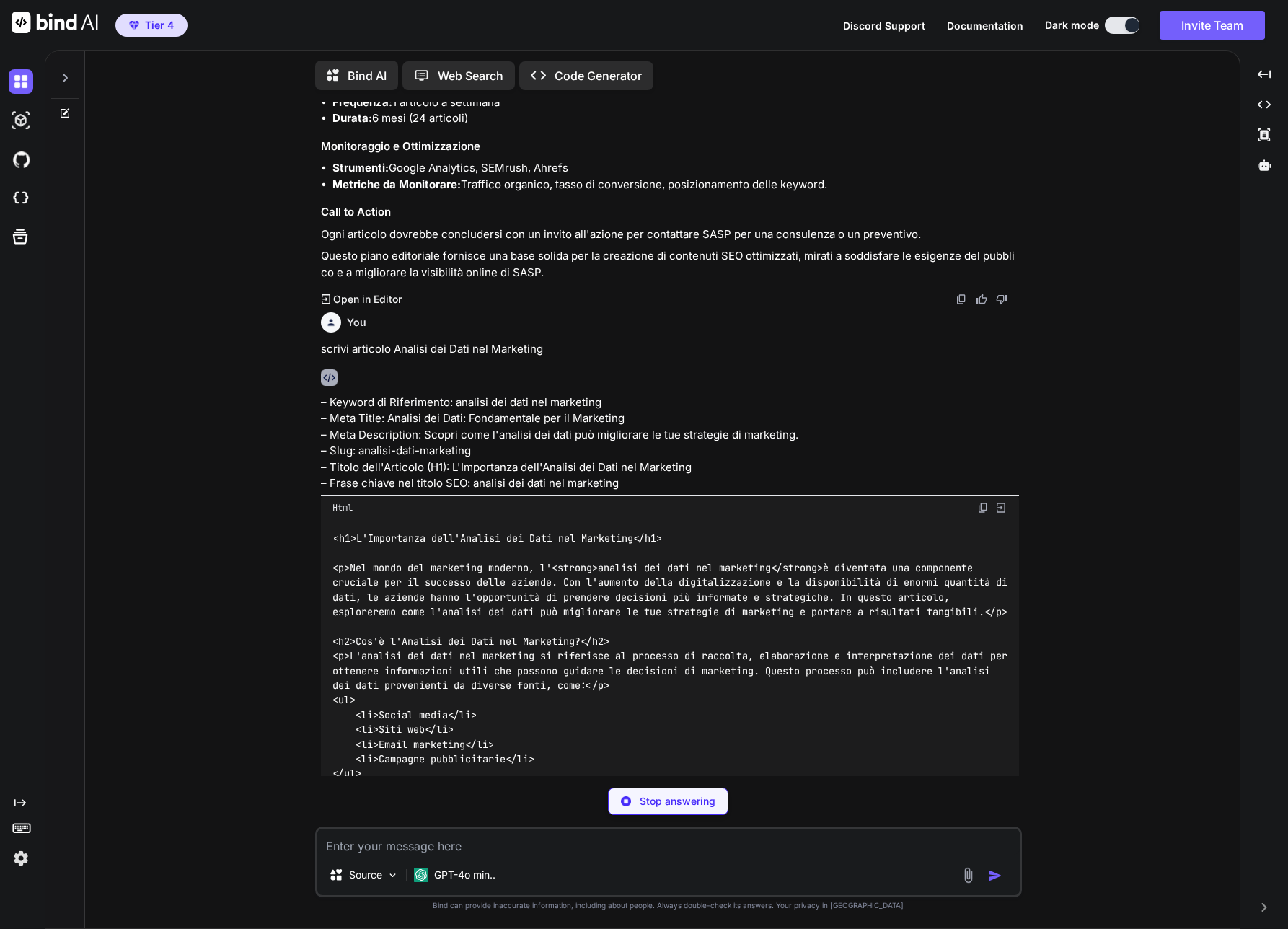
scroll to position [882, 0]
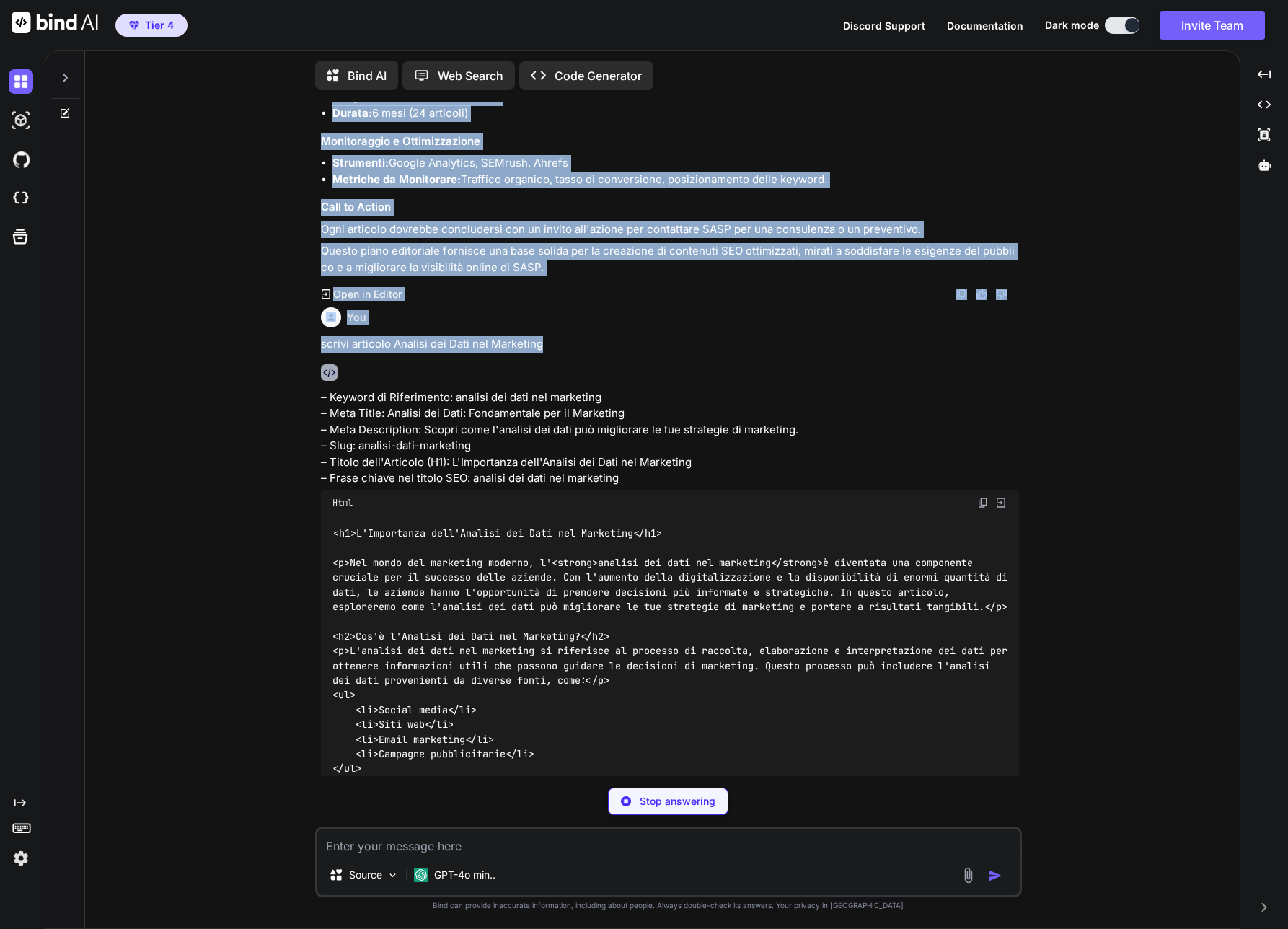
drag, startPoint x: 320, startPoint y: 325, endPoint x: 608, endPoint y: 326, distance: 288.0
click at [608, 326] on div "You ottimizzazione seo prepara piano editoriale Certo! Ecco un piano editoriale…" at bounding box center [670, 439] width 704 height 674
click at [565, 336] on p "scrivi articolo Analisi dei Dati nel Marketing" at bounding box center [669, 344] width 698 height 16
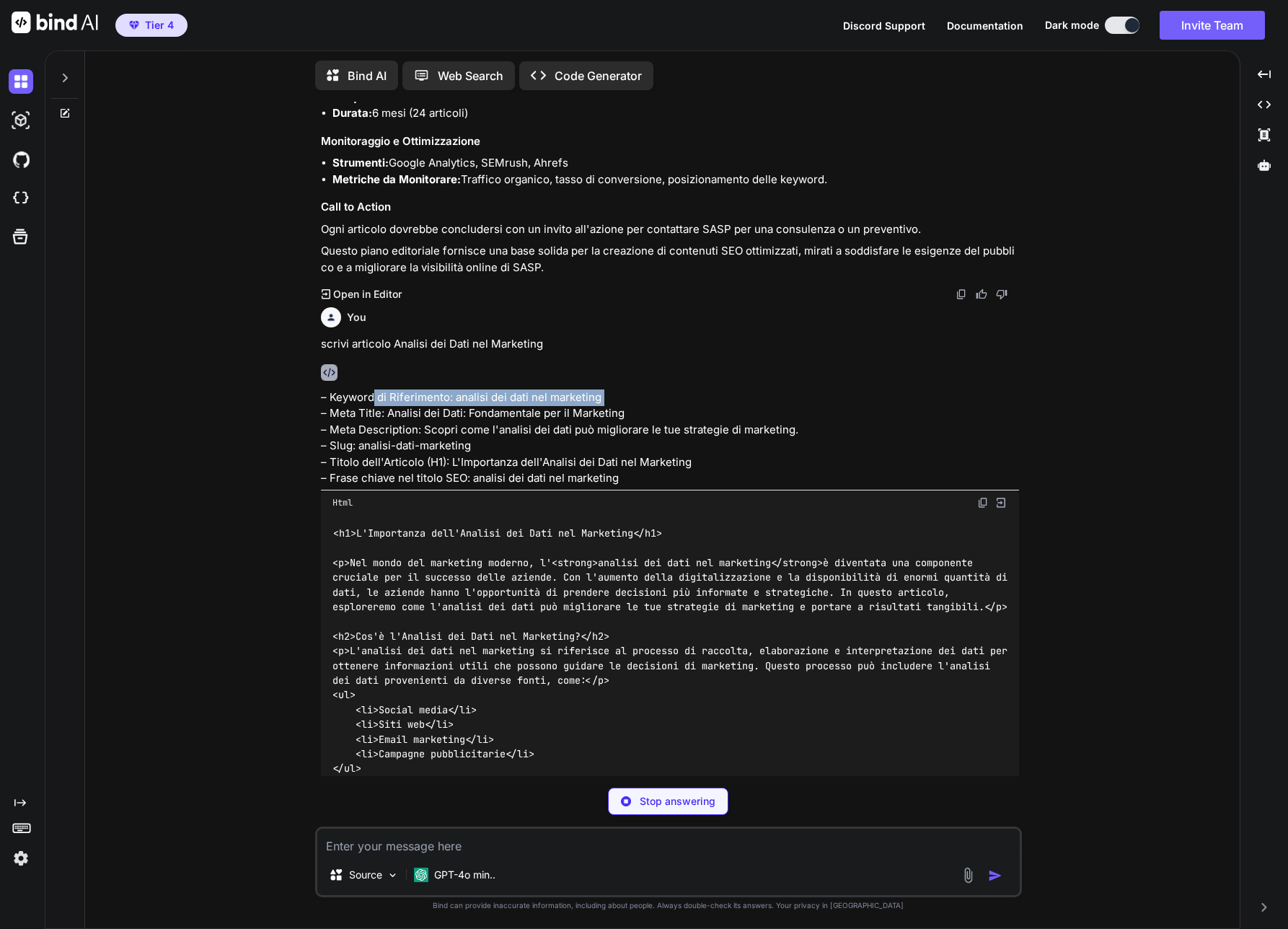
drag, startPoint x: 373, startPoint y: 375, endPoint x: 465, endPoint y: 386, distance: 92.7
click at [465, 389] on p "– Keyword di Riferimento: analisi dei dati nel marketing – Meta Title: Analisi …" at bounding box center [669, 438] width 698 height 98
click at [410, 417] on p "– Keyword di Riferimento: analisi dei dati nel marketing – Meta Title: Analisi …" at bounding box center [669, 438] width 698 height 98
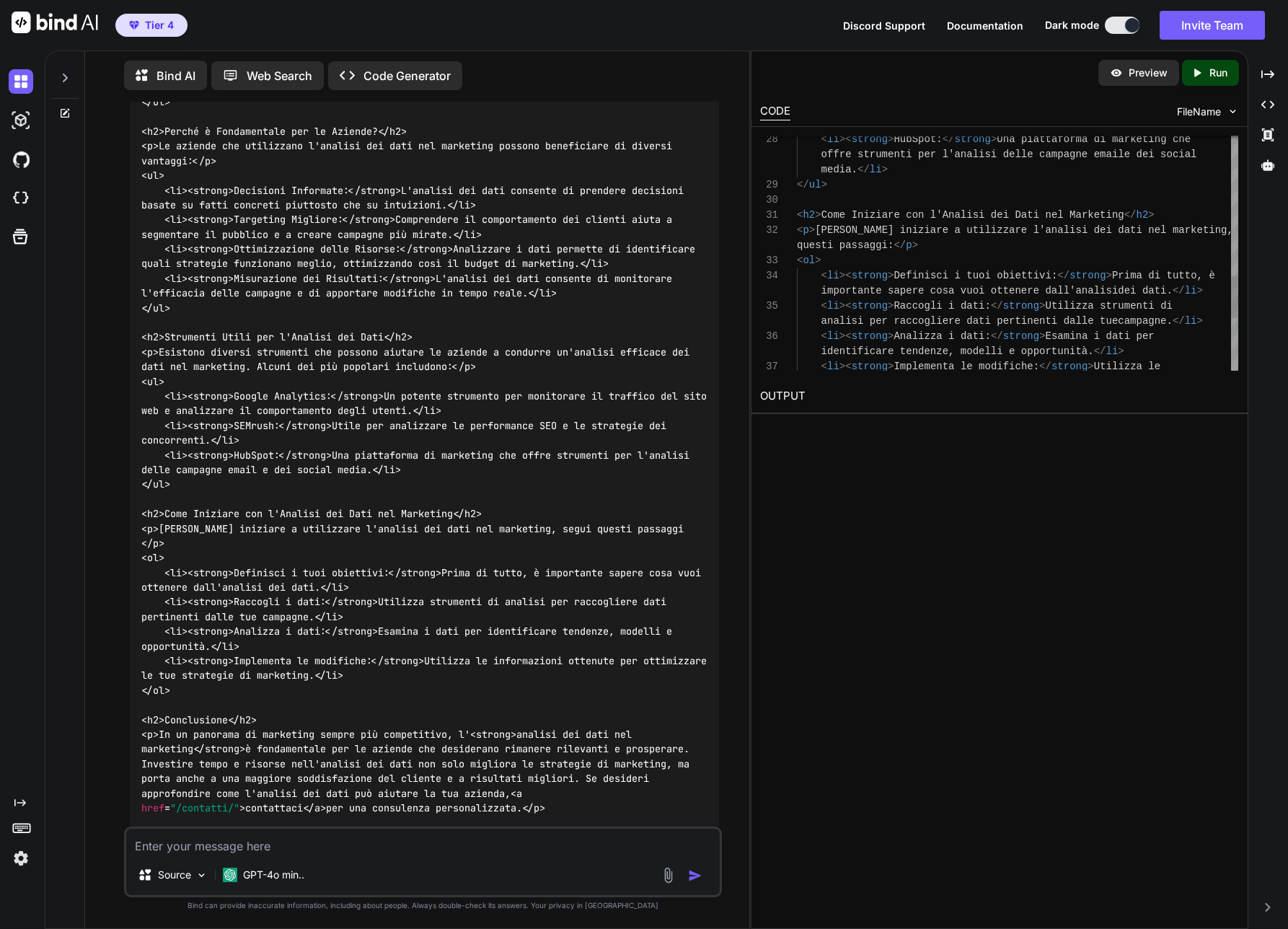
scroll to position [0, 0]
click at [1162, 70] on p "Preview" at bounding box center [1149, 73] width 39 height 14
click at [1231, 73] on div "Created with Pixso. Run" at bounding box center [1211, 73] width 57 height 26
click at [845, 431] on link "[URL][DOMAIN_NAME]" at bounding box center [818, 430] width 117 height 14
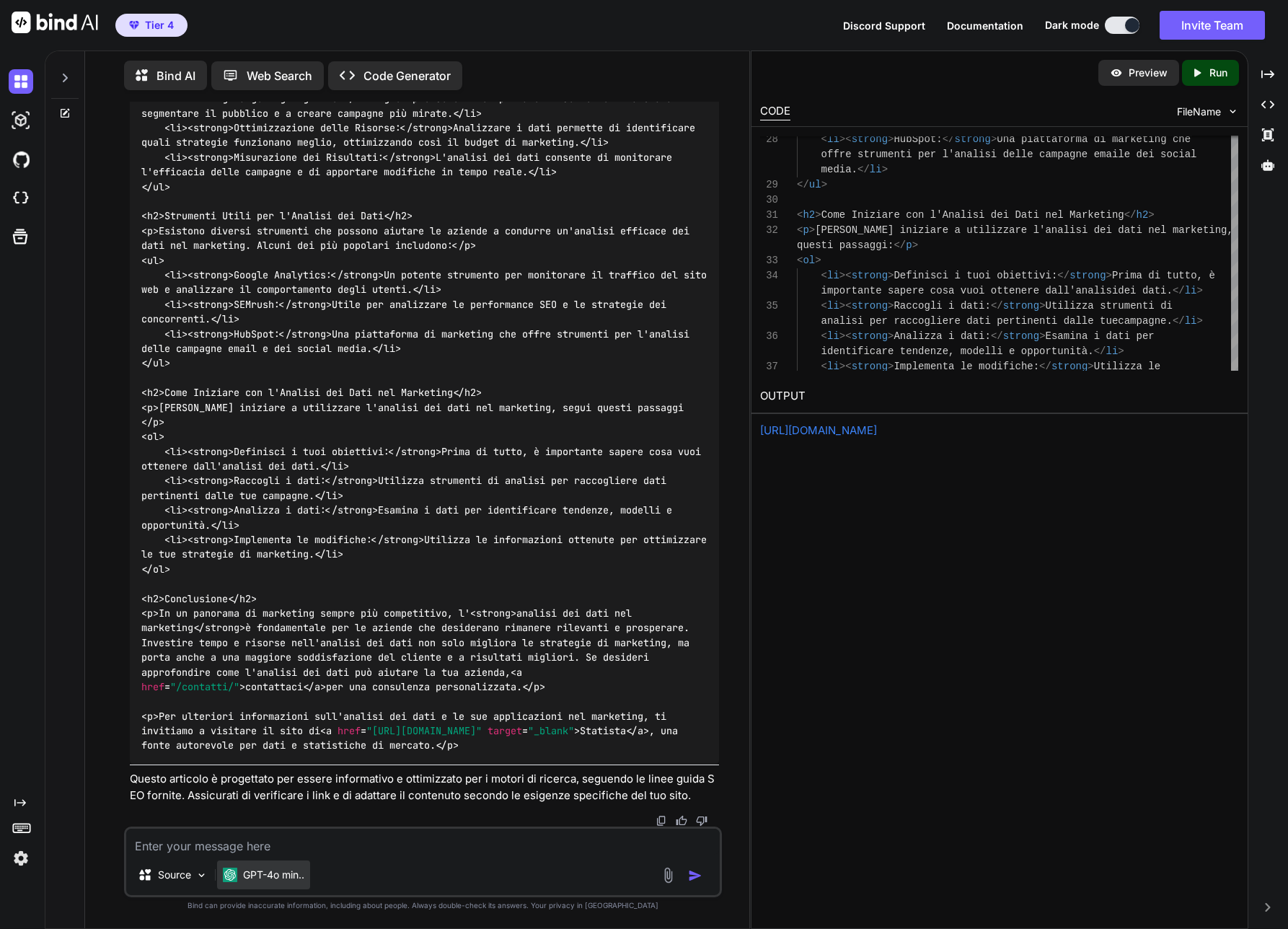
scroll to position [1770, 0]
click at [275, 869] on p "GPT-4o min.." at bounding box center [274, 875] width 61 height 14
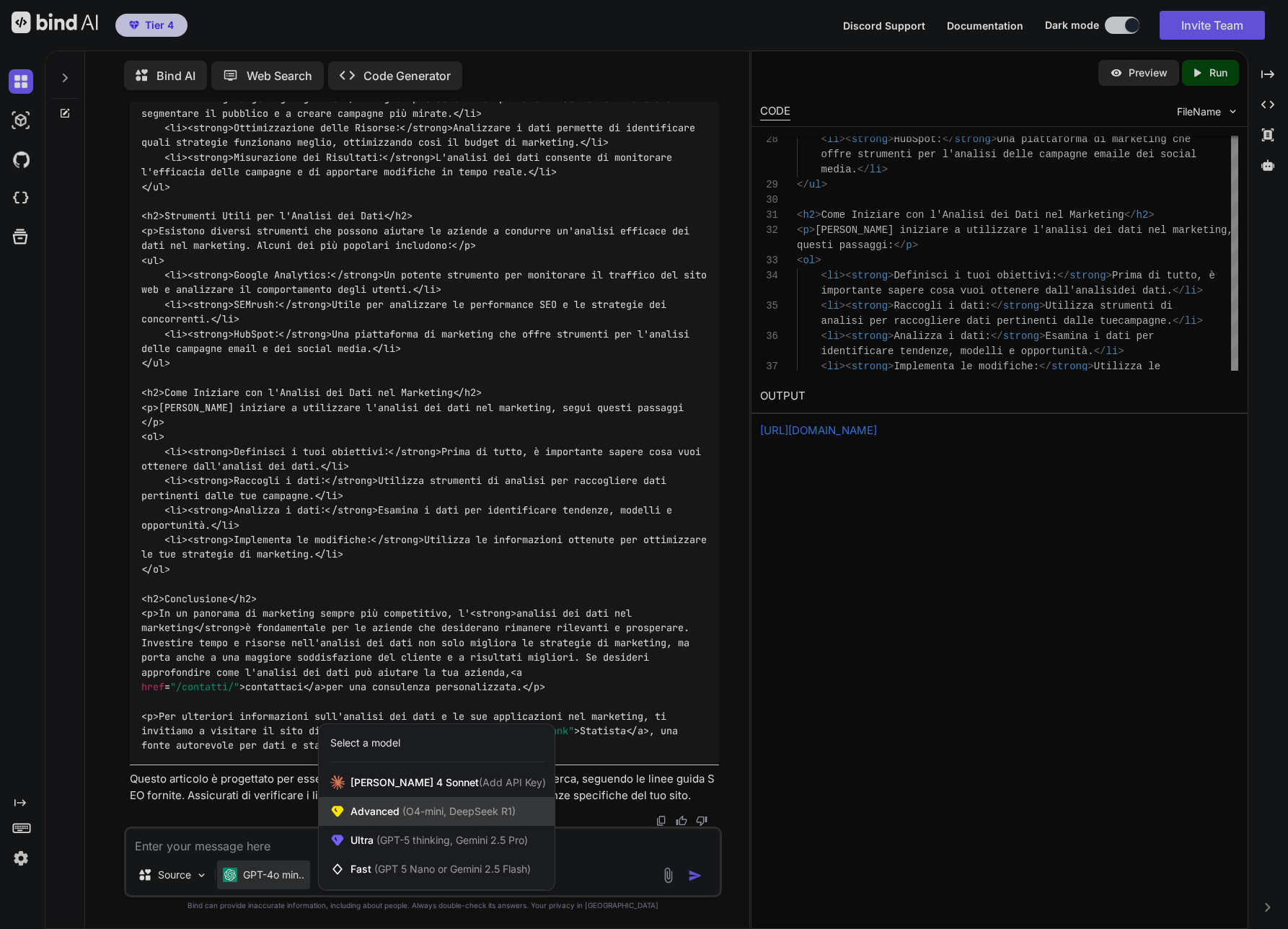
click at [424, 818] on span "Advanced (O4-mini, DeepSeek R1)" at bounding box center [432, 812] width 165 height 14
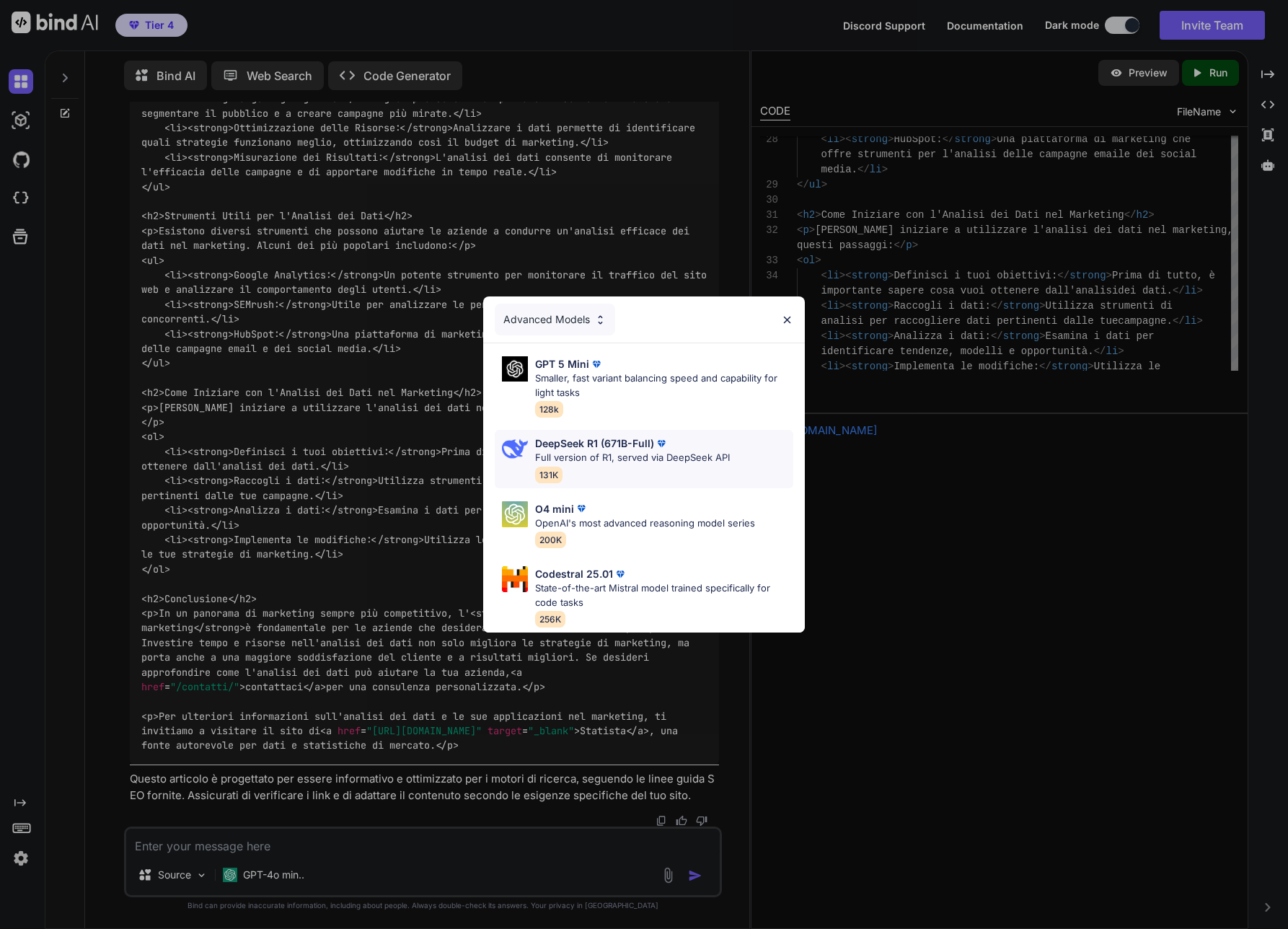
click at [572, 440] on p "DeepSeek R1 (671B-Full)" at bounding box center [594, 443] width 119 height 15
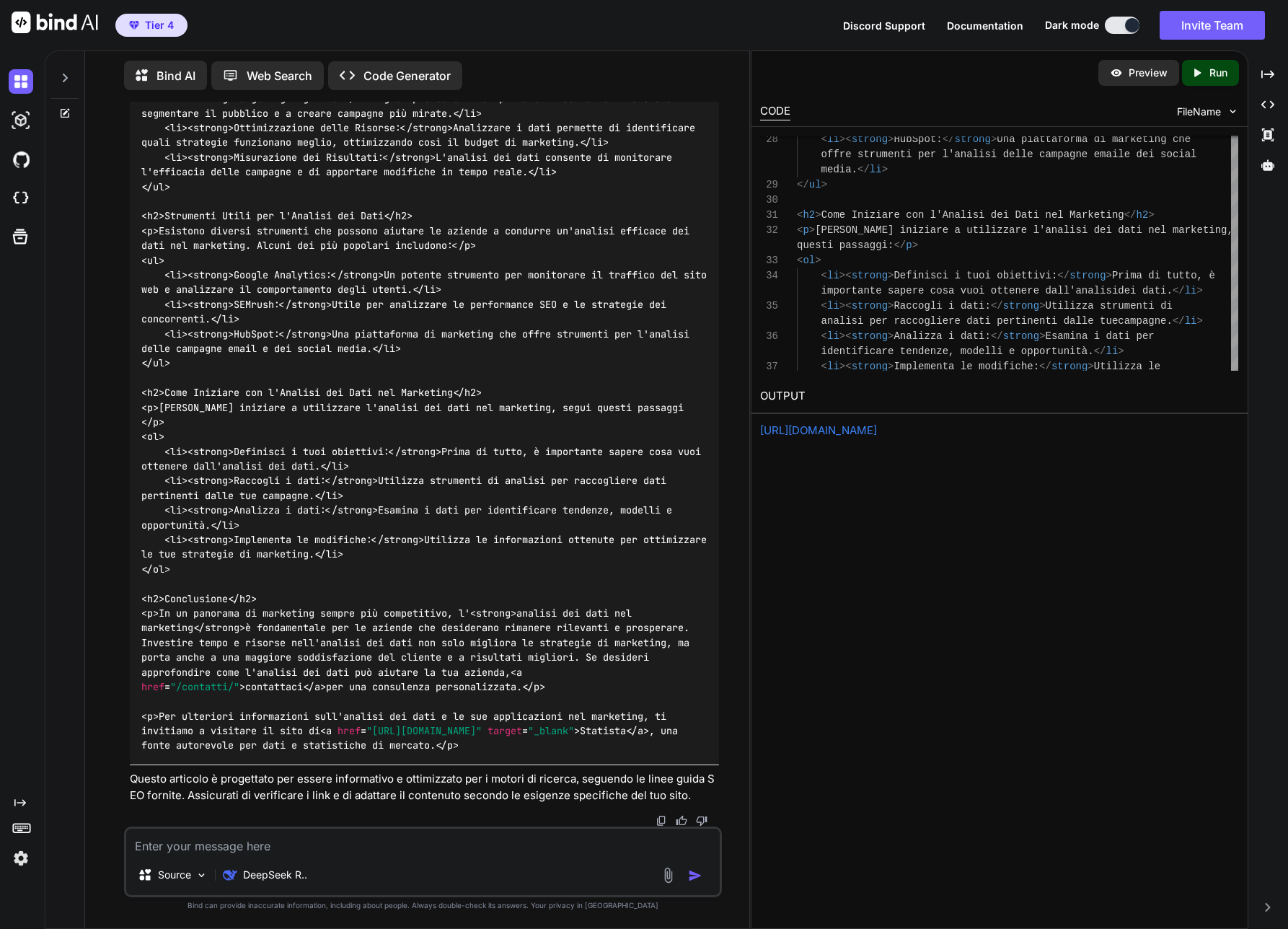
click at [296, 841] on textarea at bounding box center [422, 841] width 594 height 26
type textarea "sito web mobile"
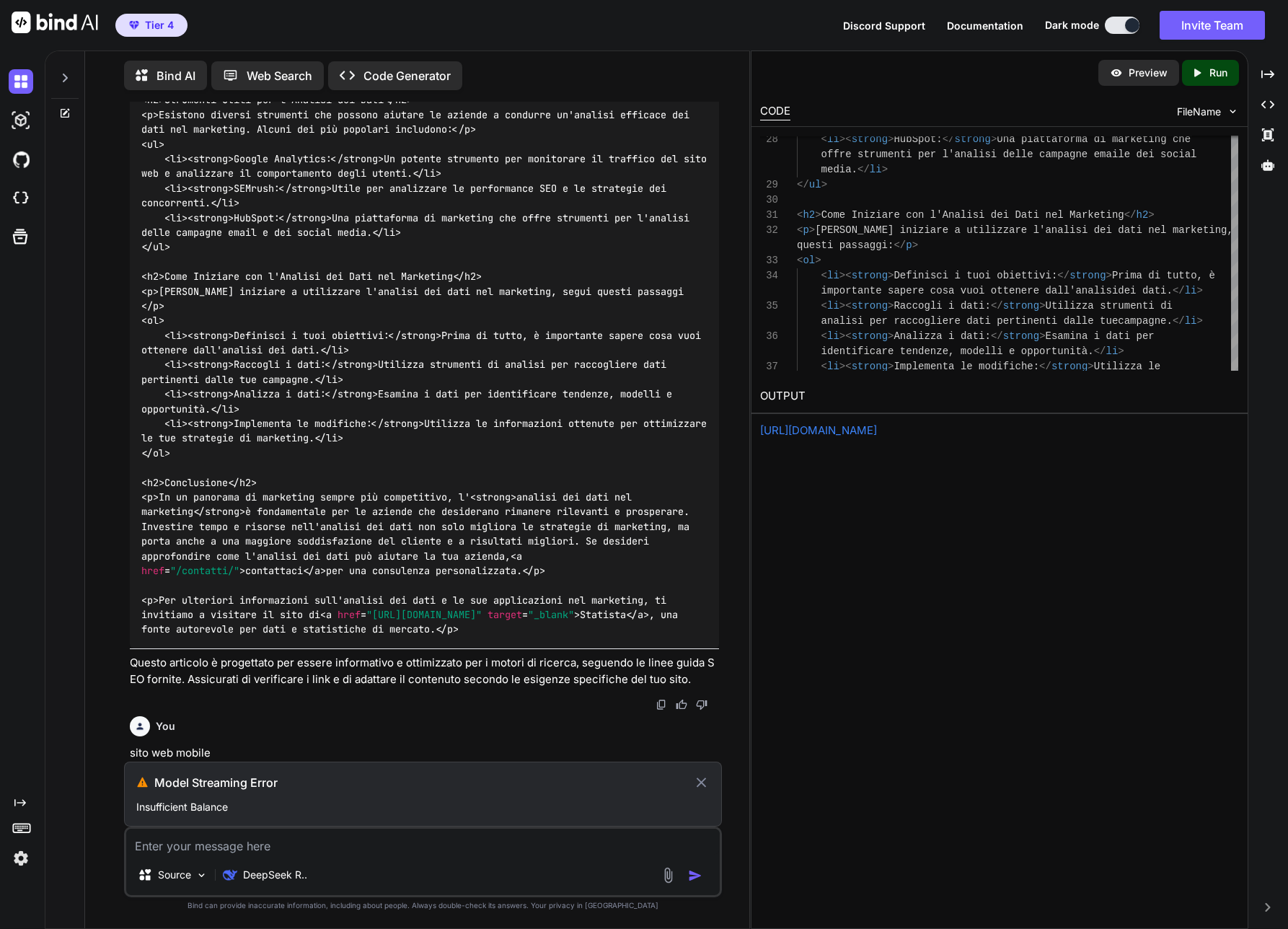
scroll to position [0, 0]
click at [701, 786] on icon at bounding box center [701, 783] width 16 height 17
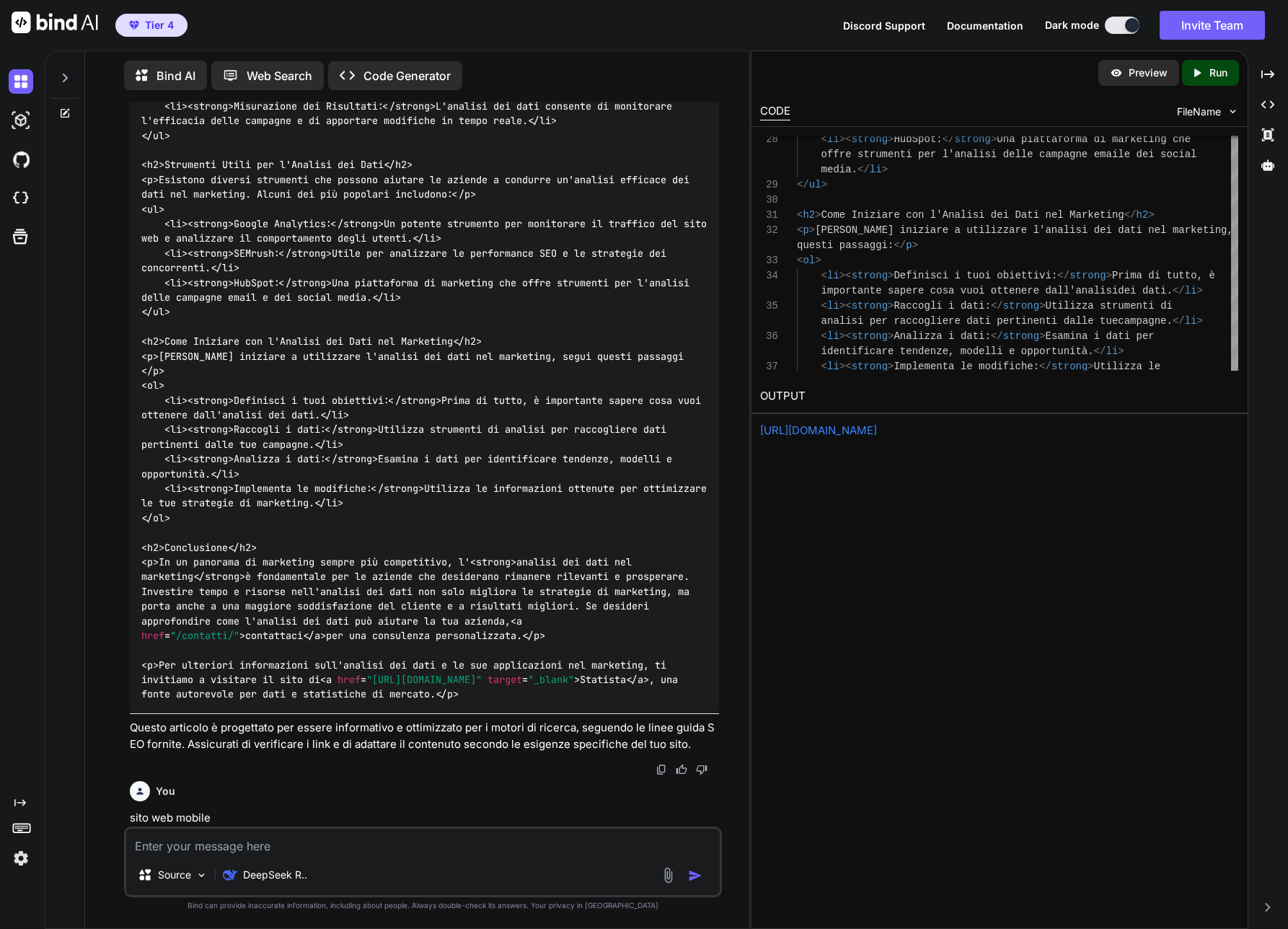
scroll to position [1820, 0]
click at [246, 847] on textarea at bounding box center [422, 841] width 594 height 26
type textarea "sito web mobile"
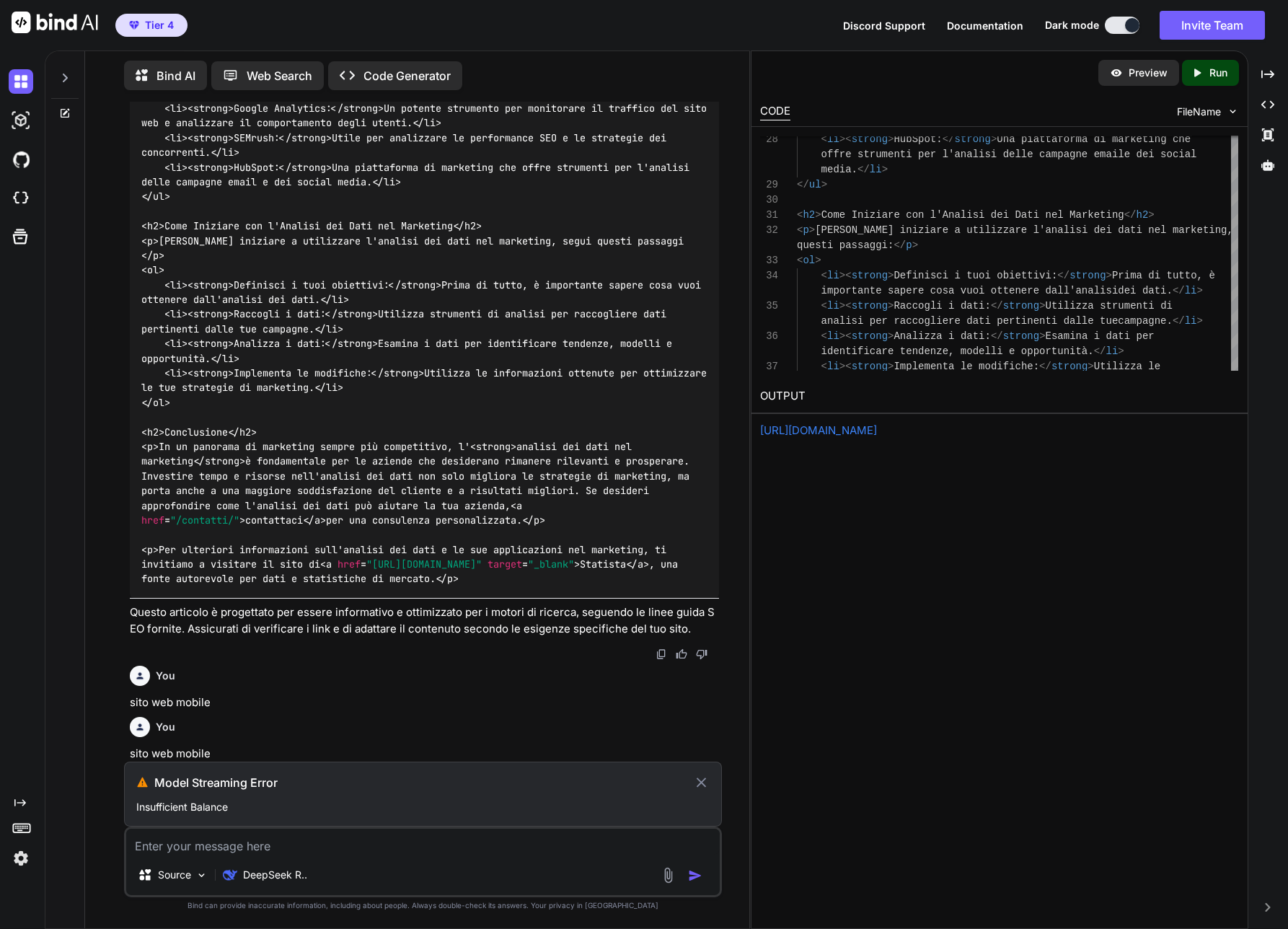
scroll to position [0, 0]
click at [205, 807] on p "Insufficient Balance" at bounding box center [422, 807] width 573 height 14
click at [264, 877] on p "DeepSeek R.." at bounding box center [275, 875] width 64 height 14
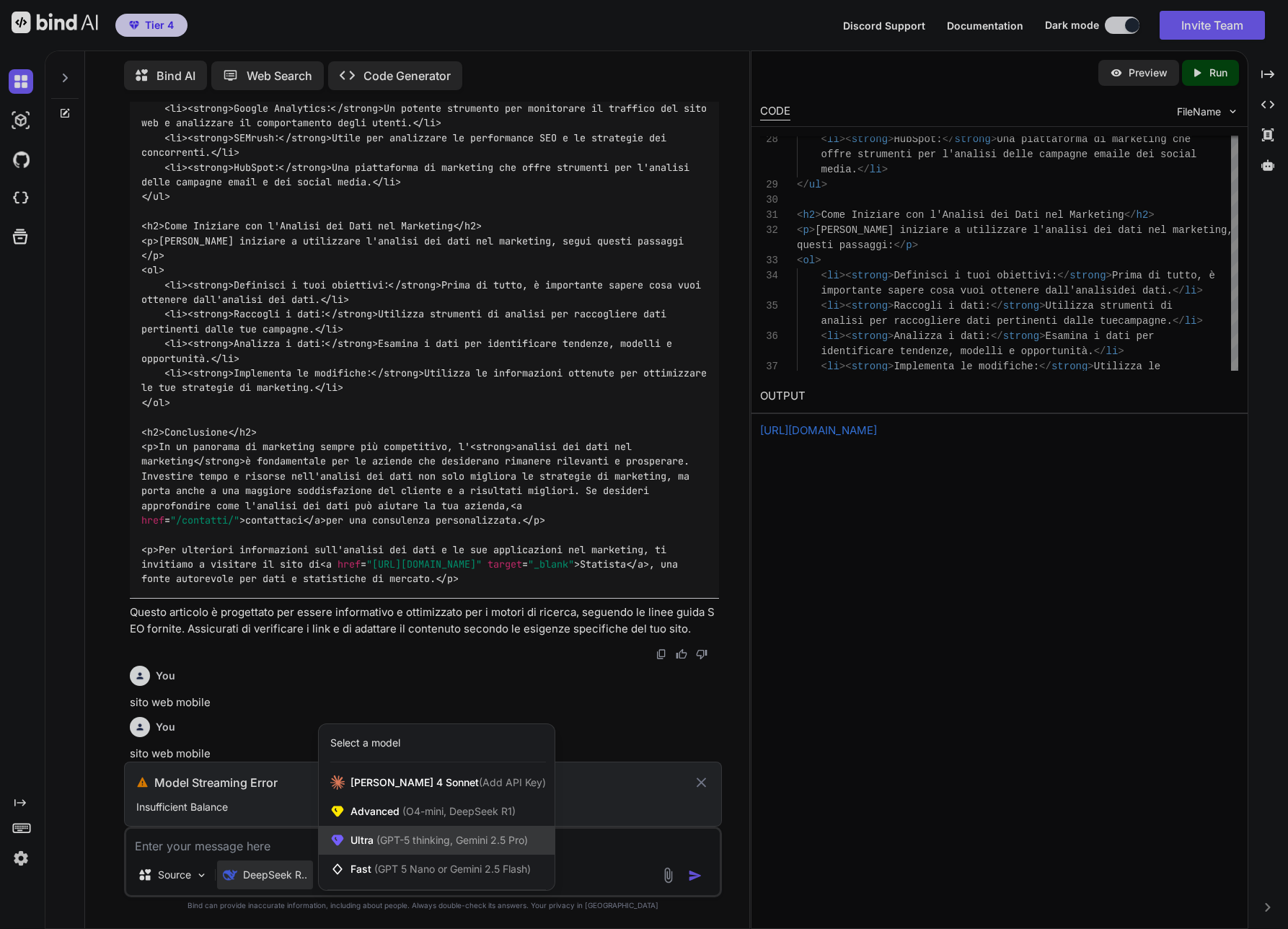
click at [371, 836] on span "Ultra (GPT-5 thinking, Gemini 2.5 Pro)" at bounding box center [439, 840] width 178 height 14
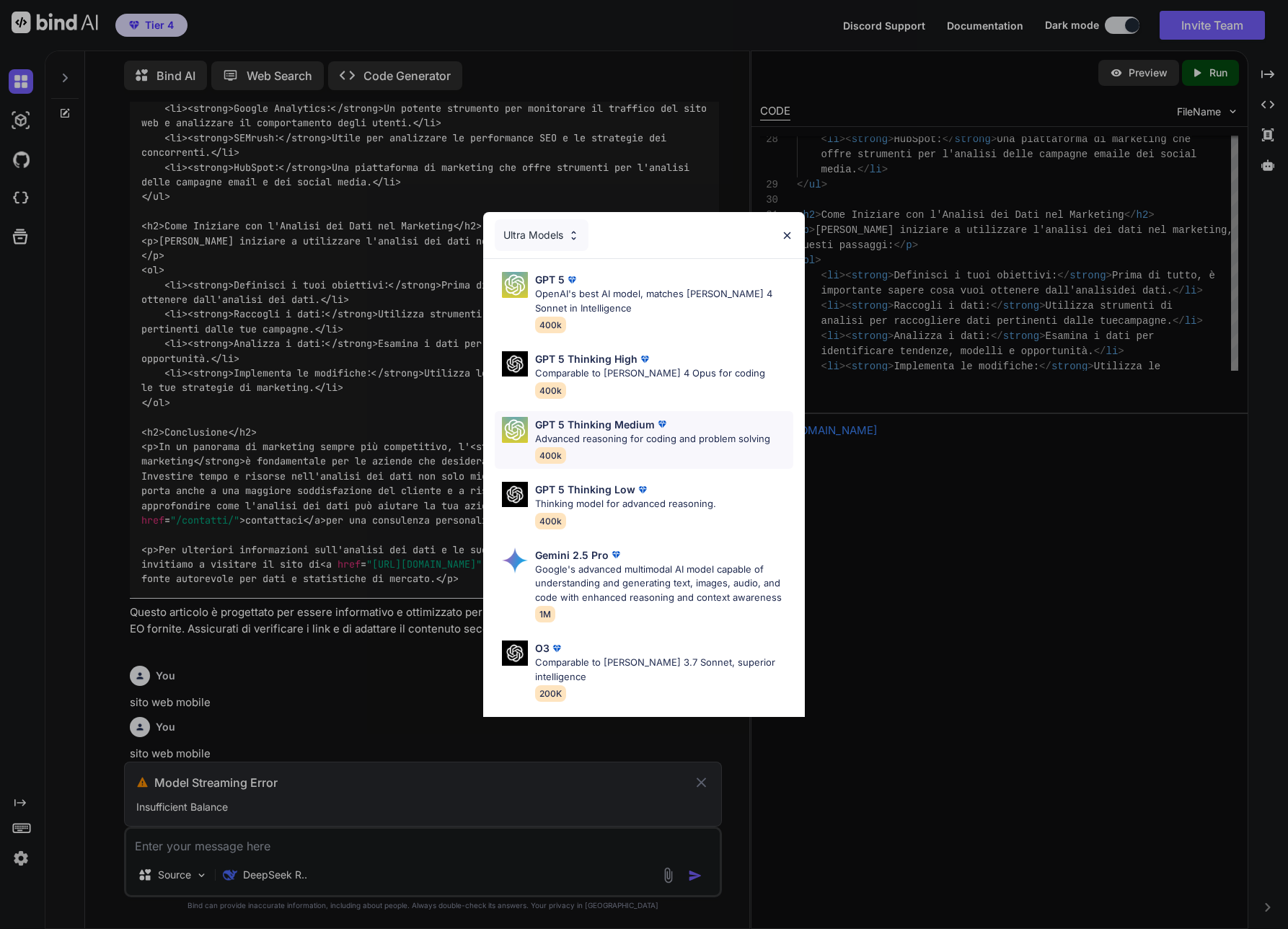
click at [587, 425] on p "GPT 5 Thinking Medium" at bounding box center [594, 424] width 120 height 15
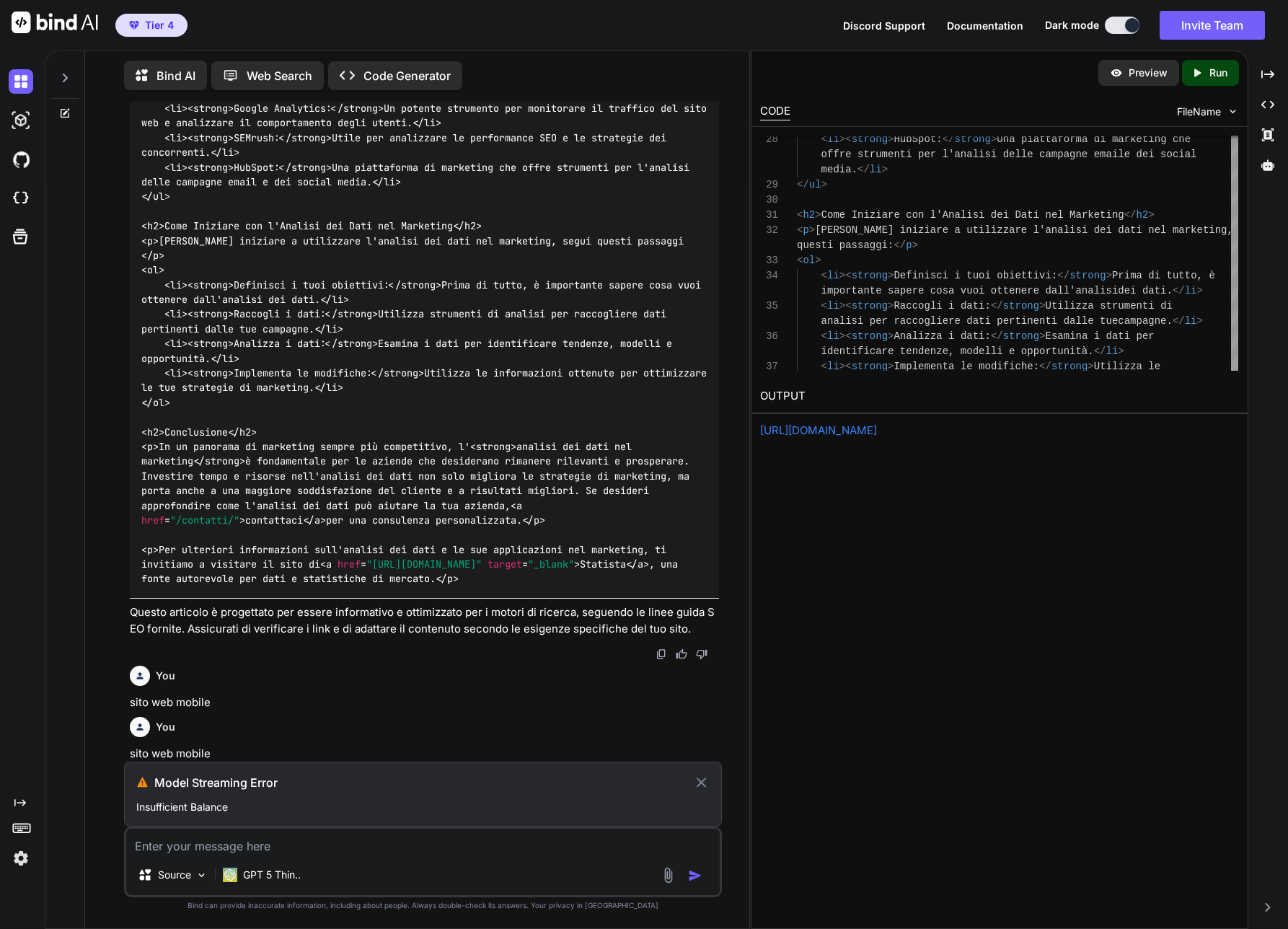
click at [216, 846] on textarea at bounding box center [422, 841] width 594 height 26
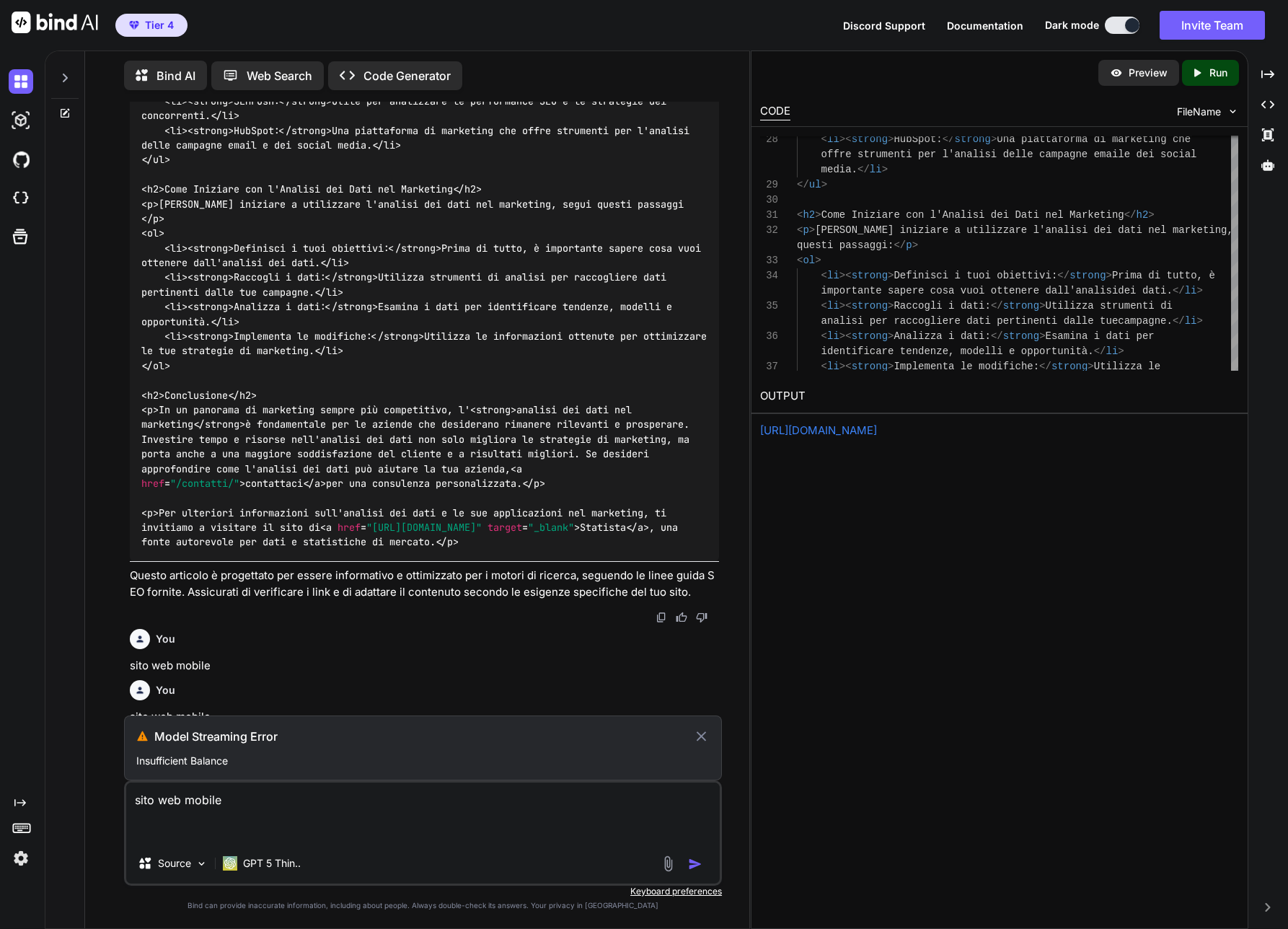
click at [522, 840] on textarea "sito web mobile" at bounding box center [422, 812] width 594 height 60
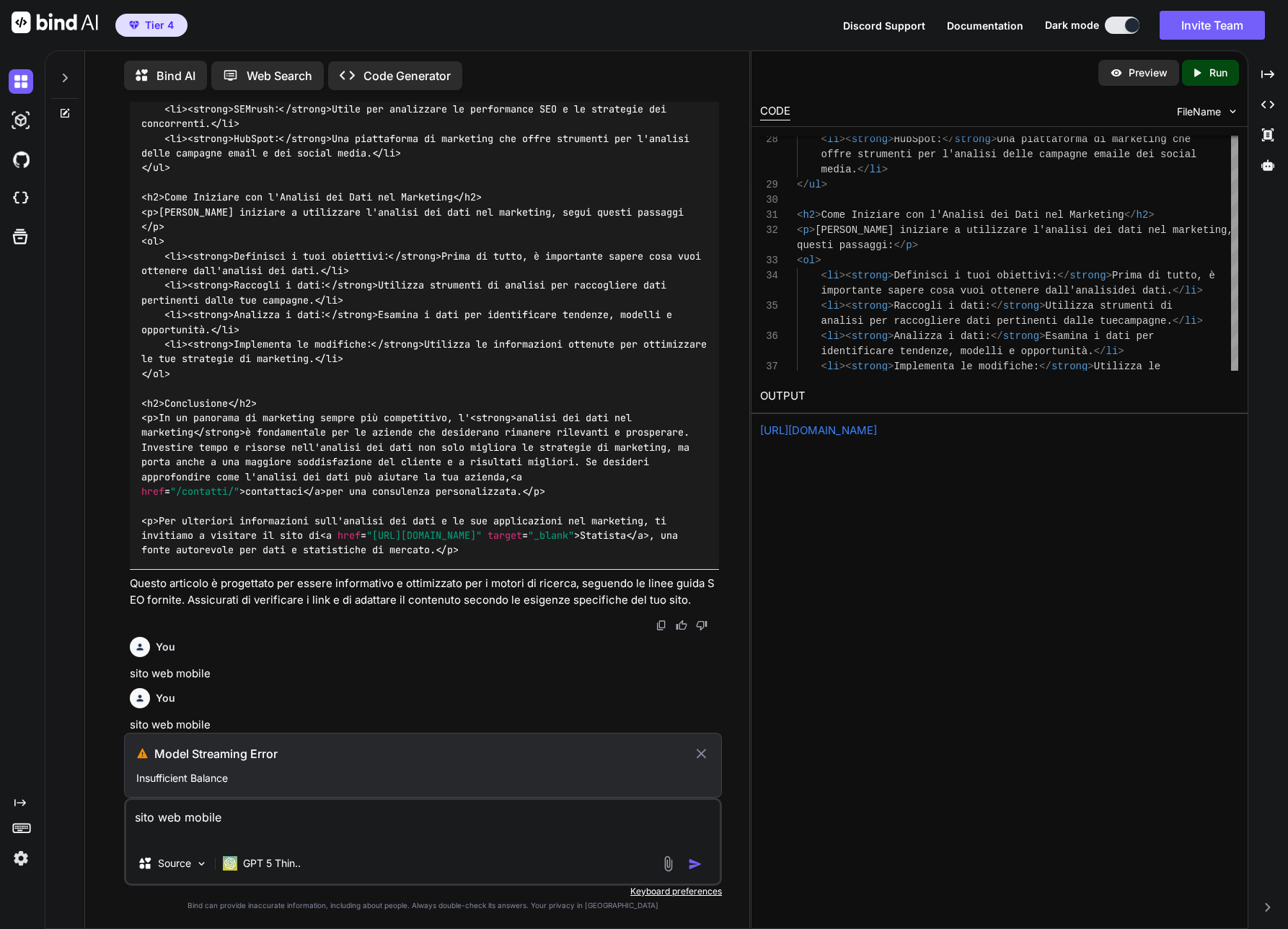
type textarea "sito web mobile"
click at [701, 751] on icon at bounding box center [701, 754] width 16 height 17
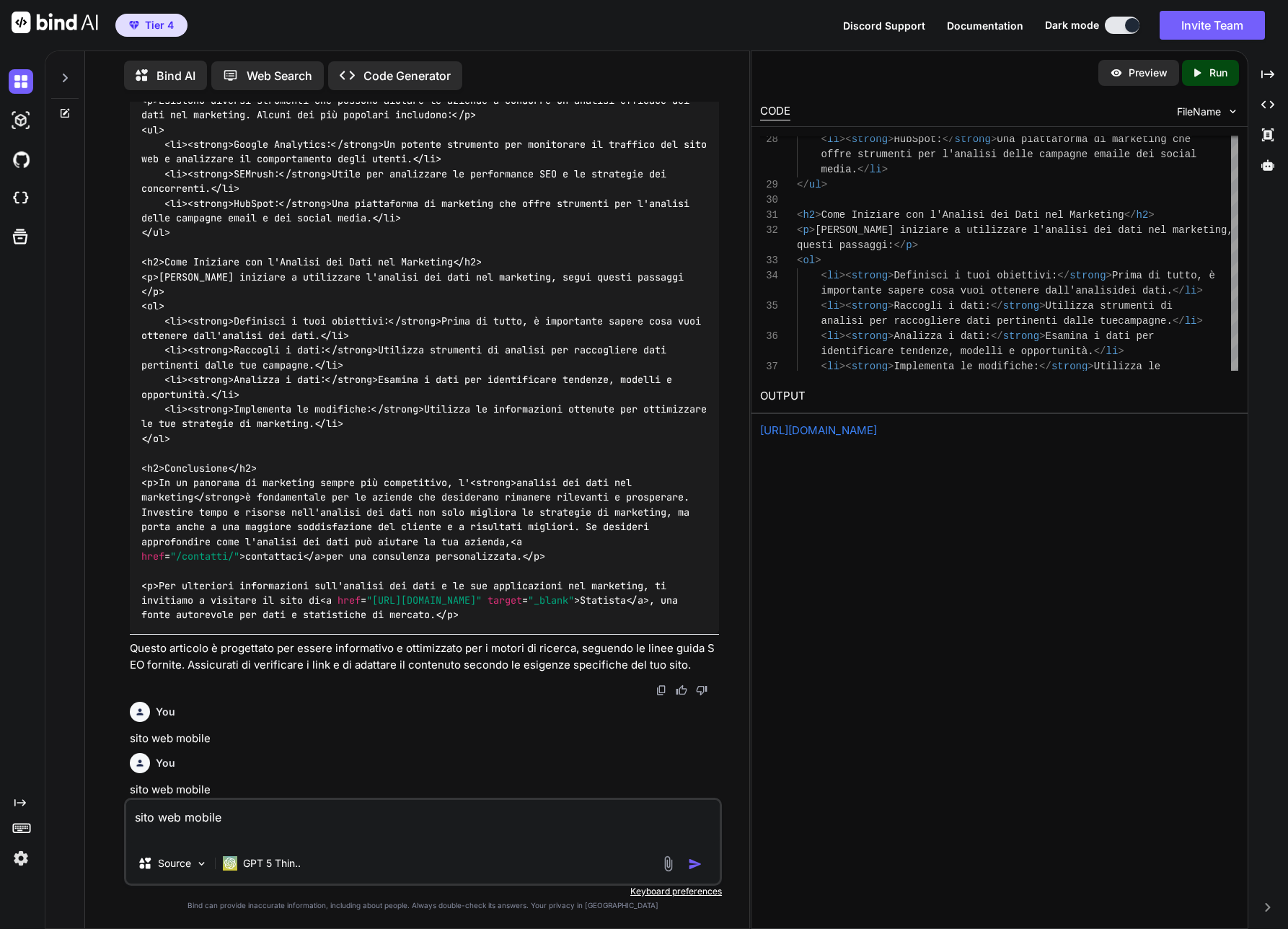
click at [303, 834] on textarea "sito web mobile" at bounding box center [422, 821] width 594 height 43
click at [699, 865] on img "button" at bounding box center [695, 864] width 14 height 14
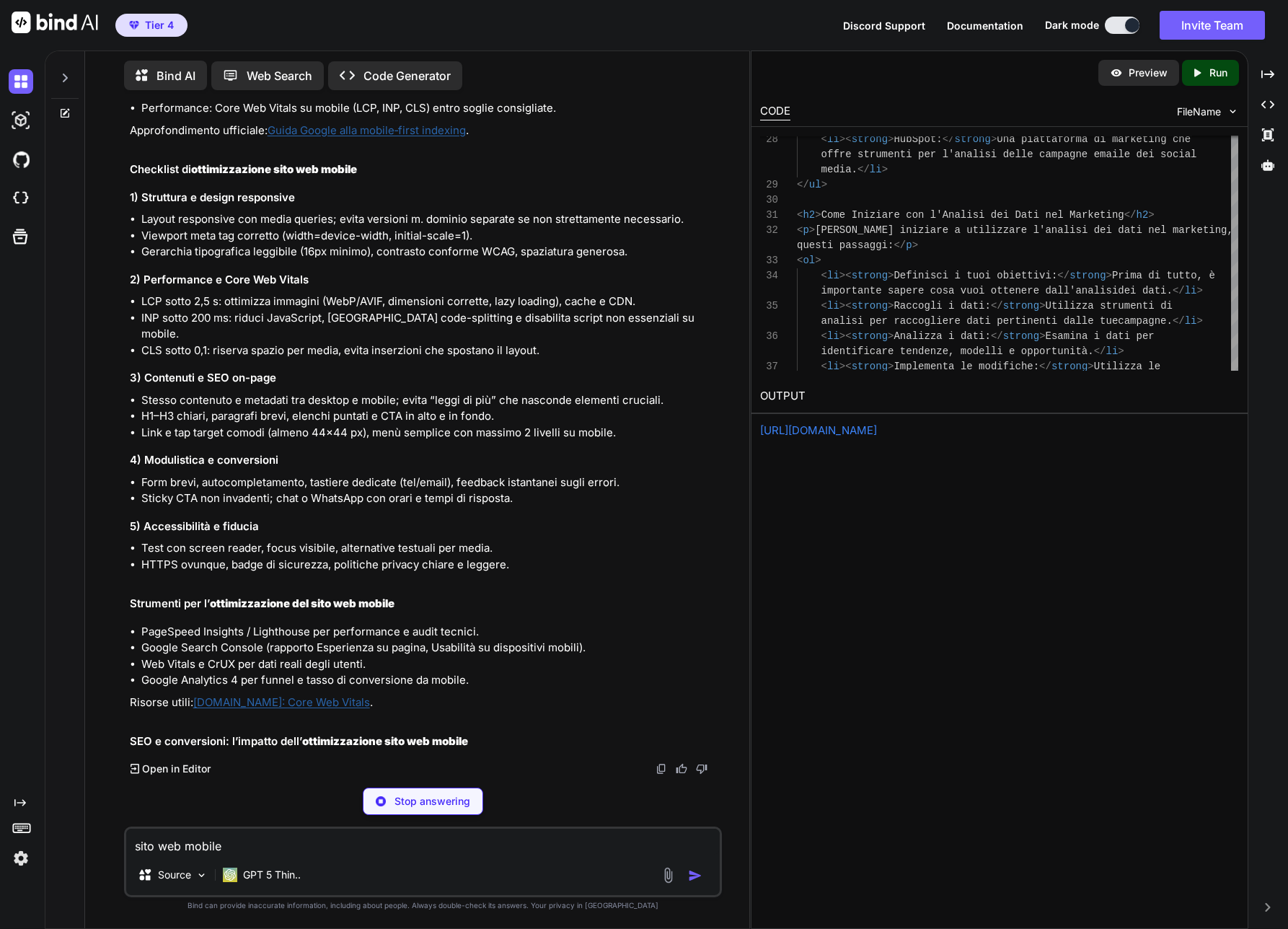
scroll to position [3005, 0]
